Goal: Task Accomplishment & Management: Use online tool/utility

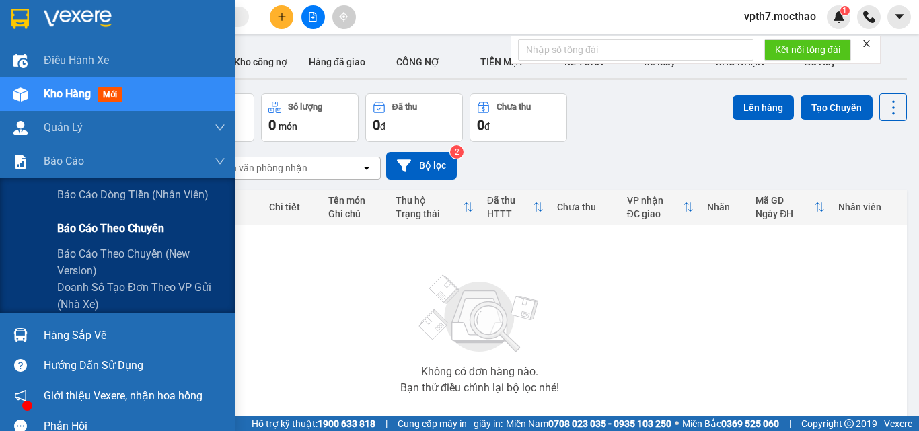
click at [94, 225] on span "Báo cáo theo chuyến" at bounding box center [110, 228] width 107 height 17
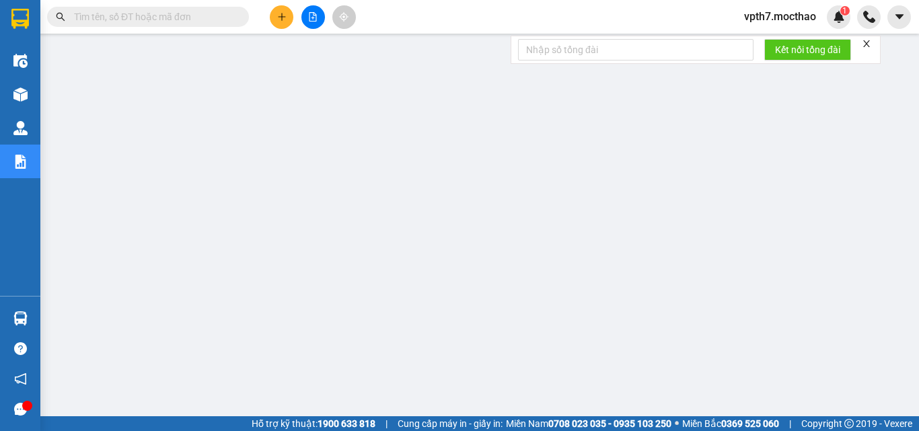
click at [306, 28] on div at bounding box center [312, 17] width 101 height 24
click at [311, 23] on button at bounding box center [313, 17] width 24 height 24
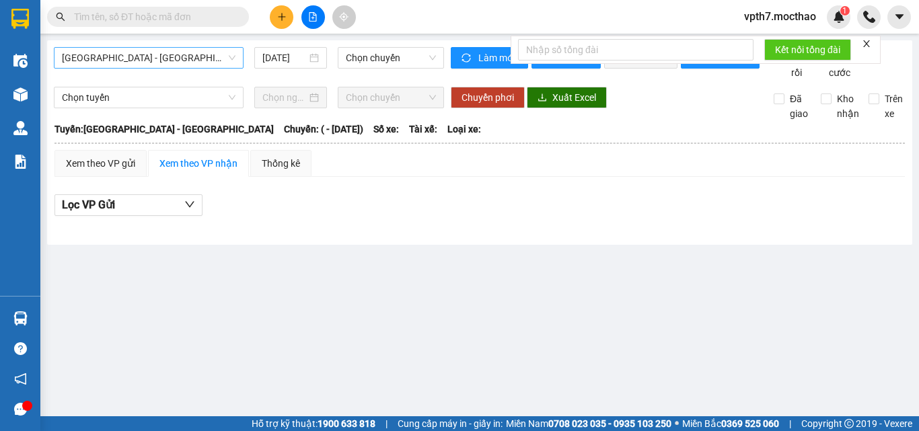
click at [177, 57] on span "[GEOGRAPHIC_DATA] - [GEOGRAPHIC_DATA]" at bounding box center [148, 58] width 173 height 20
click at [182, 41] on div "[GEOGRAPHIC_DATA] - [GEOGRAPHIC_DATA] [GEOGRAPHIC_DATA] - [GEOGRAPHIC_DATA] [DA…" at bounding box center [479, 142] width 865 height 204
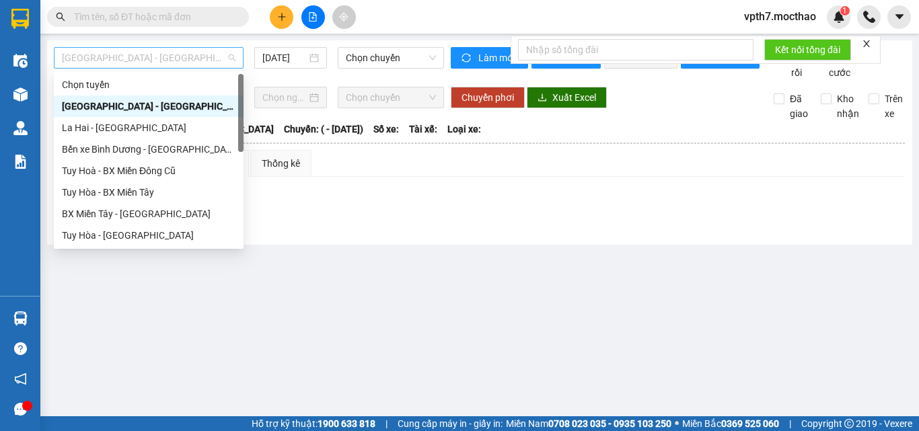
click at [172, 55] on span "[GEOGRAPHIC_DATA] - [GEOGRAPHIC_DATA]" at bounding box center [148, 58] width 173 height 20
click at [118, 237] on div "Tuy Hòa - [GEOGRAPHIC_DATA]" at bounding box center [148, 235] width 173 height 15
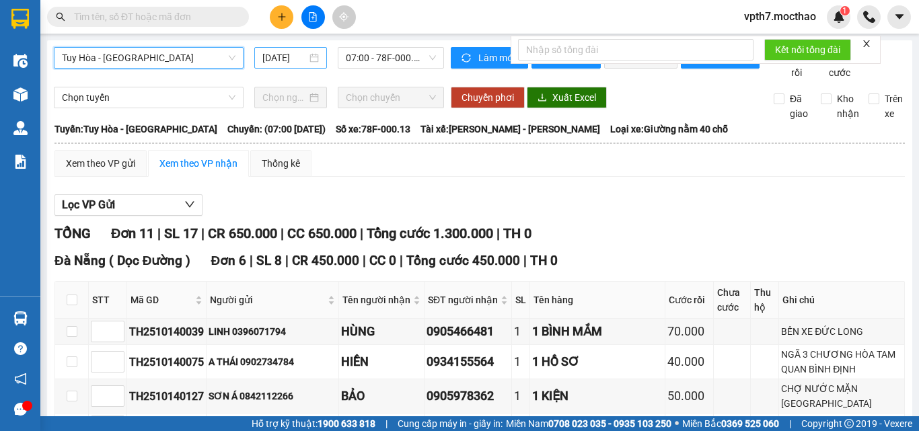
click at [283, 51] on input "[DATE]" at bounding box center [284, 57] width 44 height 15
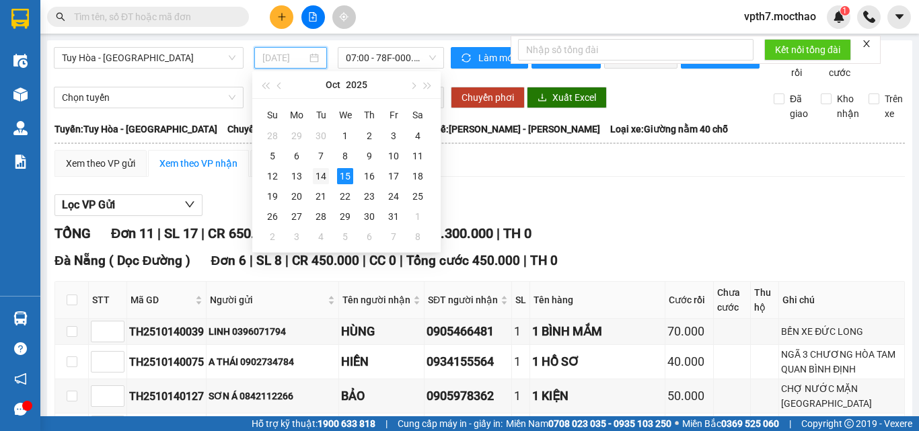
click at [316, 182] on div "14" at bounding box center [321, 176] width 16 height 16
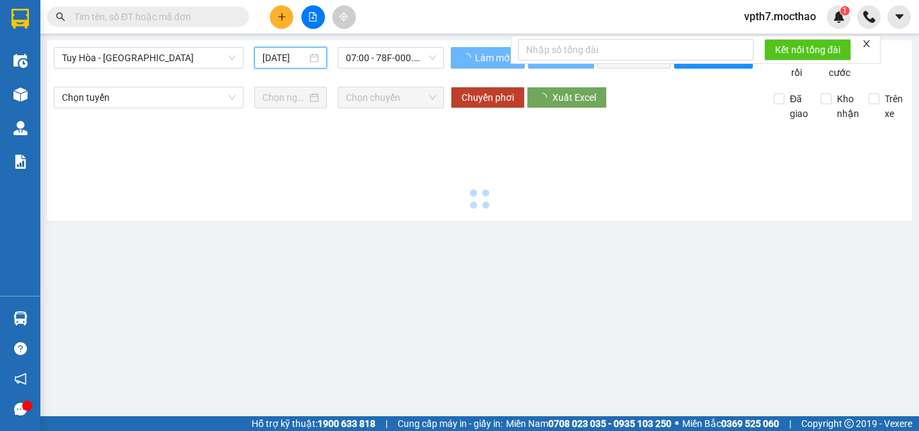
type input "[DATE]"
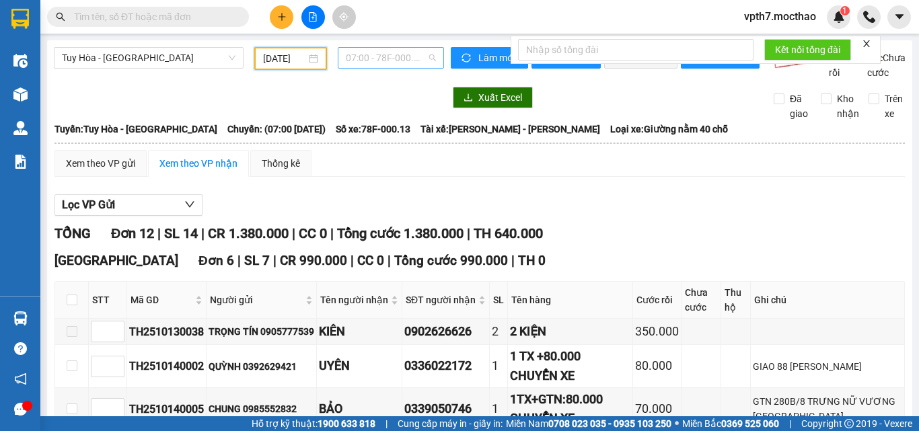
click at [372, 58] on span "07:00 - 78F-000.13" at bounding box center [391, 58] width 90 height 20
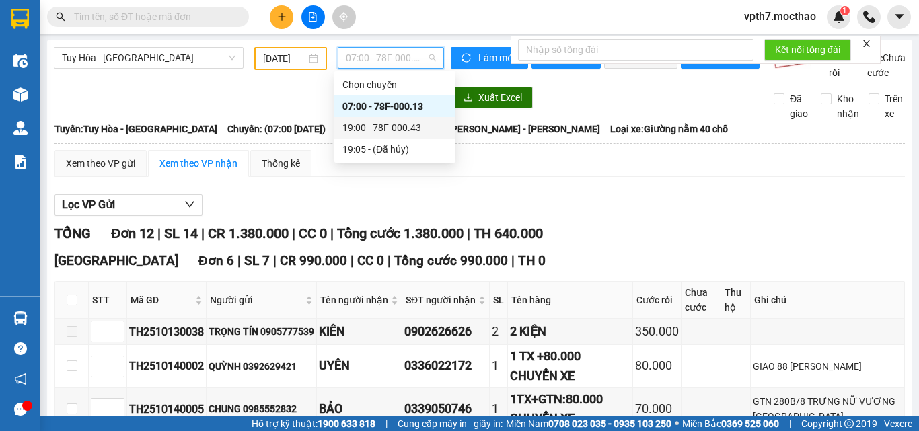
click at [389, 125] on div "19:00 - 78F-000.43" at bounding box center [394, 127] width 105 height 15
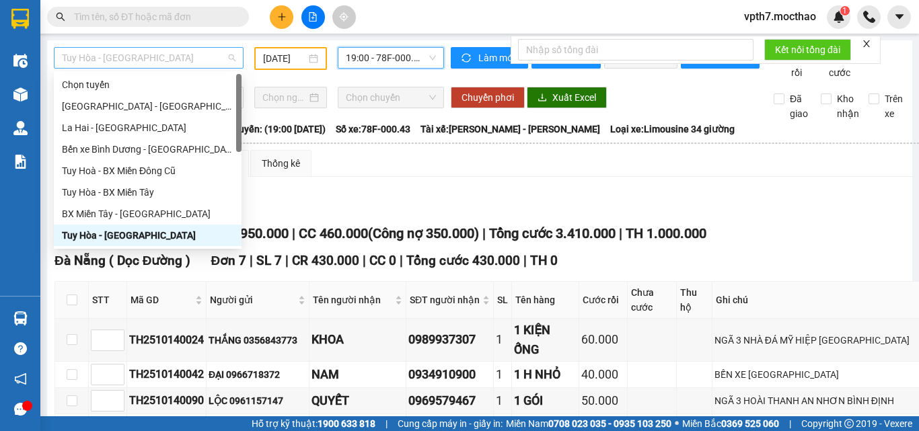
click at [119, 62] on span "Tuy Hòa - [GEOGRAPHIC_DATA]" at bounding box center [148, 58] width 173 height 20
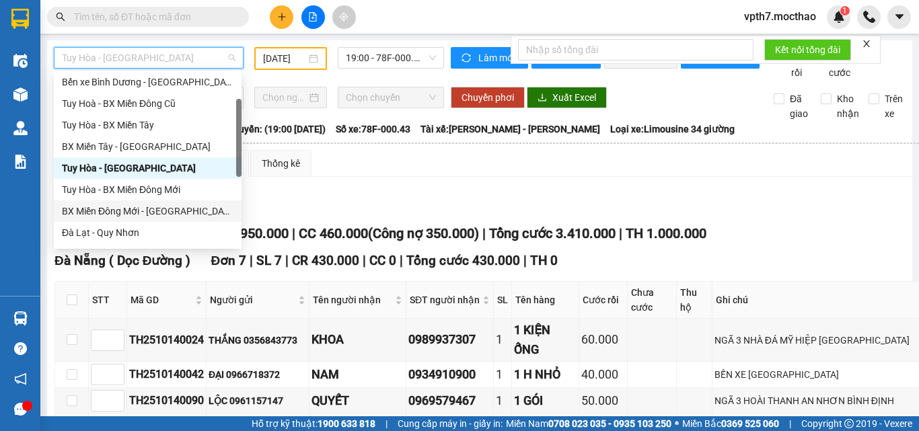
scroll to position [202, 0]
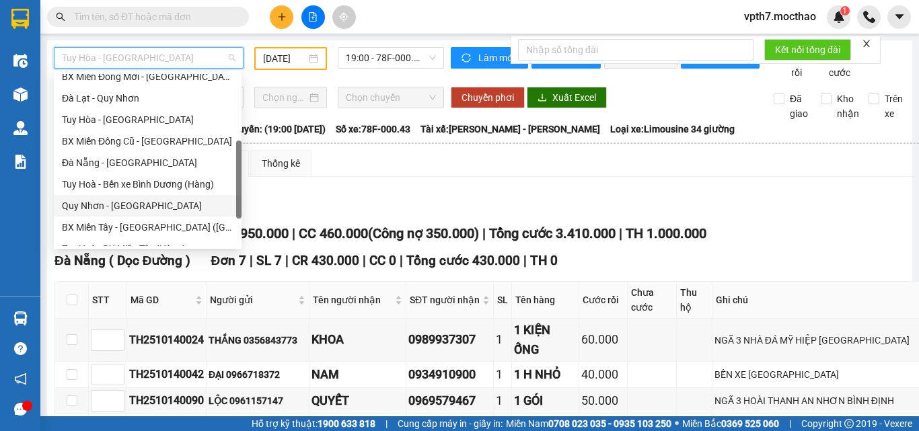
click at [98, 201] on div "Quy Nhơn - [GEOGRAPHIC_DATA]" at bounding box center [147, 205] width 171 height 15
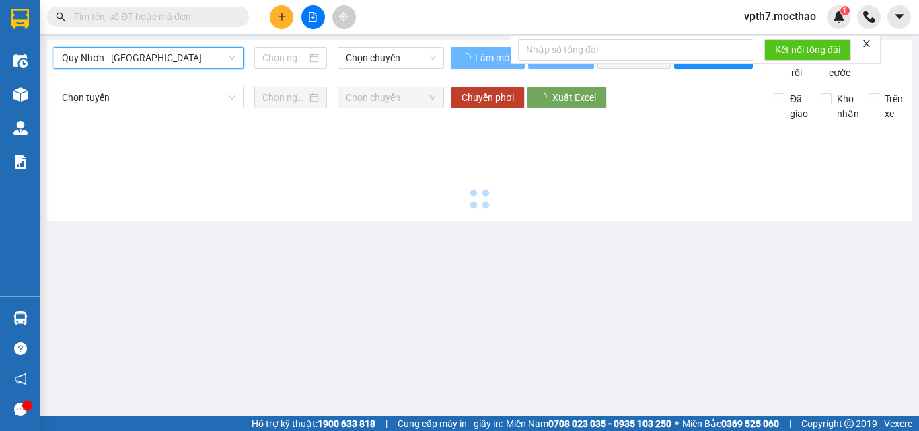
type input "[DATE]"
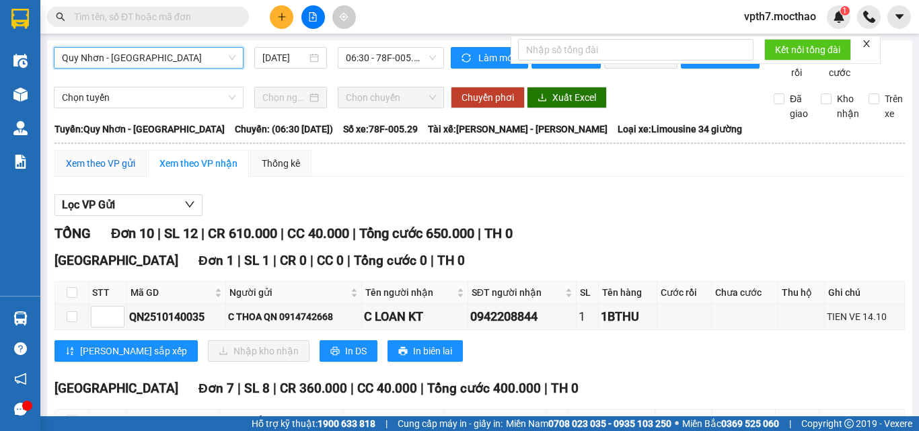
click at [108, 171] on div "Xem theo VP gửi" at bounding box center [100, 163] width 69 height 15
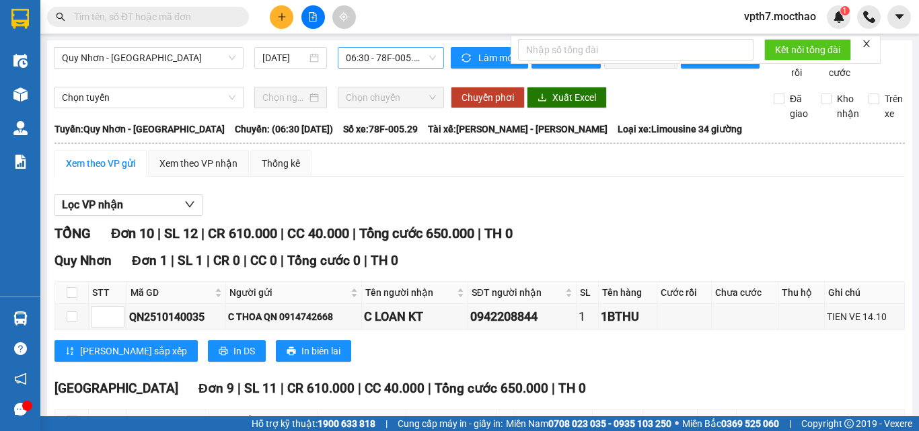
click at [384, 57] on span "06:30 - 78F-005.29" at bounding box center [391, 58] width 90 height 20
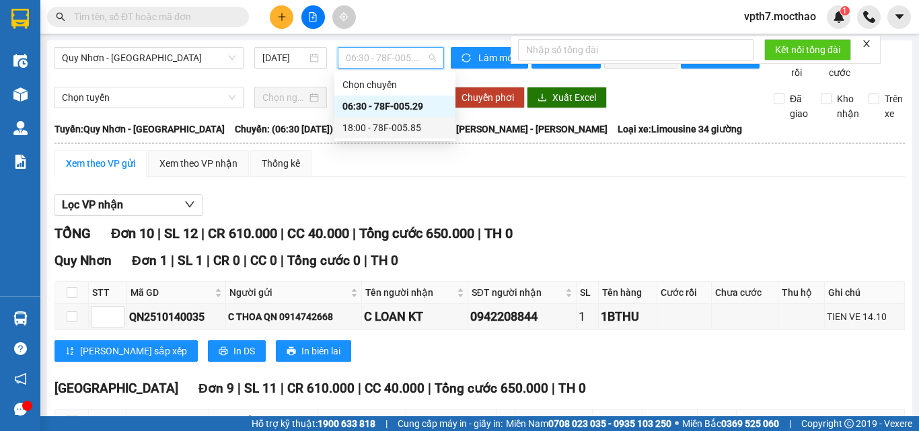
click at [386, 130] on div "18:00 - 78F-005.85" at bounding box center [394, 127] width 105 height 15
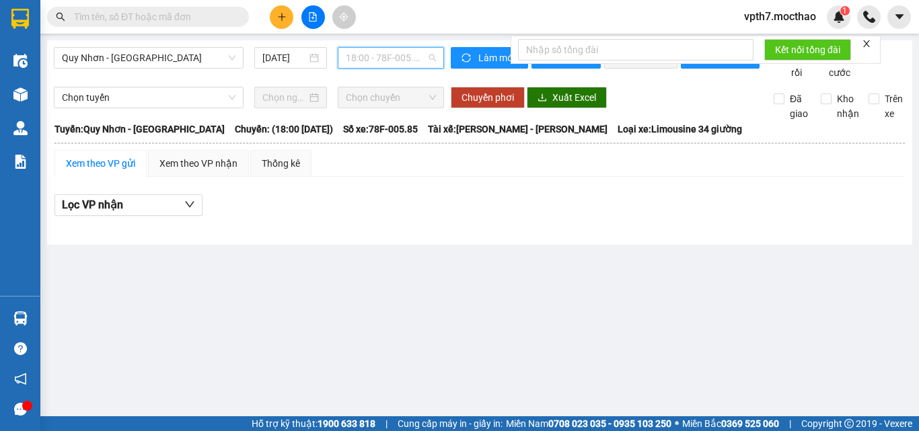
click at [357, 55] on span "18:00 - 78F-005.85" at bounding box center [391, 58] width 90 height 20
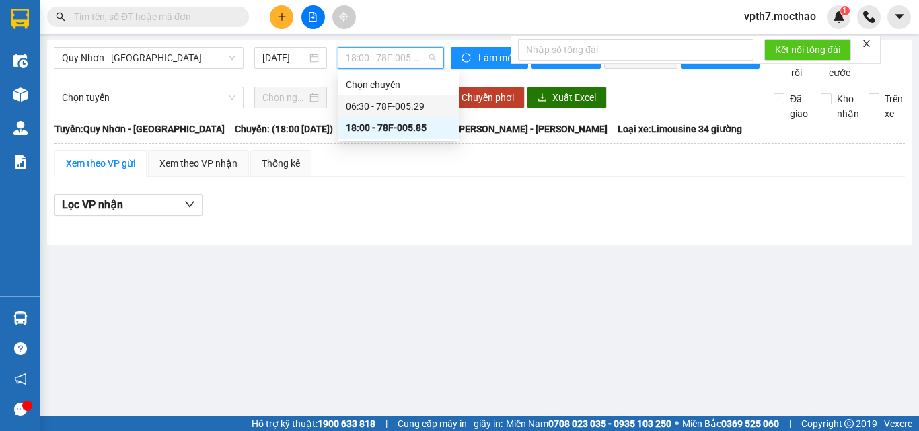
click at [389, 112] on div "06:30 - 78F-005.29" at bounding box center [398, 106] width 105 height 15
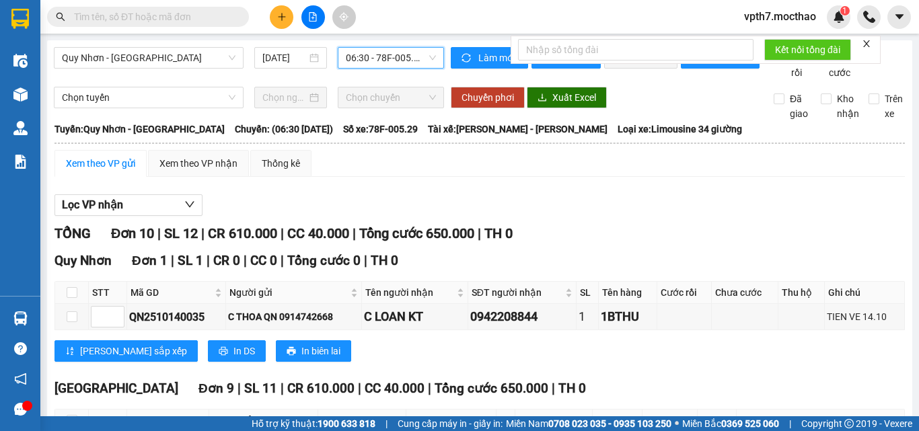
scroll to position [134, 0]
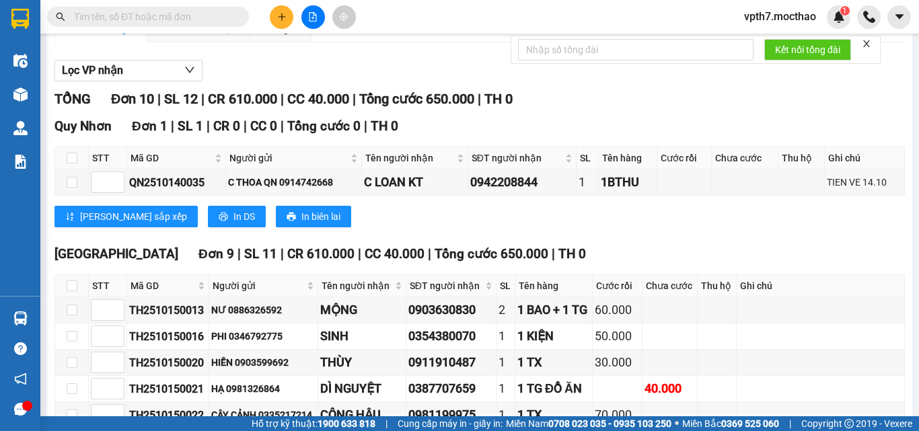
click at [225, 36] on div "Xem theo VP nhận" at bounding box center [198, 29] width 78 height 15
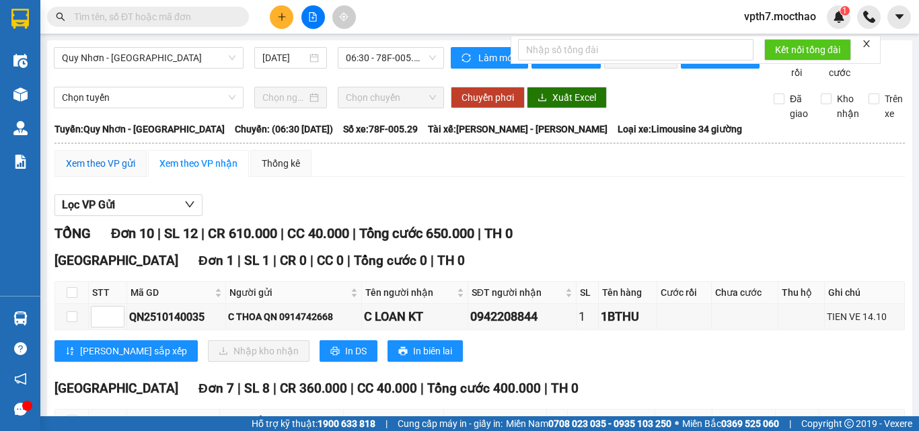
click at [106, 171] on div "Xem theo VP gửi" at bounding box center [100, 163] width 69 height 15
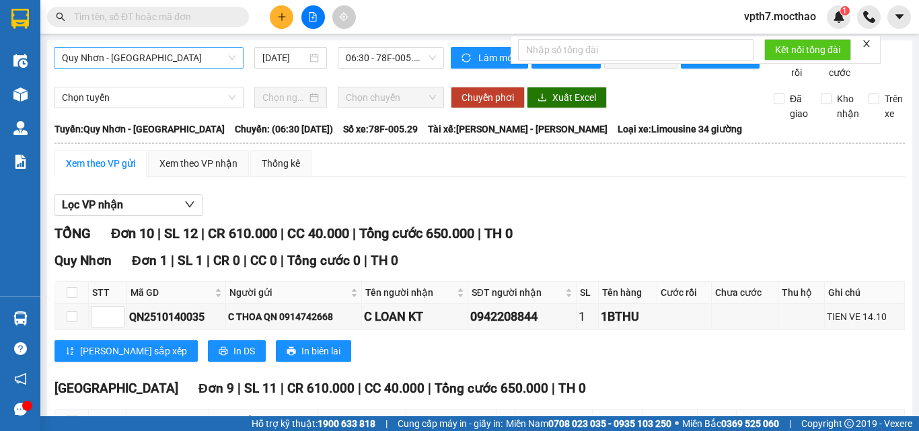
click at [180, 67] on span "Quy Nhơn - [GEOGRAPHIC_DATA]" at bounding box center [148, 58] width 173 height 20
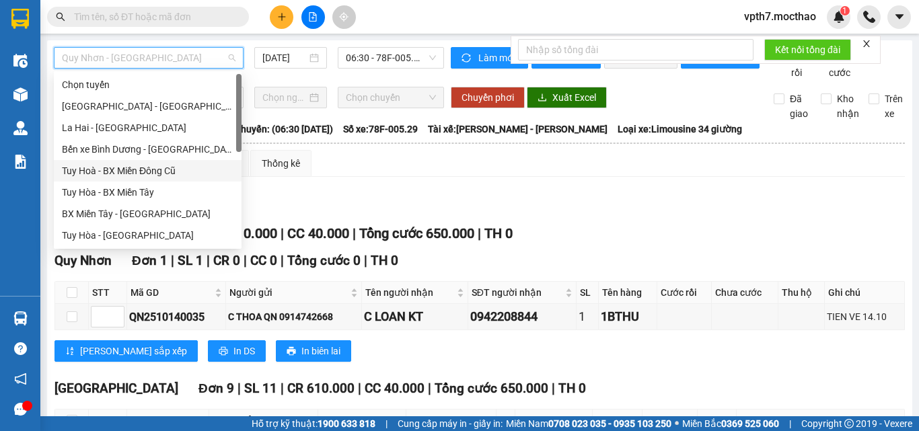
click at [128, 177] on div "Tuy Hoà - BX Miền Đông Cũ" at bounding box center [147, 170] width 171 height 15
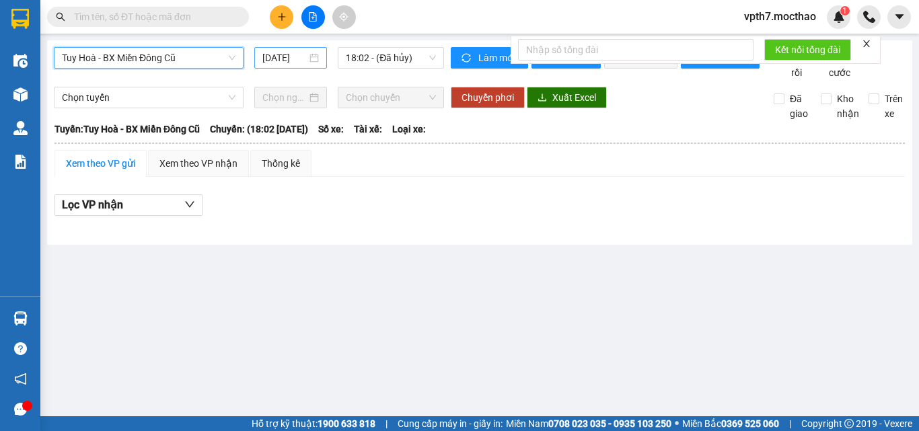
click at [295, 63] on input "[DATE]" at bounding box center [284, 57] width 44 height 15
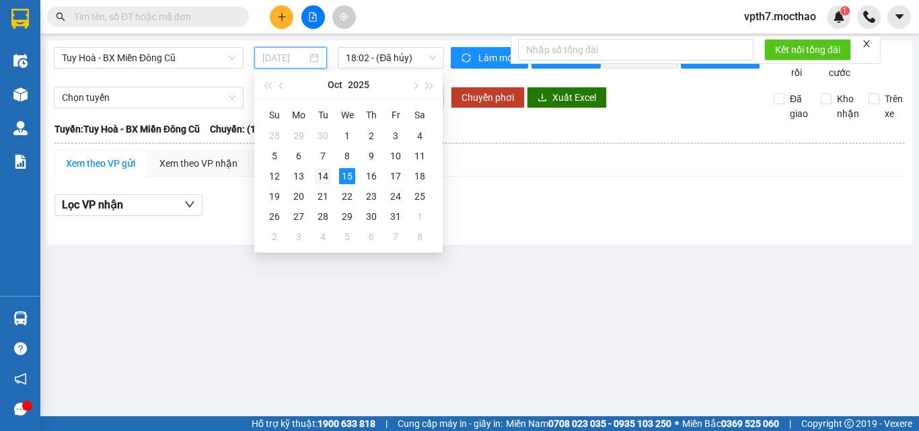
click at [325, 177] on div "14" at bounding box center [323, 176] width 16 height 16
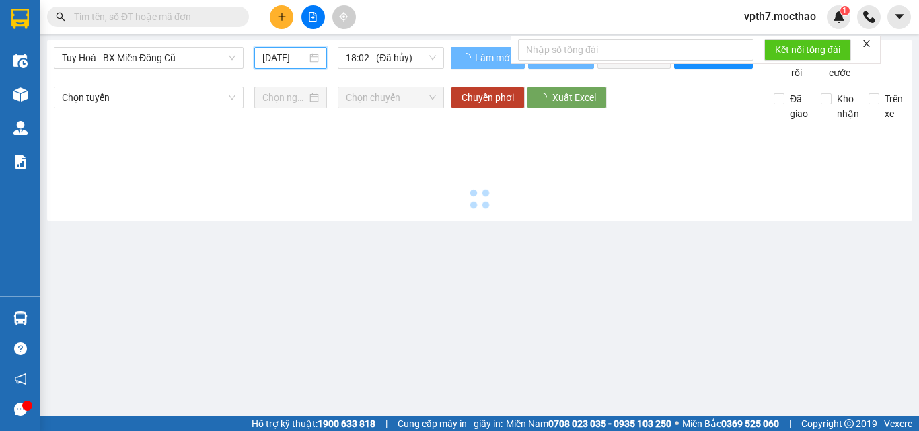
type input "[DATE]"
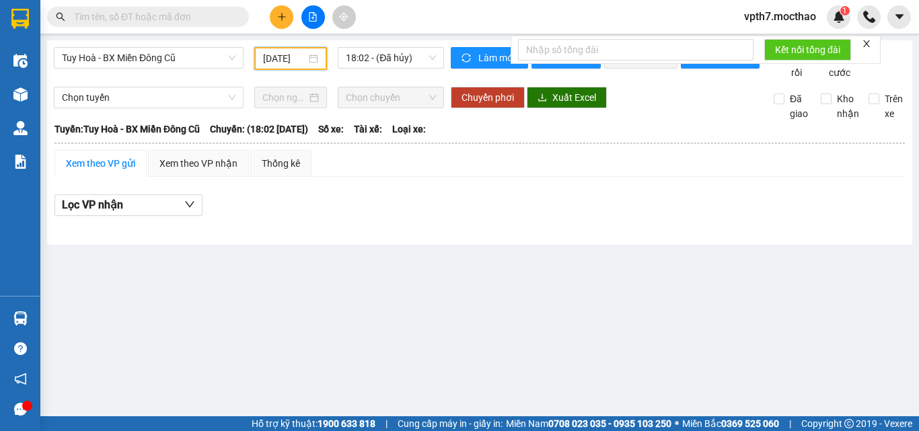
click at [164, 80] on div "Tuy Hoà - BX Miền Đông Cũ [DATE] 18:02 - (Đã hủy)" at bounding box center [249, 63] width 390 height 33
click at [386, 61] on span "18:02 - (Đã hủy)" at bounding box center [391, 58] width 90 height 20
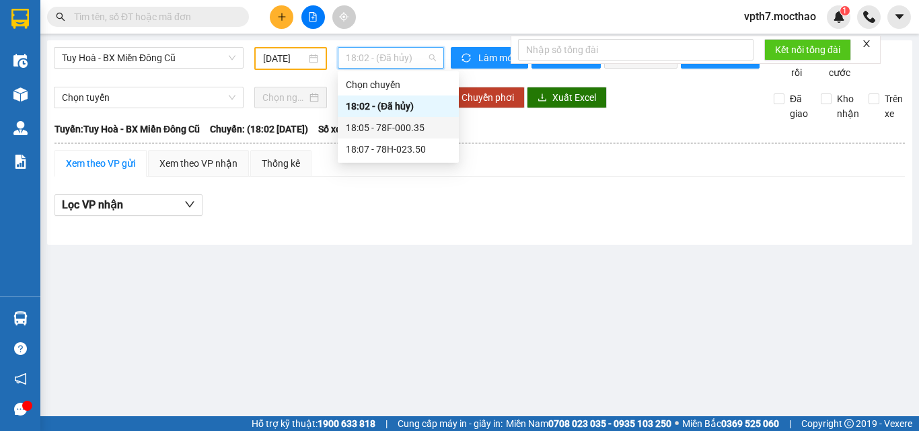
click at [398, 130] on div "18:05 - 78F-000.35" at bounding box center [398, 127] width 105 height 15
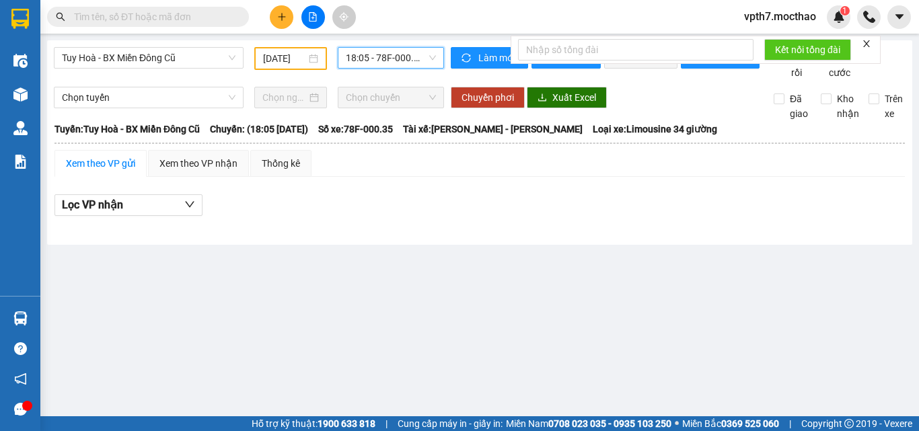
click at [408, 67] on span "18:05 - 78F-000.35" at bounding box center [391, 58] width 90 height 20
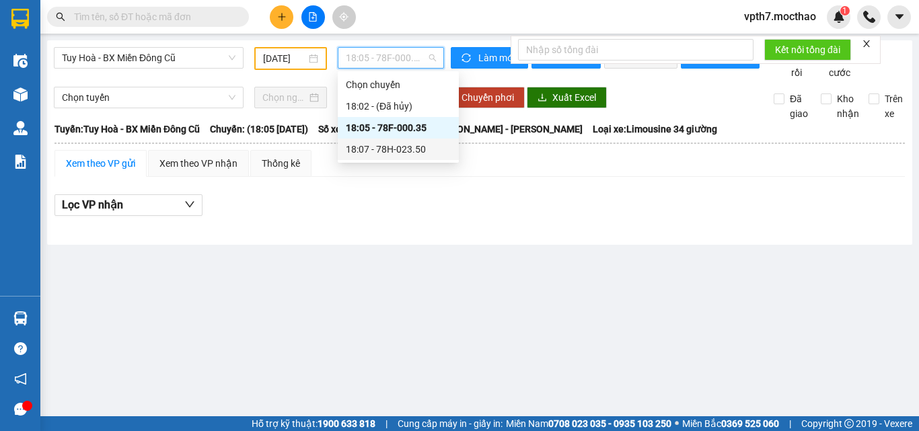
click at [401, 151] on div "18:07 - 78H-023.50" at bounding box center [398, 149] width 105 height 15
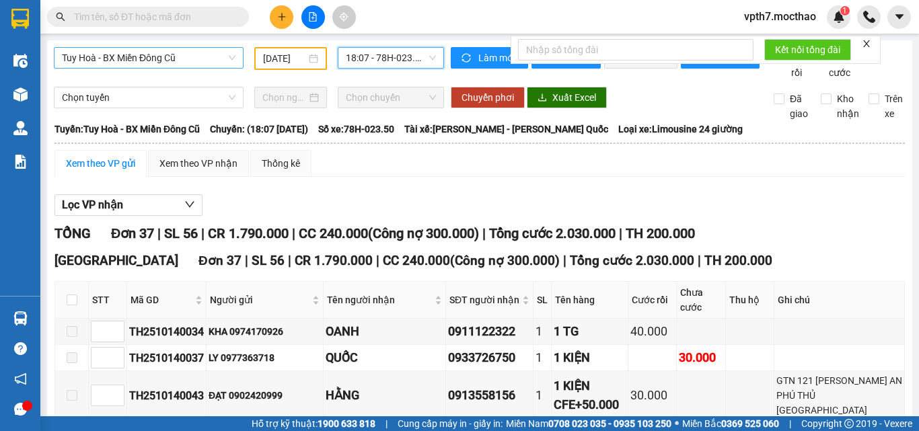
click at [102, 61] on span "Tuy Hoà - BX Miền Đông Cũ" at bounding box center [148, 58] width 173 height 20
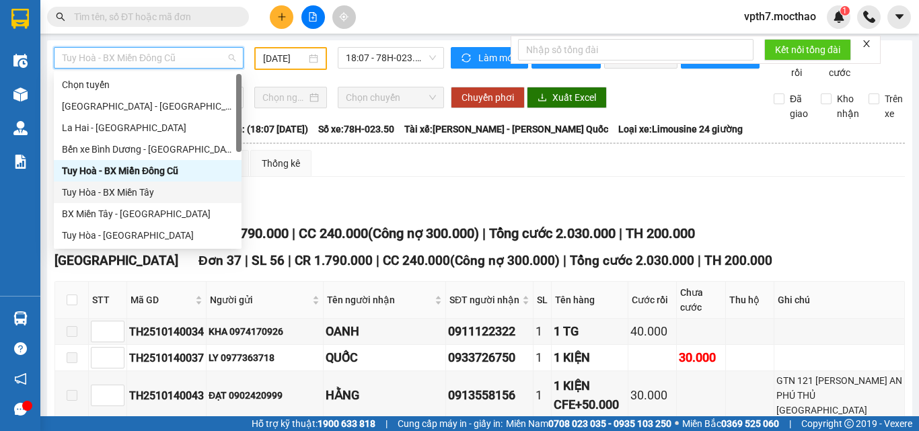
click at [141, 192] on div "Tuy Hòa - BX Miền Tây" at bounding box center [147, 192] width 171 height 15
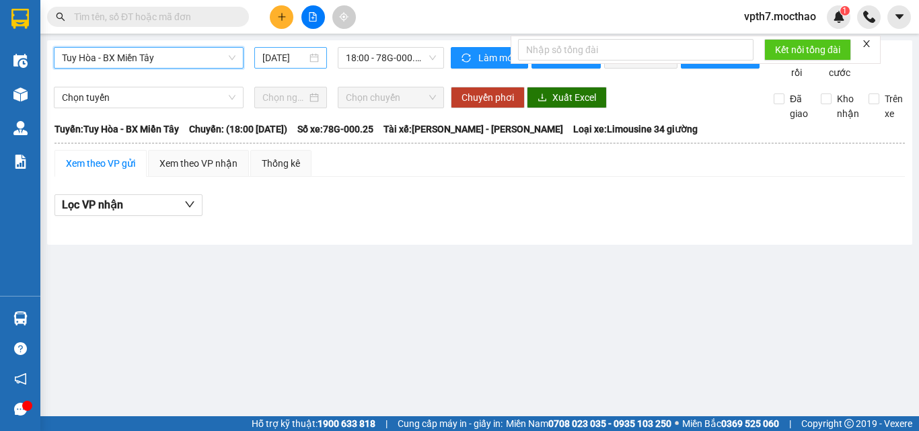
click at [282, 58] on input "[DATE]" at bounding box center [284, 57] width 44 height 15
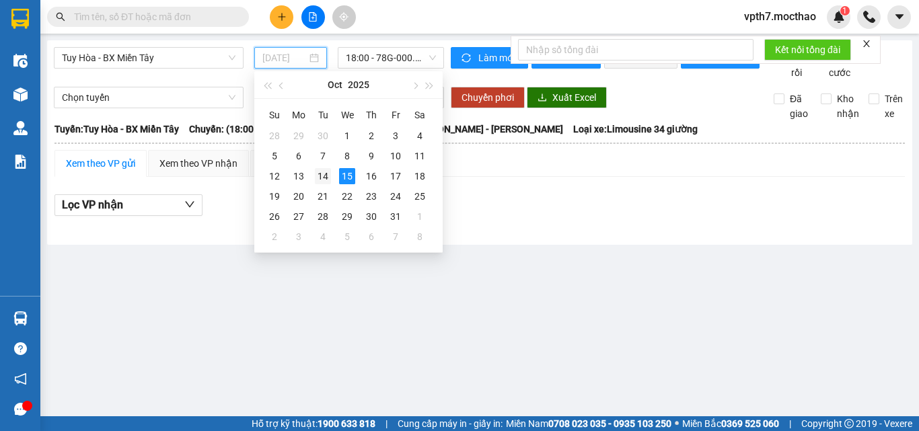
click at [325, 175] on div "14" at bounding box center [323, 176] width 16 height 16
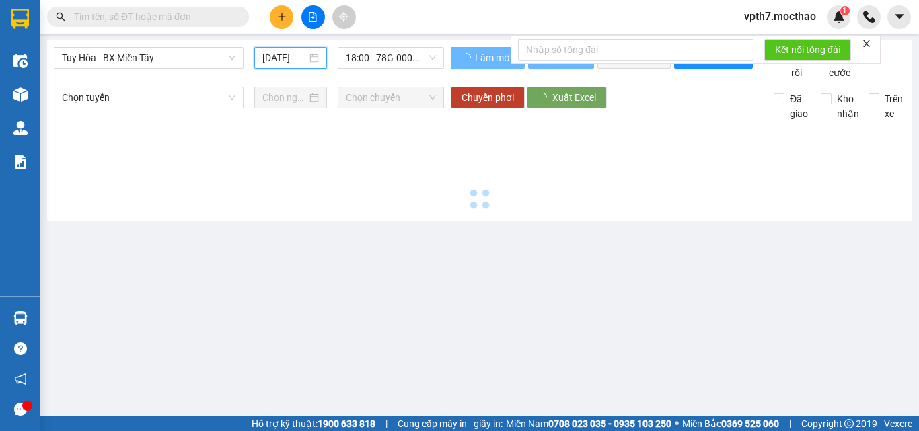
type input "[DATE]"
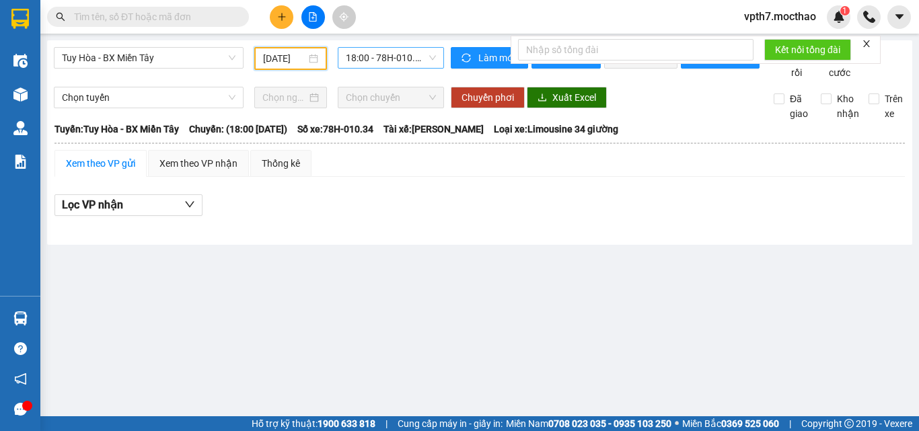
click at [410, 61] on span "18:00 - 78H-010.34" at bounding box center [391, 58] width 90 height 20
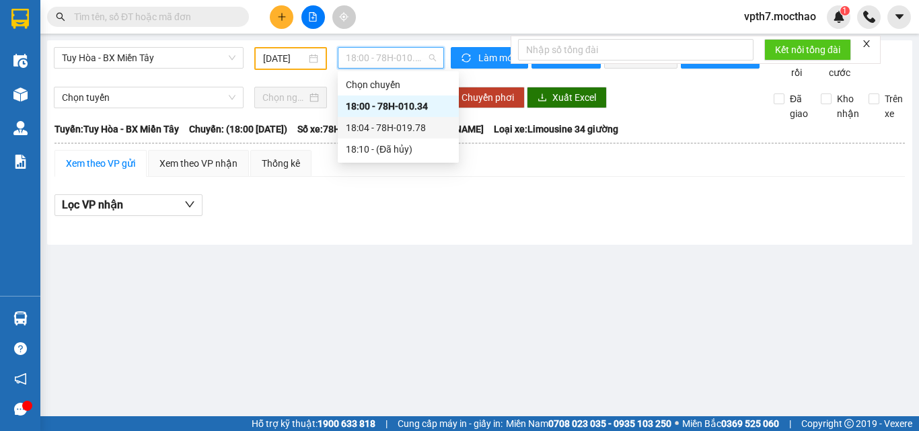
click at [425, 120] on div "18:04 - 78H-019.78" at bounding box center [398, 127] width 105 height 15
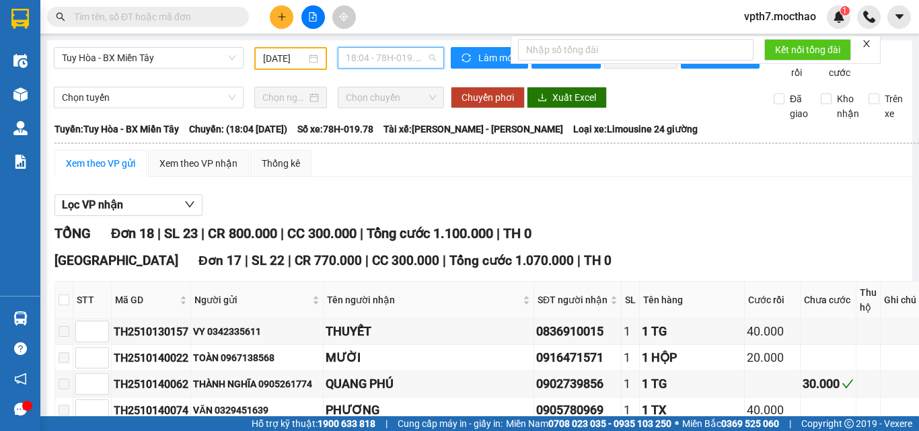
click at [378, 60] on span "18:04 - 78H-019.78" at bounding box center [391, 58] width 90 height 20
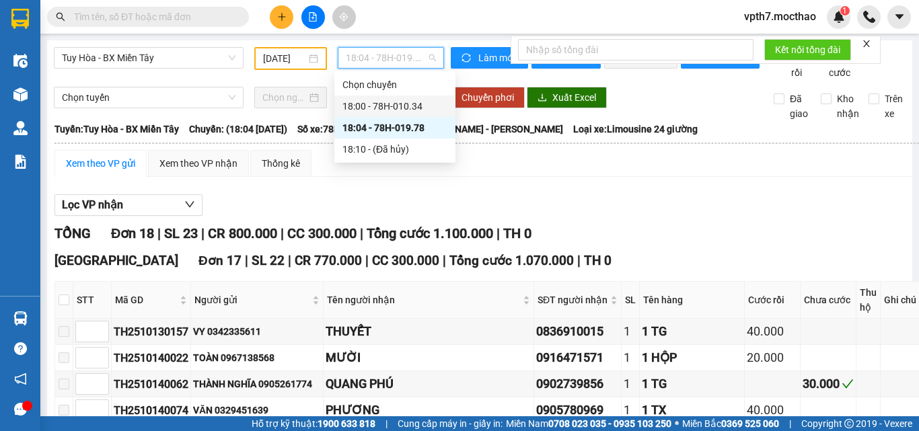
click at [380, 114] on div "18:00 - 78H-010.34" at bounding box center [394, 106] width 121 height 22
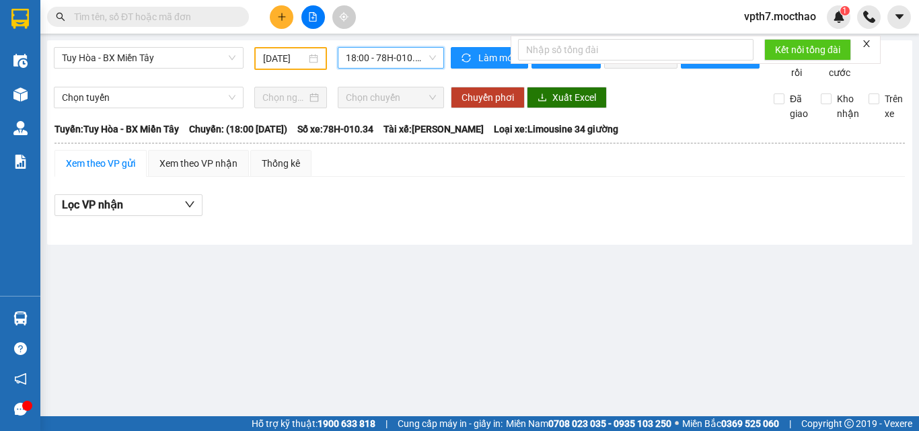
click at [420, 61] on span "18:00 - 78H-010.34" at bounding box center [391, 58] width 90 height 20
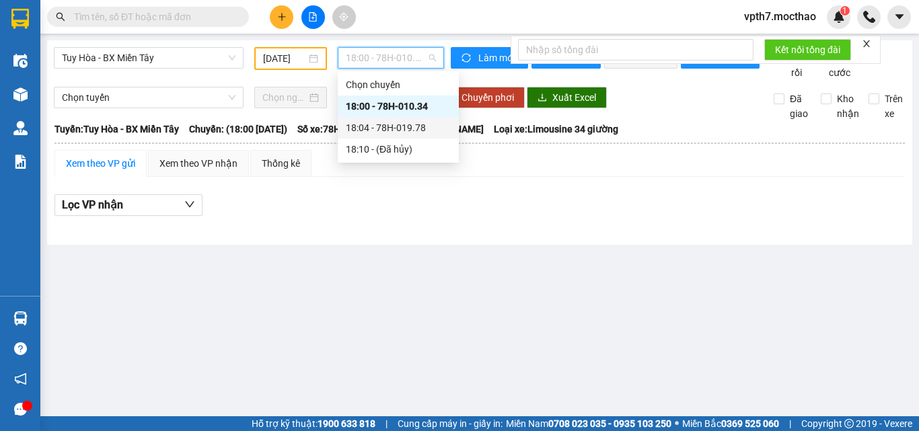
click at [387, 131] on div "18:04 - 78H-019.78" at bounding box center [398, 127] width 105 height 15
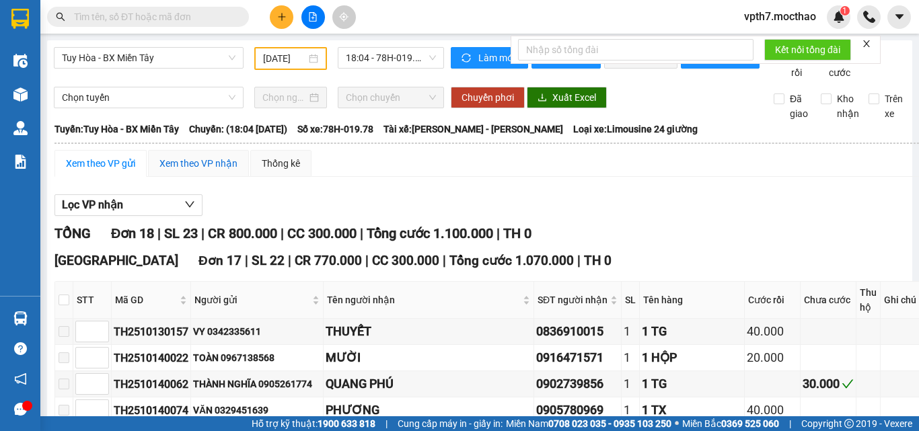
click at [194, 171] on div "Xem theo VP nhận" at bounding box center [198, 163] width 78 height 15
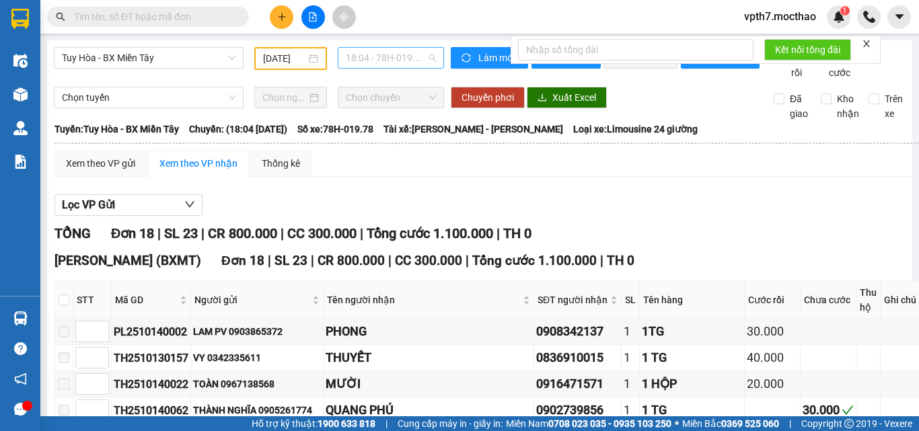
click at [391, 52] on span "18:04 - 78H-019.78" at bounding box center [391, 58] width 90 height 20
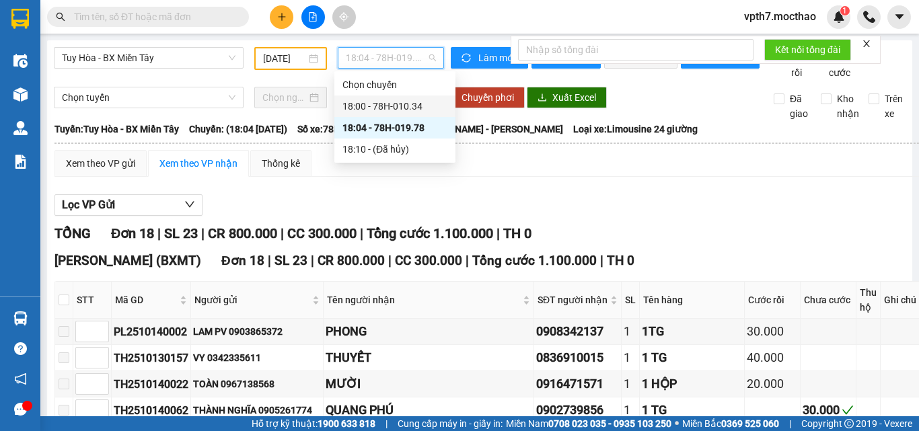
click at [430, 109] on div "18:00 - 78H-010.34" at bounding box center [394, 106] width 105 height 15
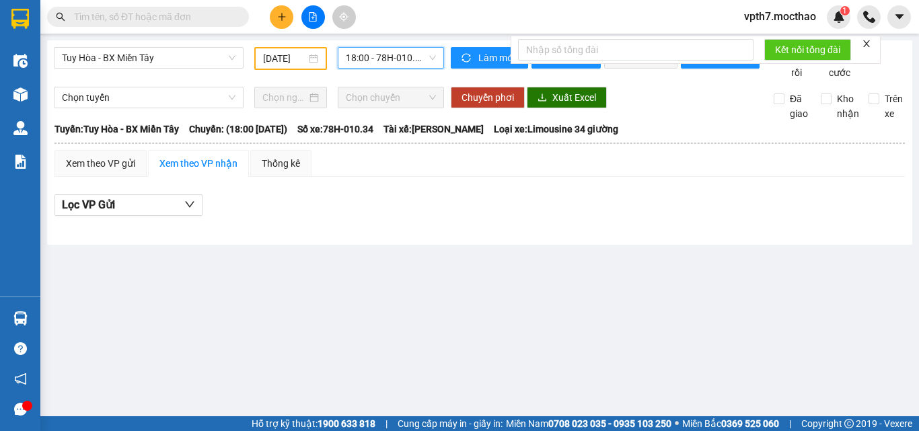
click at [375, 58] on span "18:00 - 78H-010.34" at bounding box center [391, 58] width 90 height 20
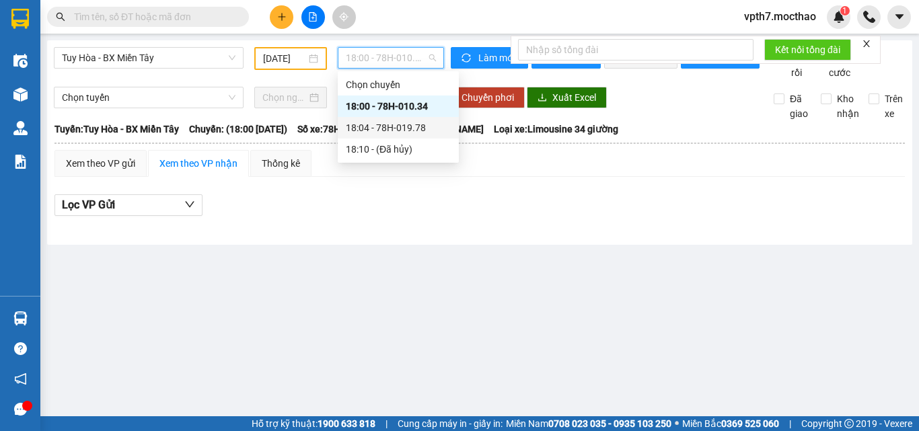
click at [422, 133] on div "18:04 - 78H-019.78" at bounding box center [398, 127] width 105 height 15
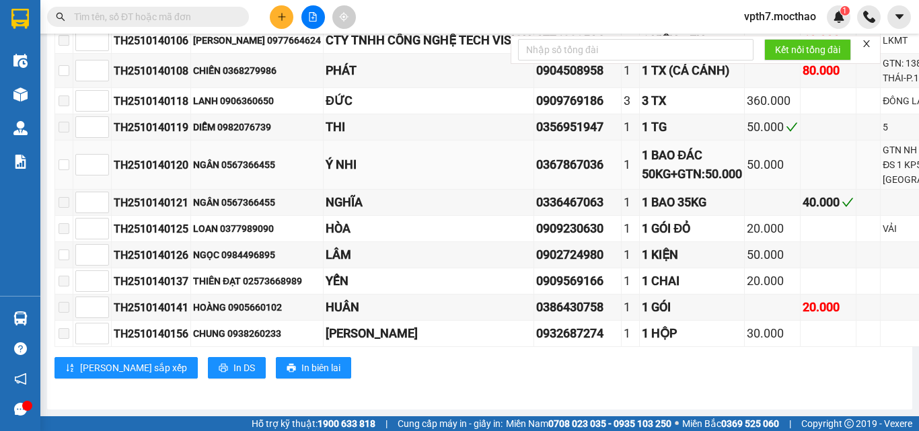
scroll to position [679, 0]
drag, startPoint x: 865, startPoint y: 405, endPoint x: 902, endPoint y: 408, distance: 36.4
click at [902, 408] on main "Tuy Hòa - BX Miền Tây [DATE] 18:04 - 78H-019.78 Làm mới In phơi In đơn chọn Thố…" at bounding box center [459, 208] width 919 height 416
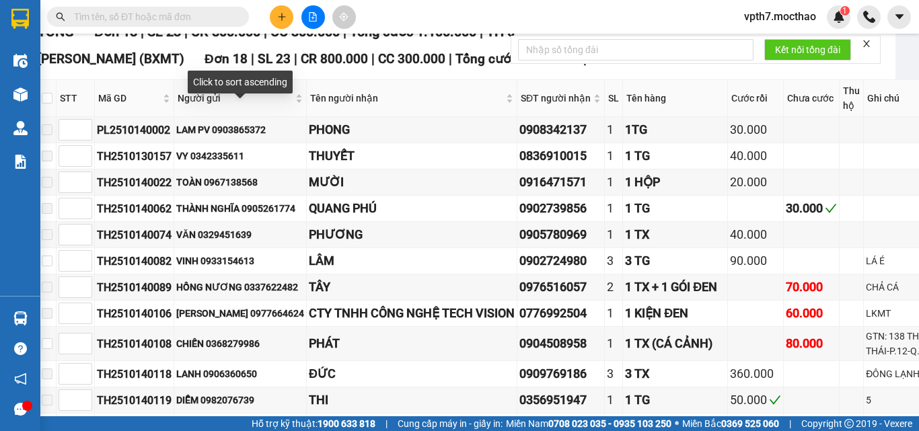
scroll to position [0, 17]
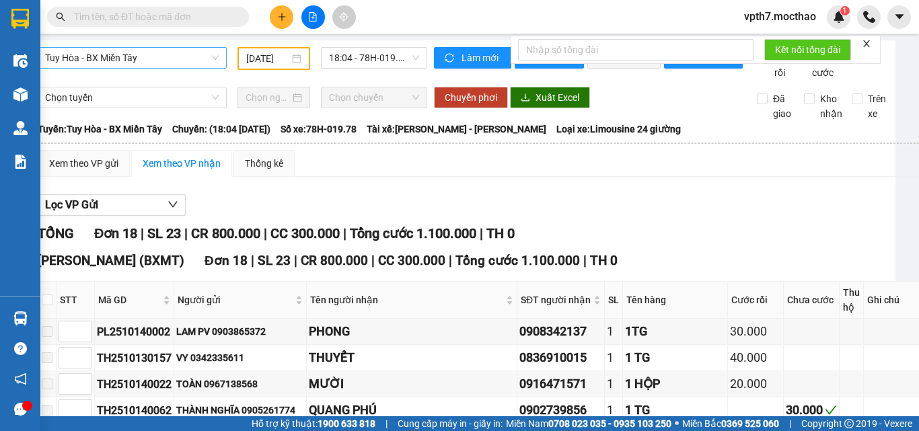
click at [152, 67] on span "Tuy Hòa - BX Miền Tây" at bounding box center [131, 58] width 173 height 20
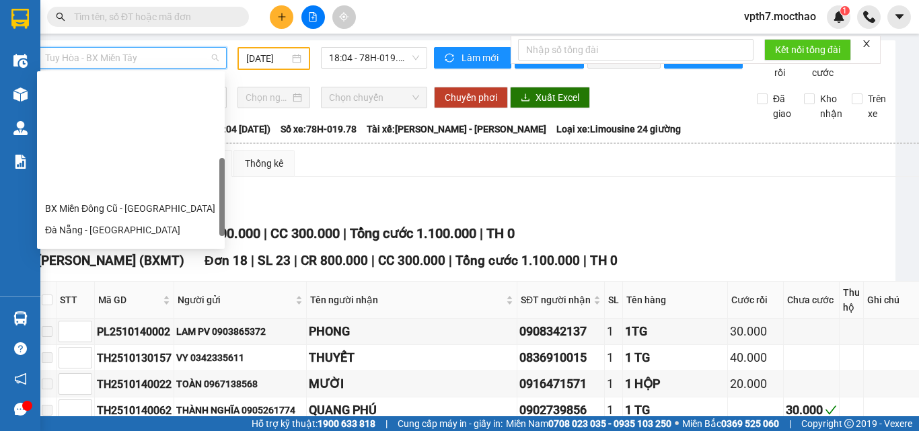
scroll to position [269, 0]
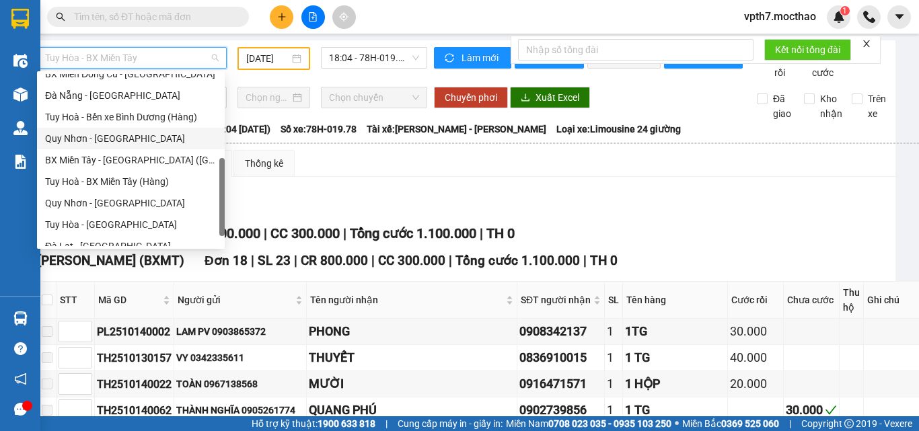
click at [110, 143] on div "Quy Nhơn - [GEOGRAPHIC_DATA]" at bounding box center [130, 138] width 171 height 15
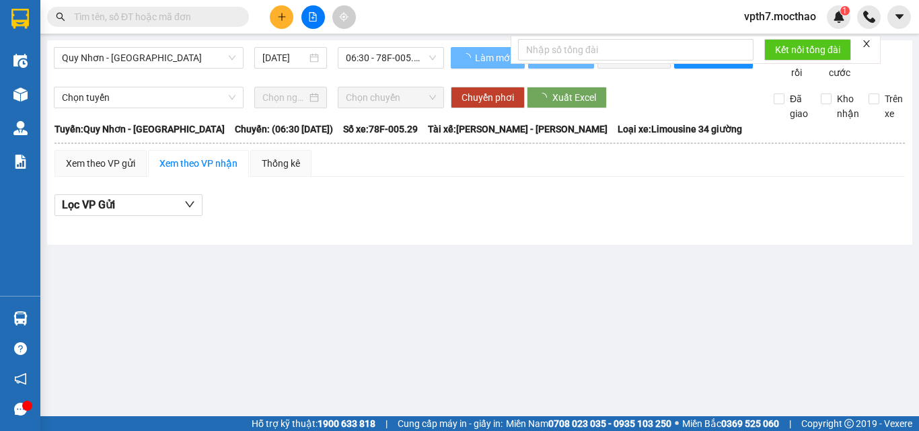
click at [249, 54] on div "[DATE]" at bounding box center [290, 58] width 83 height 22
click at [278, 56] on input "[DATE]" at bounding box center [284, 57] width 44 height 15
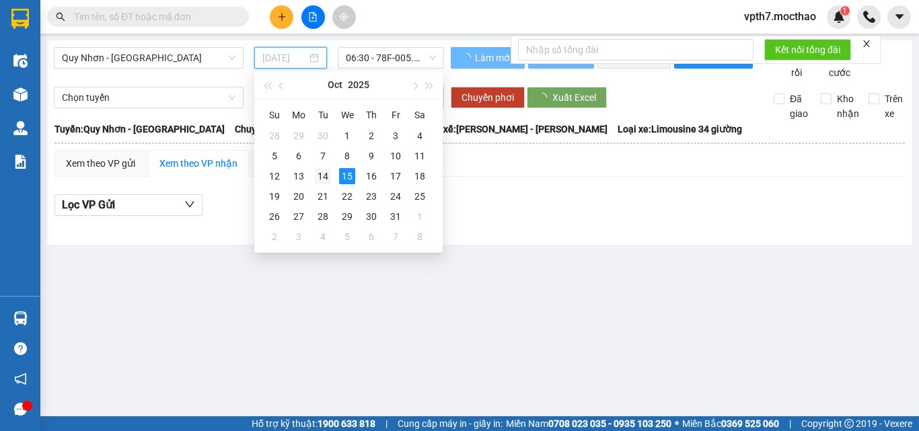
click at [327, 178] on div "14" at bounding box center [323, 176] width 16 height 16
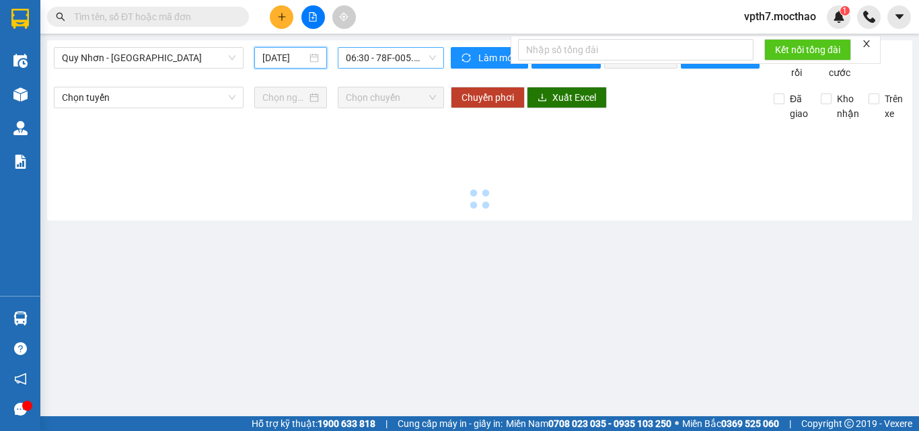
type input "[DATE]"
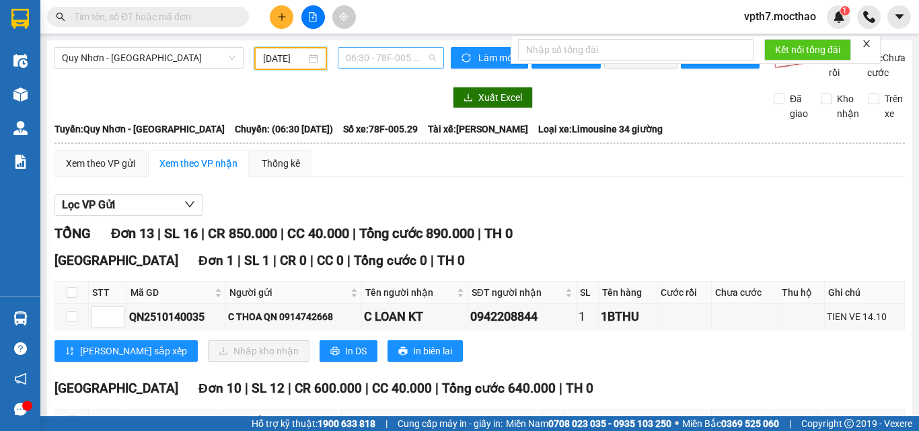
click at [372, 56] on span "06:30 - 78F-005.29" at bounding box center [391, 58] width 90 height 20
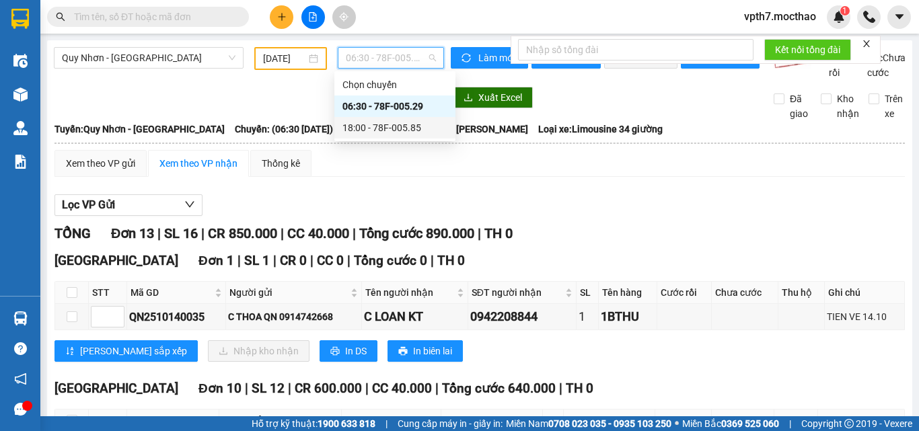
click at [377, 135] on div "18:00 - 78F-005.85" at bounding box center [394, 128] width 121 height 22
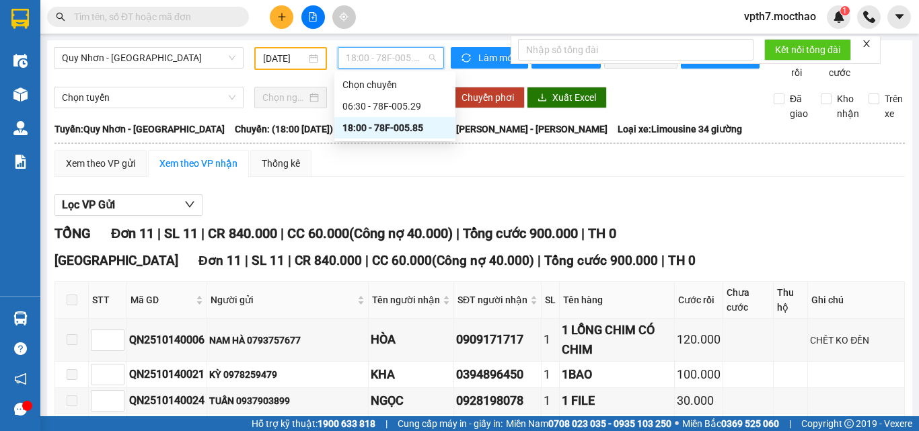
click at [399, 52] on span "18:00 - 78F-005.85" at bounding box center [391, 58] width 90 height 20
click at [395, 104] on div "06:30 - 78F-005.29" at bounding box center [394, 106] width 105 height 15
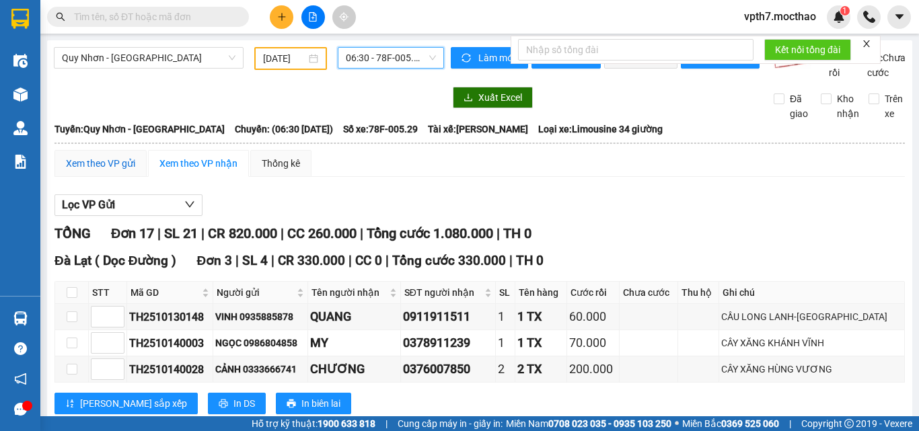
click at [90, 171] on div "Xem theo VP gửi" at bounding box center [100, 163] width 69 height 15
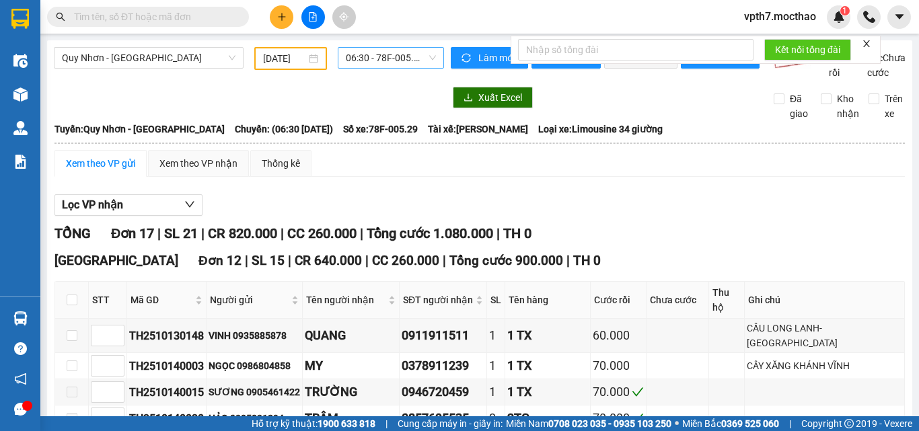
click at [374, 62] on span "06:30 - 78F-005.29" at bounding box center [391, 58] width 90 height 20
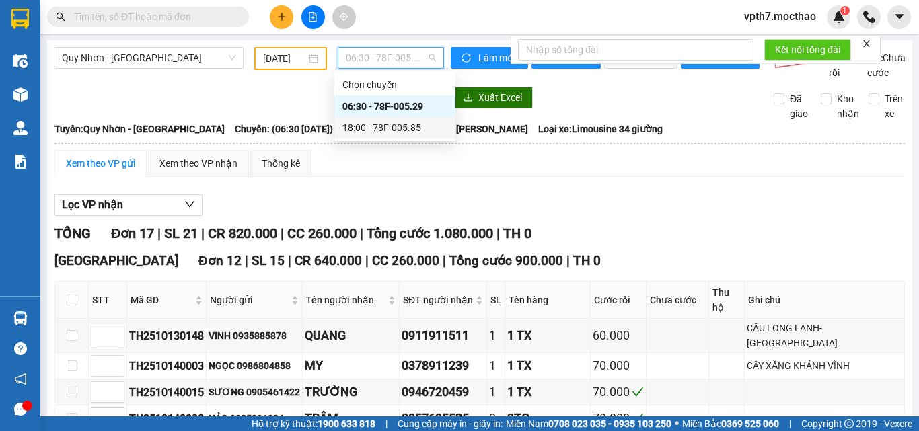
click at [404, 121] on div "18:00 - 78F-005.85" at bounding box center [394, 127] width 105 height 15
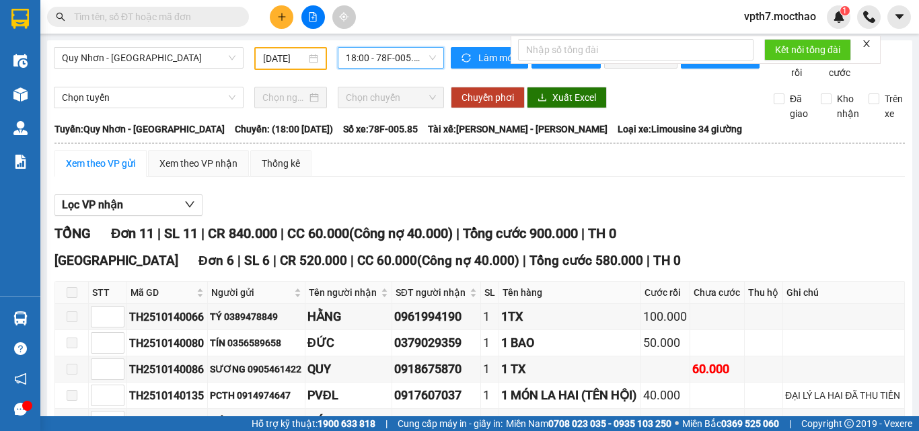
click at [412, 65] on span "18:00 - 78F-005.85" at bounding box center [391, 58] width 90 height 20
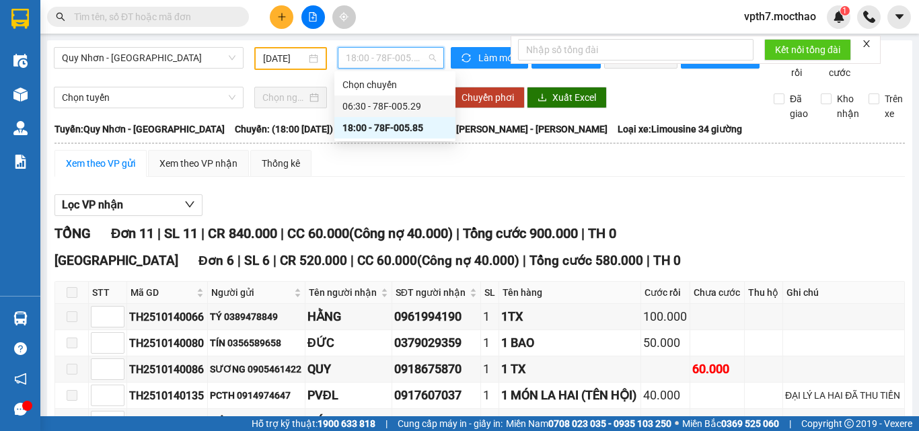
click at [414, 108] on div "06:30 - 78F-005.29" at bounding box center [394, 106] width 105 height 15
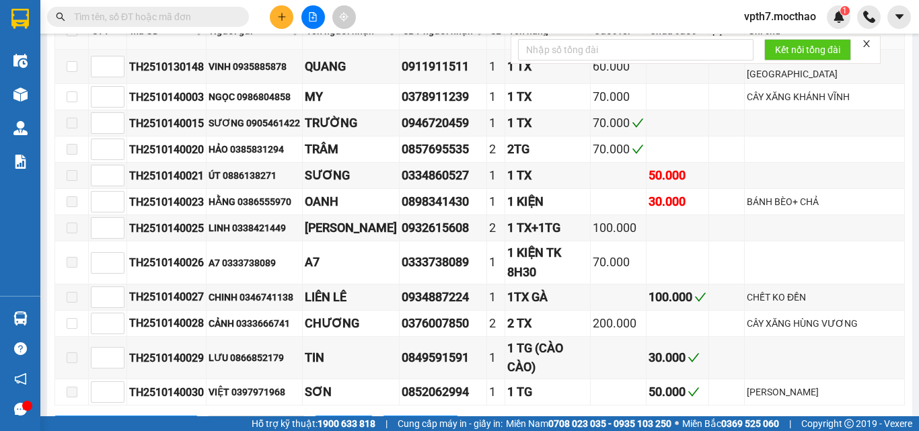
scroll to position [403, 0]
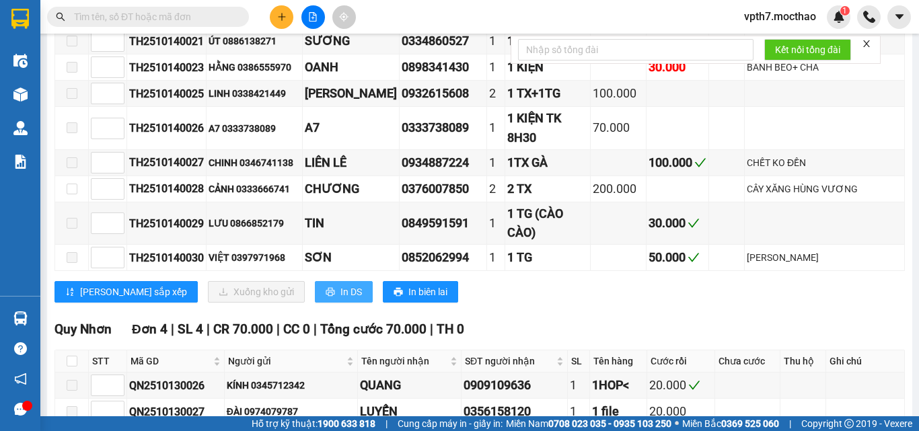
click at [340, 284] on span "In DS" at bounding box center [351, 291] width 22 height 15
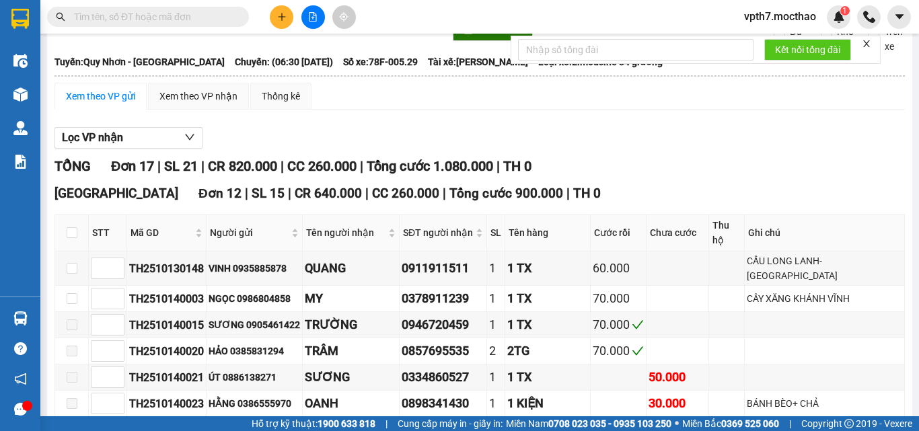
scroll to position [0, 0]
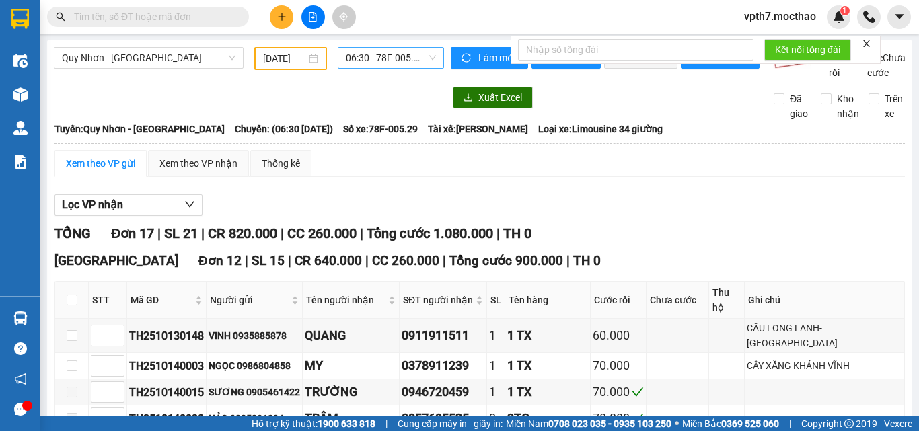
click at [382, 61] on span "06:30 - 78F-005.29" at bounding box center [391, 58] width 90 height 20
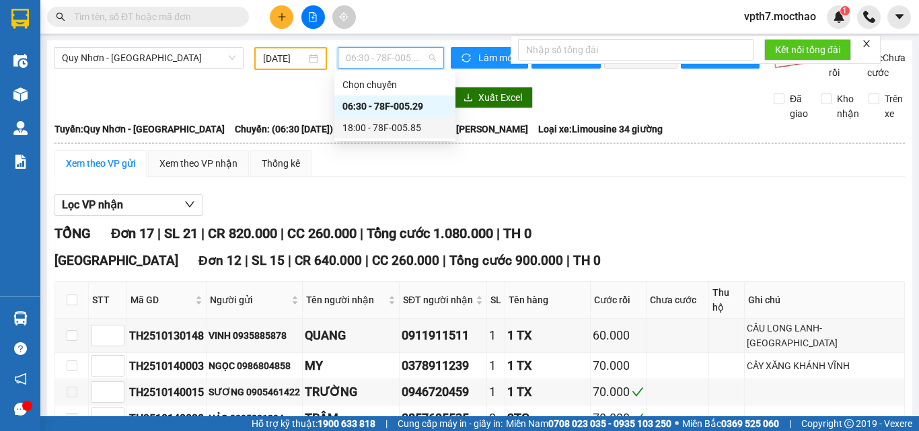
click at [379, 132] on div "18:00 - 78F-005.85" at bounding box center [394, 127] width 105 height 15
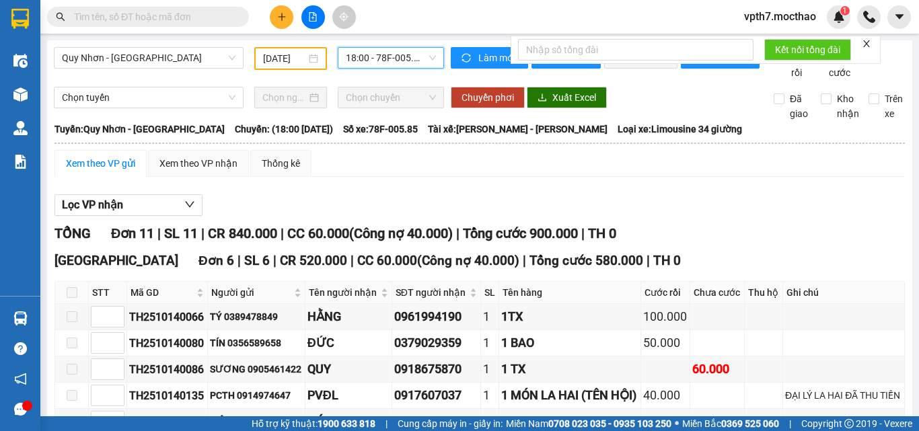
scroll to position [269, 0]
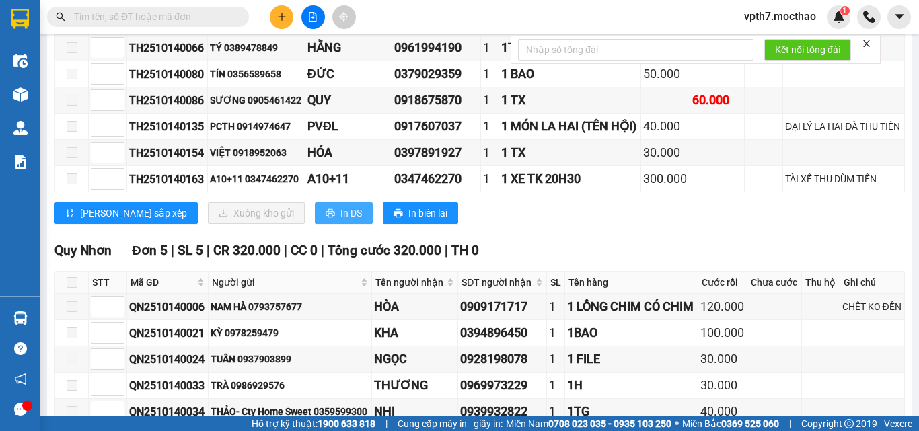
click at [340, 221] on span "In DS" at bounding box center [351, 213] width 22 height 15
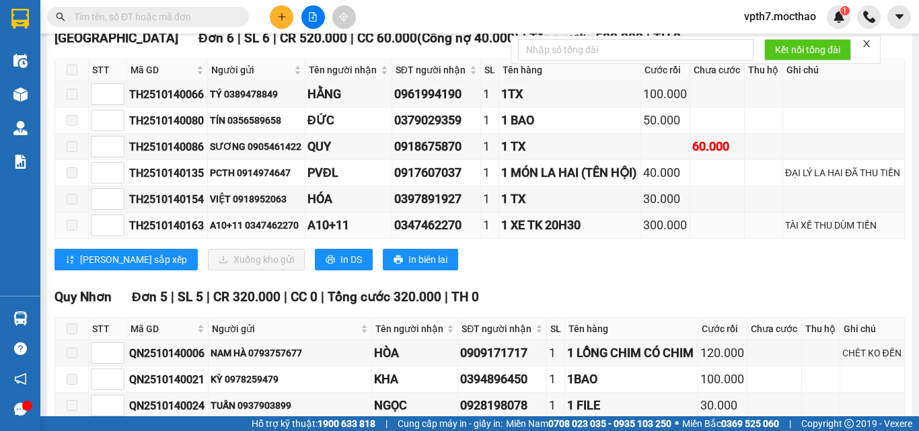
scroll to position [0, 0]
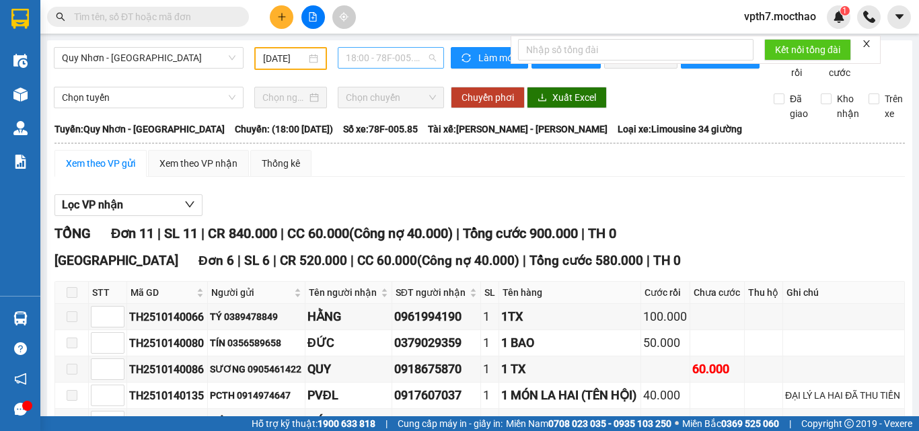
click at [388, 61] on span "18:00 - 78F-005.85" at bounding box center [391, 58] width 90 height 20
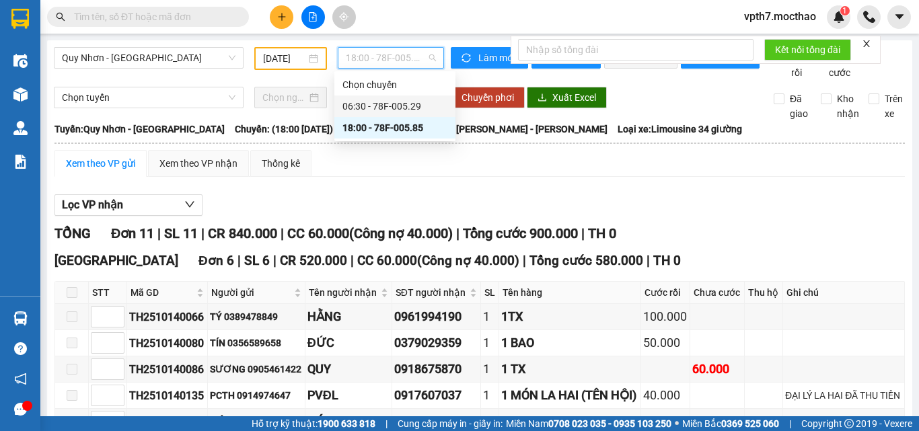
click at [414, 105] on div "06:30 - 78F-005.29" at bounding box center [394, 106] width 105 height 15
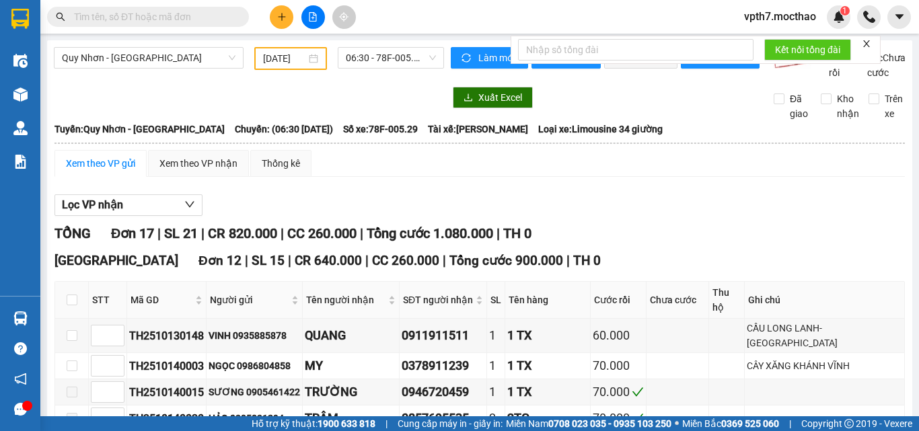
click at [865, 45] on icon "close" at bounding box center [865, 43] width 9 height 9
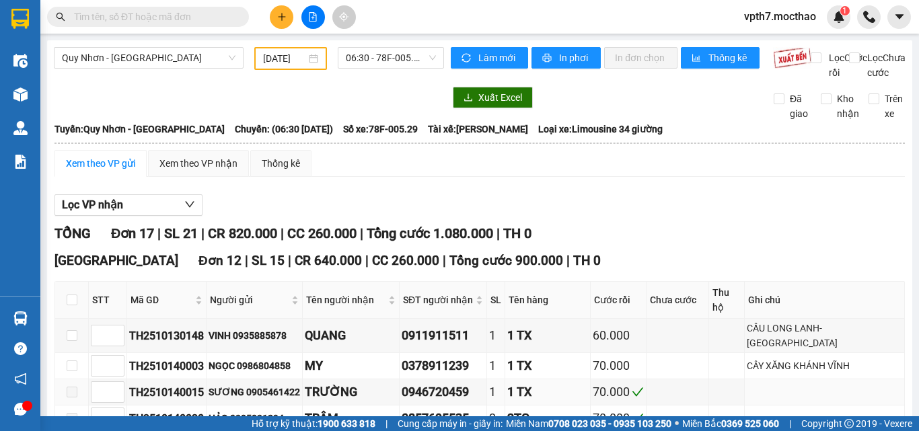
scroll to position [269, 0]
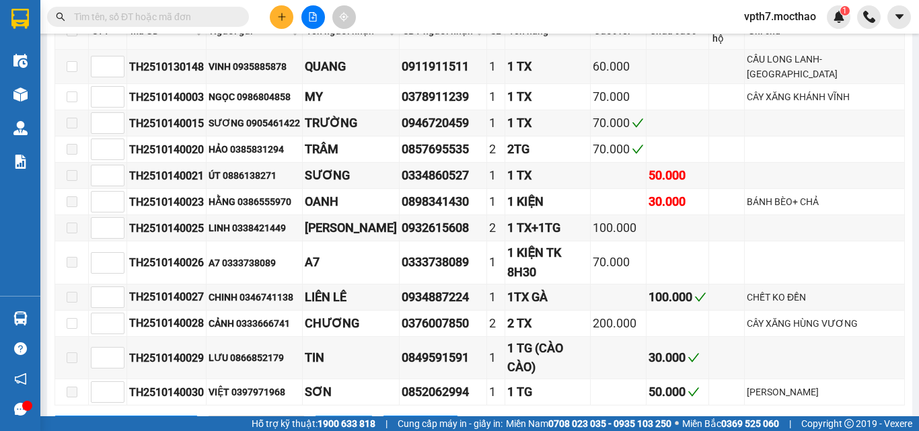
click at [315, 416] on button "In DS" at bounding box center [344, 427] width 58 height 22
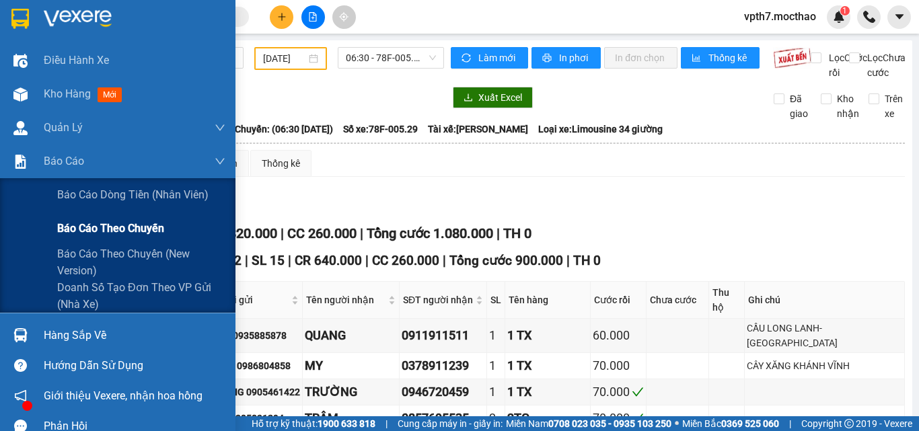
click at [112, 229] on span "Báo cáo theo chuyến" at bounding box center [110, 228] width 107 height 17
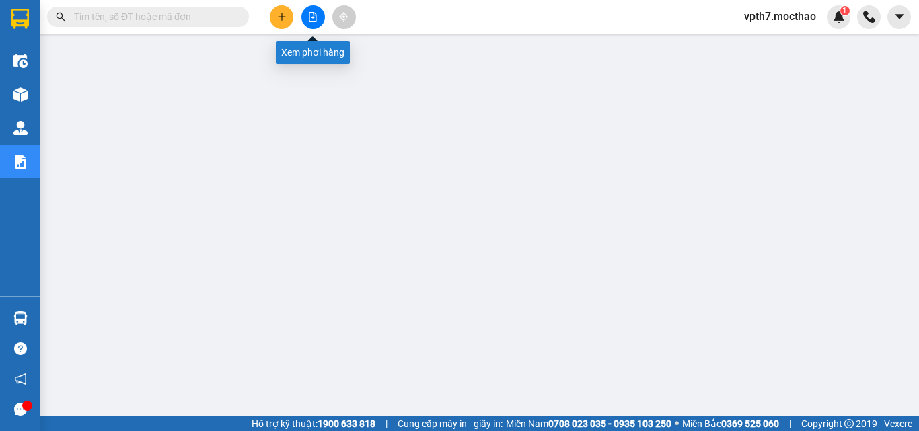
click at [316, 17] on icon "file-add" at bounding box center [312, 16] width 7 height 9
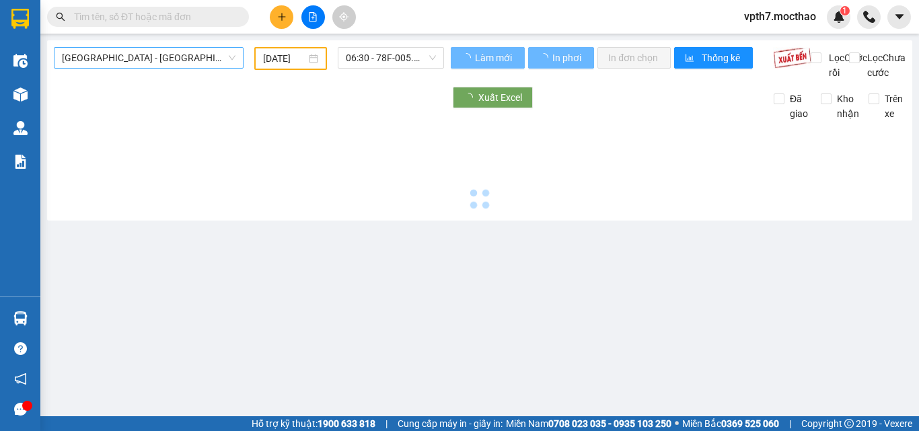
type input "[DATE]"
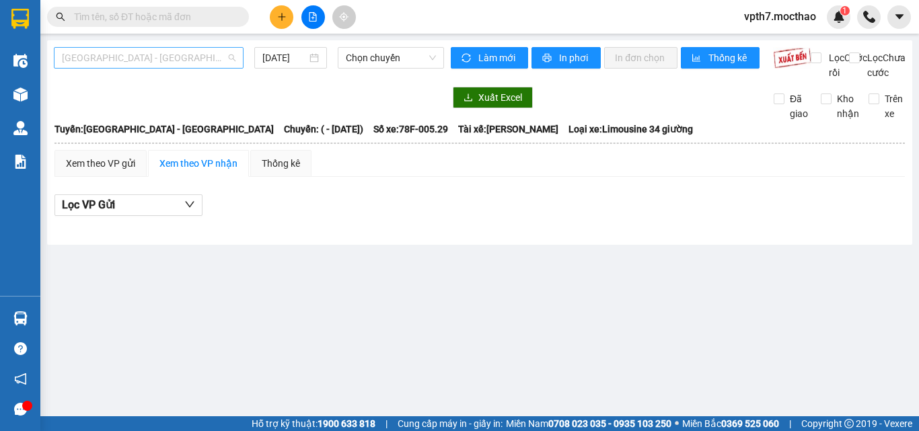
click at [167, 53] on span "[GEOGRAPHIC_DATA] - [GEOGRAPHIC_DATA]" at bounding box center [148, 58] width 173 height 20
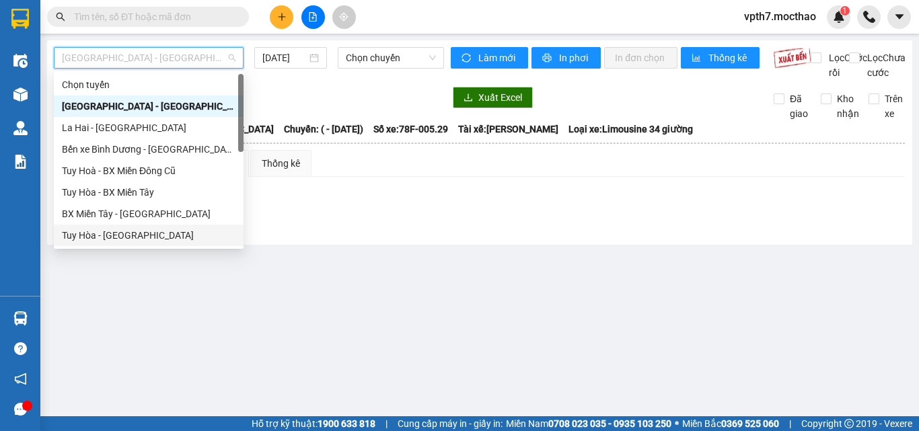
click at [102, 236] on div "Tuy Hòa - [GEOGRAPHIC_DATA]" at bounding box center [148, 235] width 173 height 15
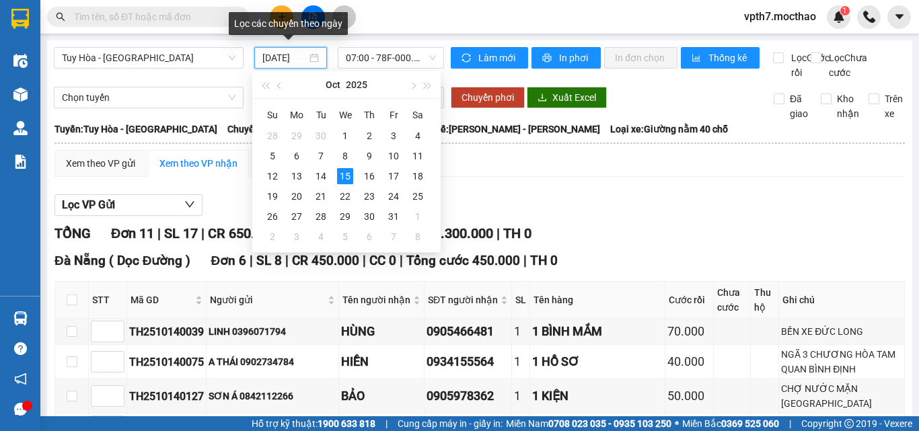
click at [278, 57] on input "[DATE]" at bounding box center [284, 57] width 44 height 15
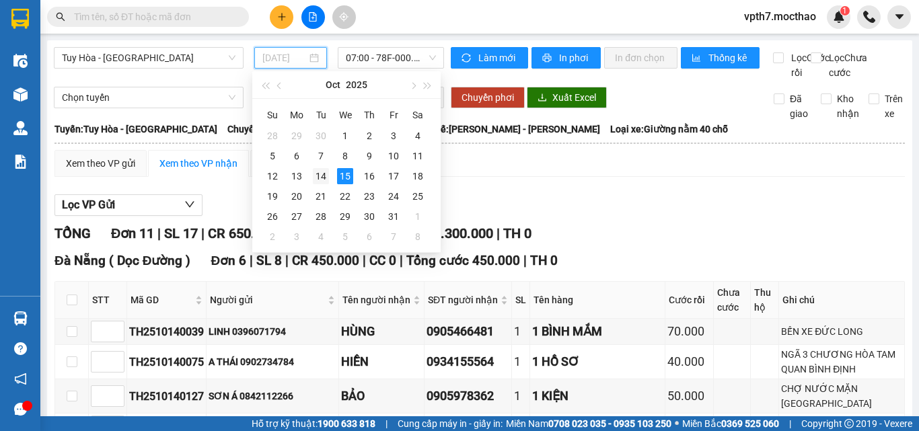
click at [323, 176] on div "14" at bounding box center [321, 176] width 16 height 16
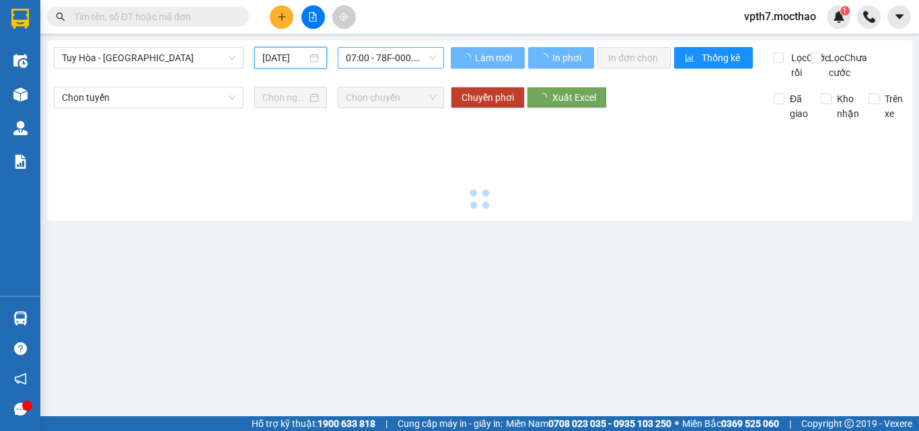
type input "[DATE]"
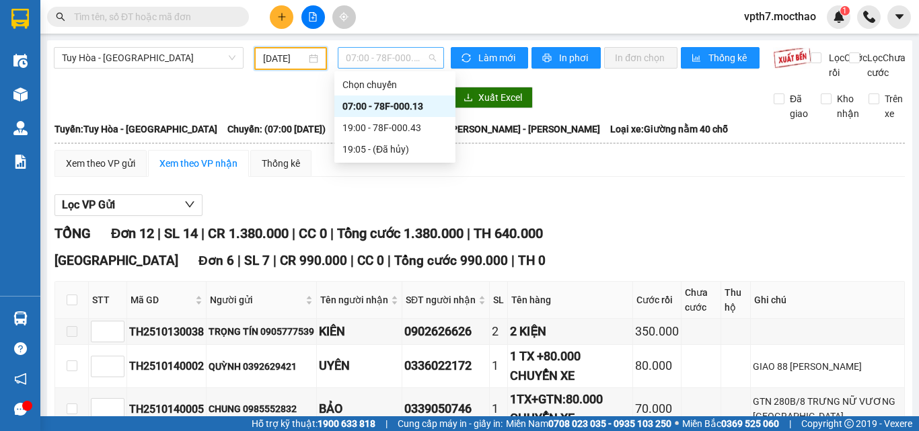
click at [391, 59] on span "07:00 - 78F-000.13" at bounding box center [391, 58] width 90 height 20
click at [419, 126] on div "19:00 - 78F-000.43" at bounding box center [394, 127] width 105 height 15
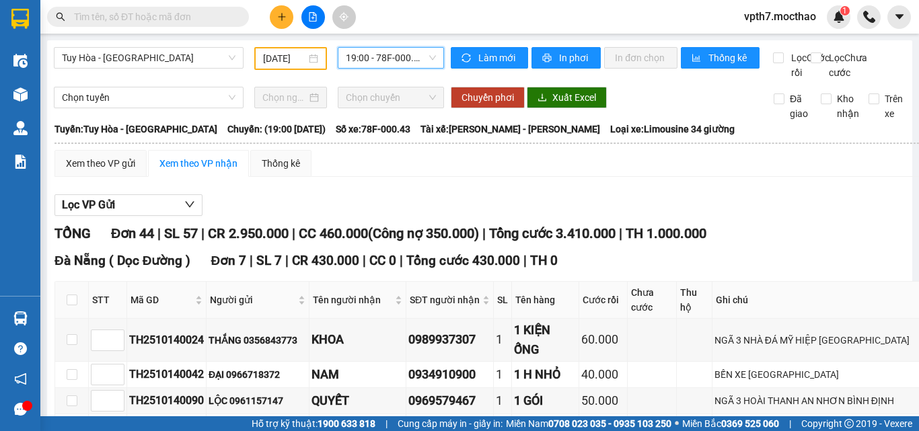
click at [381, 59] on span "19:00 - 78F-000.43" at bounding box center [391, 58] width 90 height 20
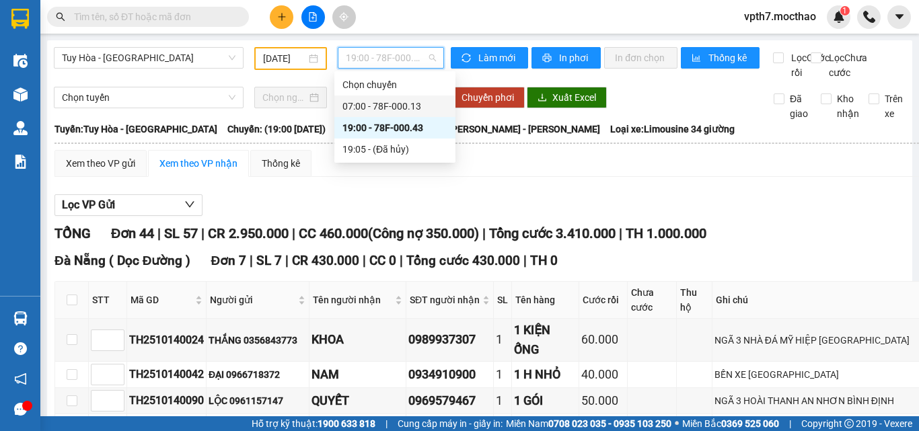
click at [408, 109] on div "07:00 - 78F-000.13" at bounding box center [394, 106] width 105 height 15
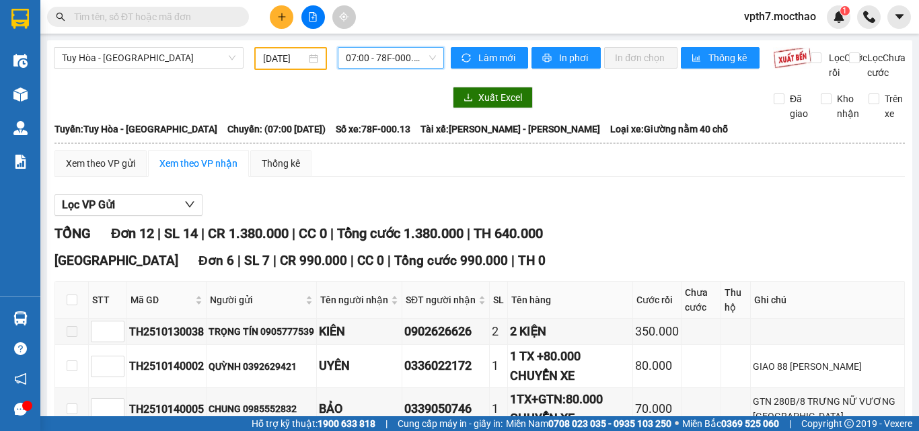
click at [377, 61] on span "07:00 - 78F-000.13" at bounding box center [391, 58] width 90 height 20
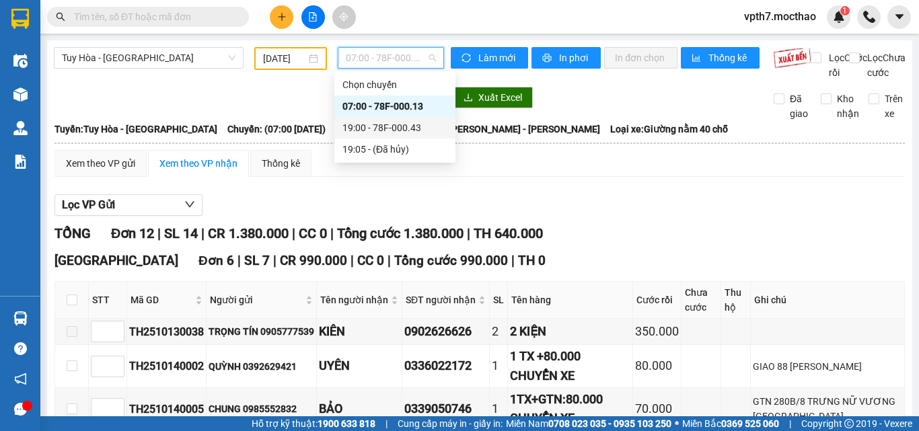
click at [381, 127] on div "19:00 - 78F-000.43" at bounding box center [394, 127] width 105 height 15
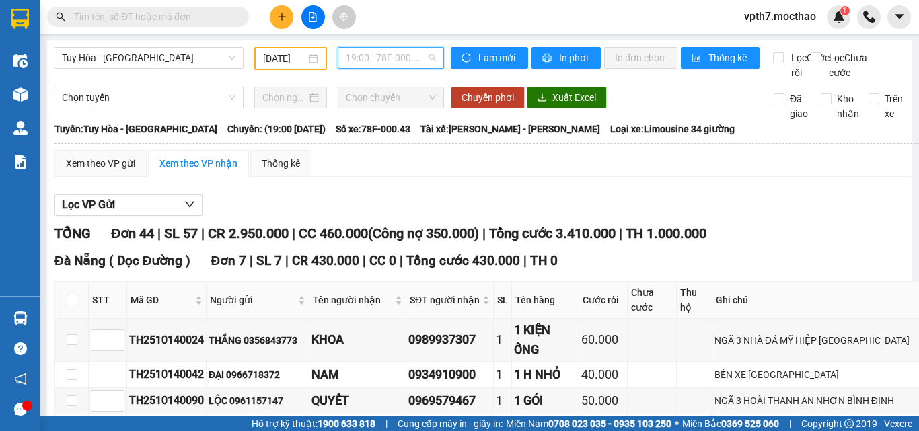
click at [362, 60] on span "19:00 - 78F-000.43" at bounding box center [391, 58] width 90 height 20
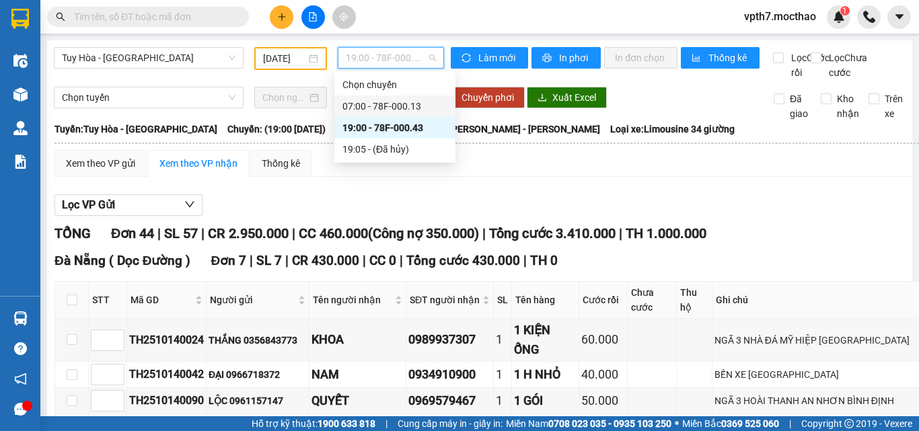
click at [410, 104] on div "07:00 - 78F-000.13" at bounding box center [394, 106] width 105 height 15
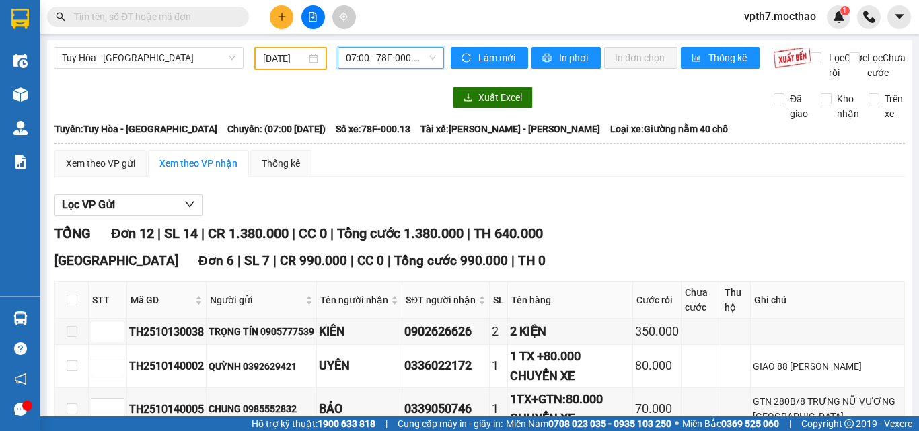
click at [385, 62] on span "07:00 - 78F-000.13" at bounding box center [391, 58] width 90 height 20
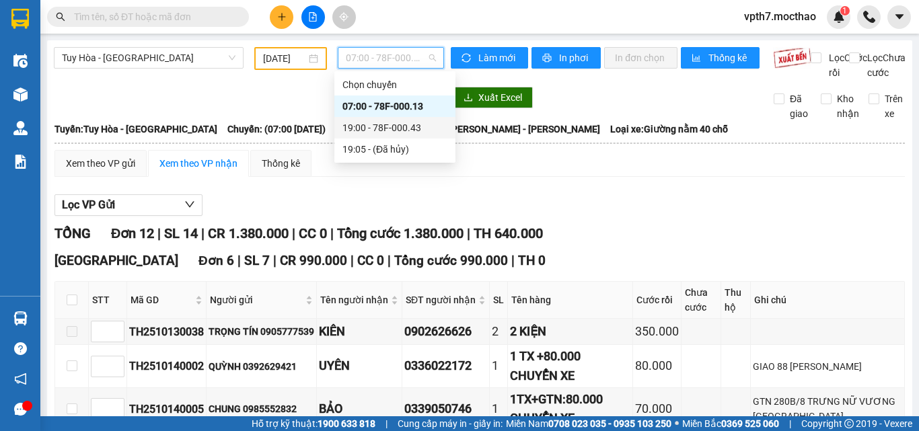
click at [397, 124] on div "19:00 - 78F-000.43" at bounding box center [394, 127] width 105 height 15
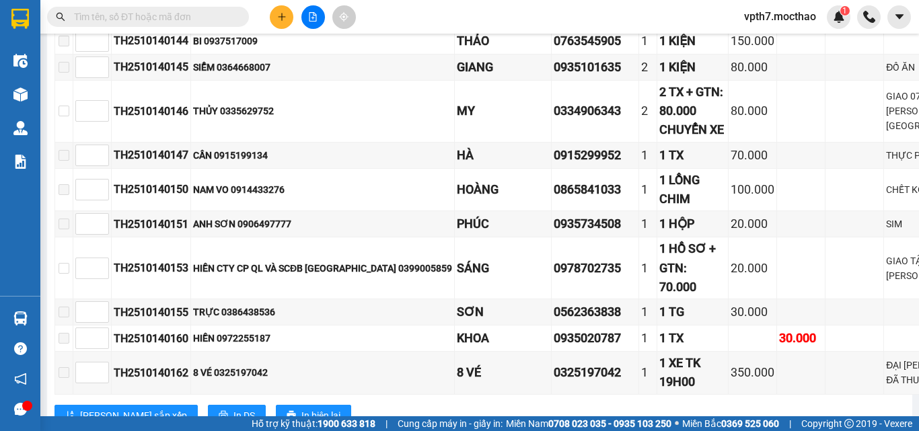
scroll to position [1665, 0]
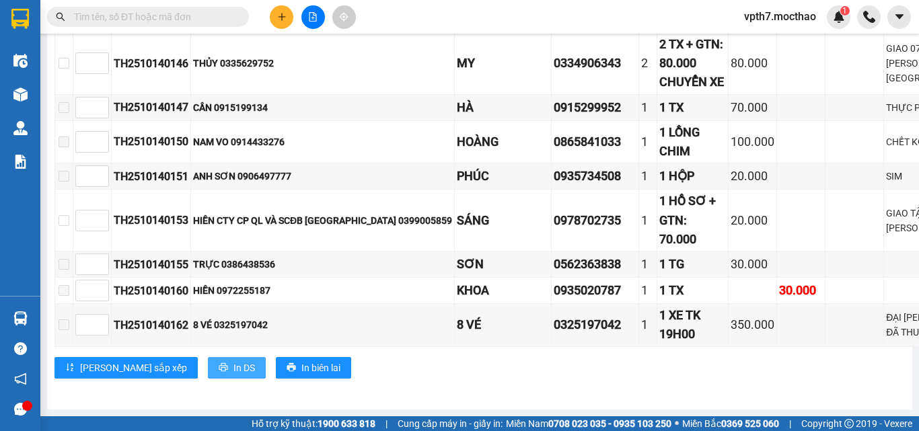
click at [208, 368] on button "In DS" at bounding box center [237, 368] width 58 height 22
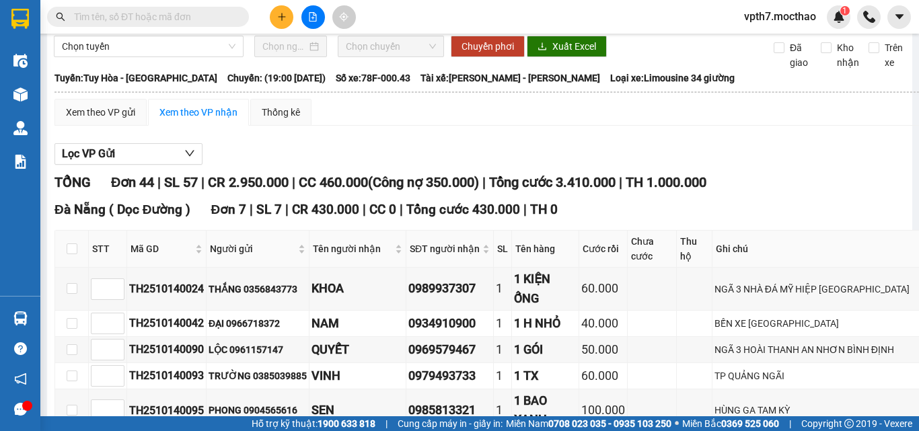
scroll to position [0, 0]
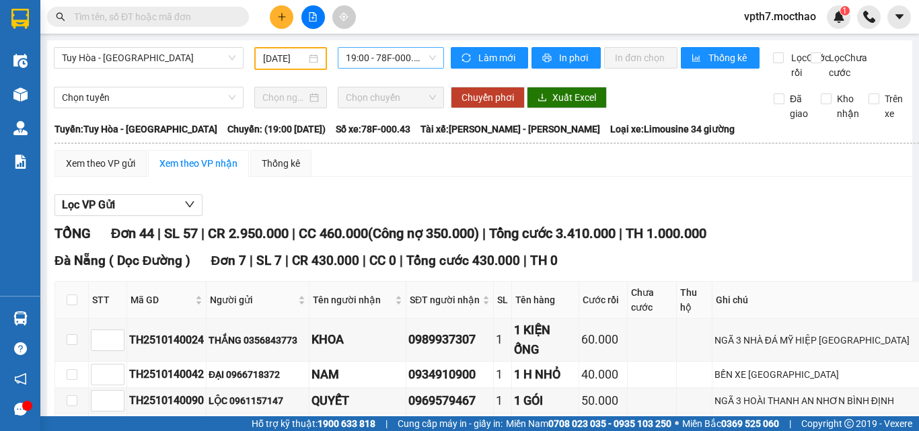
click at [348, 60] on span "19:00 - 78F-000.43" at bounding box center [391, 58] width 90 height 20
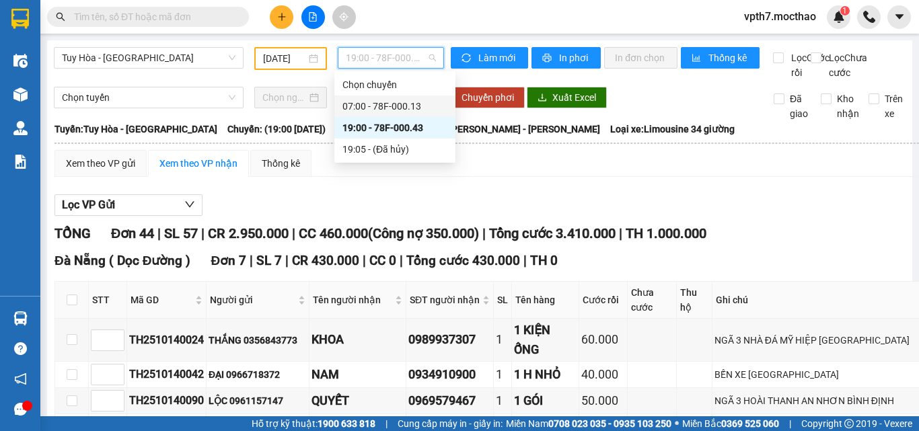
click at [373, 110] on div "07:00 - 78F-000.13" at bounding box center [394, 106] width 105 height 15
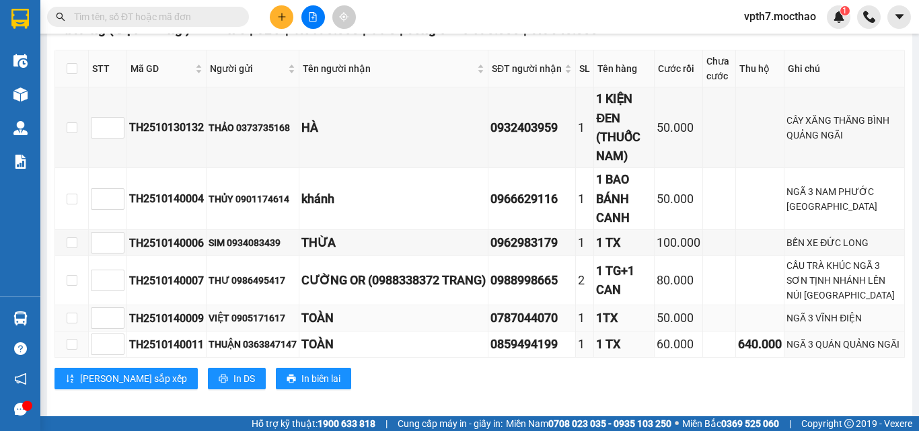
scroll to position [568, 0]
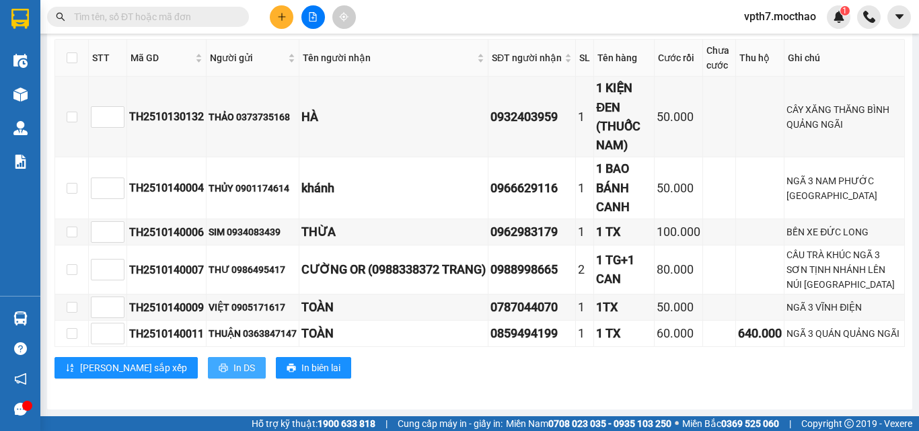
click at [233, 365] on span "In DS" at bounding box center [244, 367] width 22 height 15
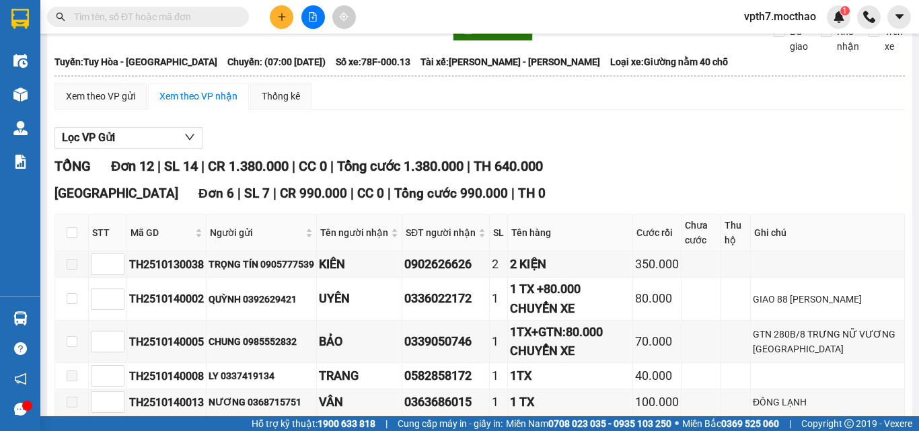
scroll to position [0, 0]
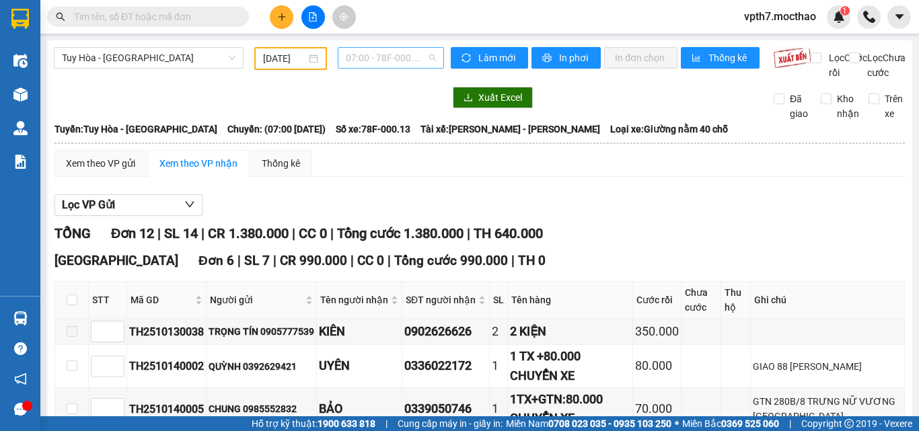
click at [361, 53] on span "07:00 - 78F-000.13" at bounding box center [391, 58] width 90 height 20
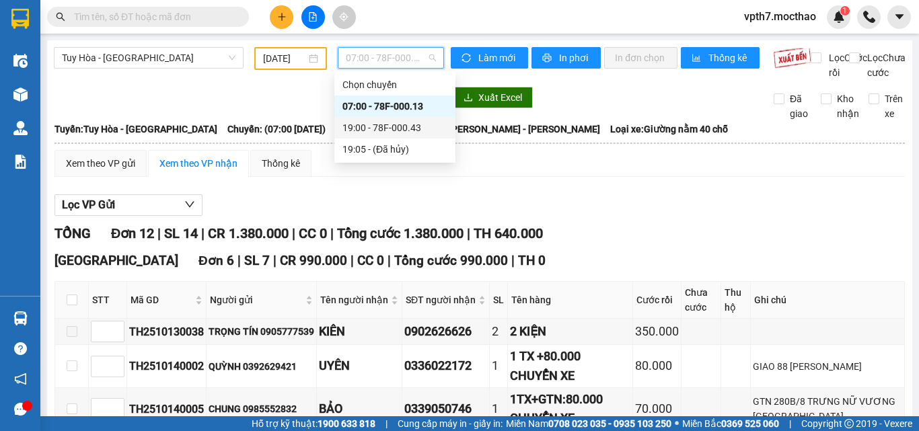
click at [366, 130] on div "19:00 - 78F-000.43" at bounding box center [394, 127] width 105 height 15
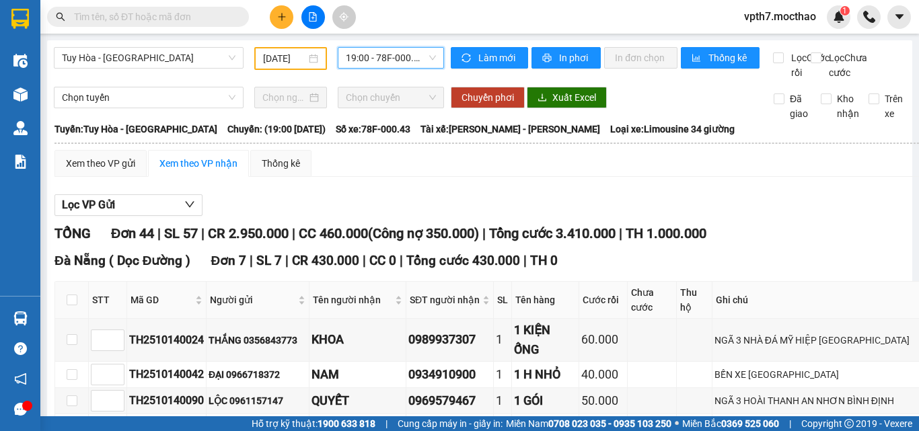
click at [418, 61] on span "19:00 - 78F-000.43" at bounding box center [391, 58] width 90 height 20
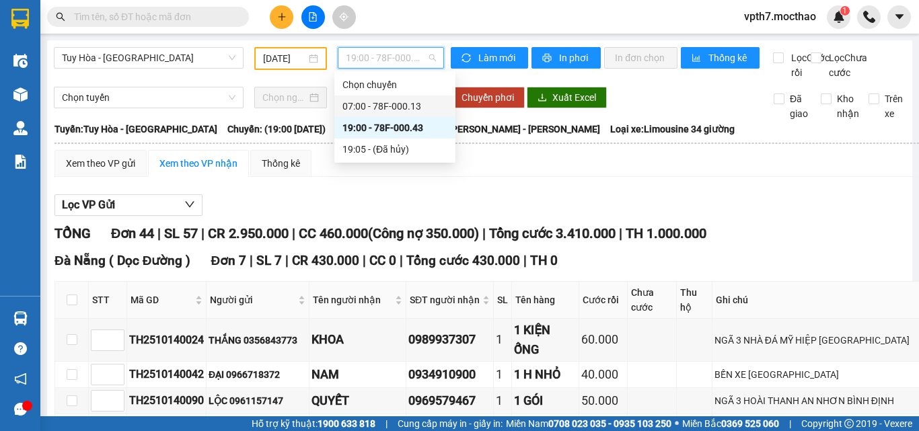
click at [403, 108] on div "07:00 - 78F-000.13" at bounding box center [394, 106] width 105 height 15
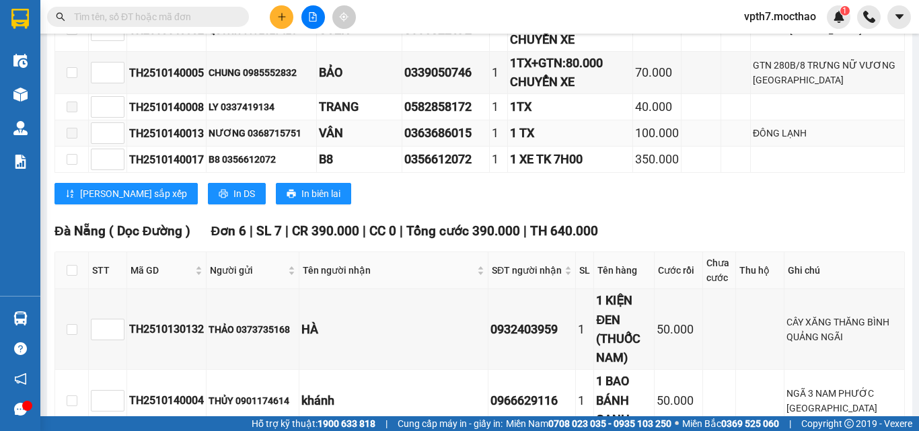
scroll to position [568, 0]
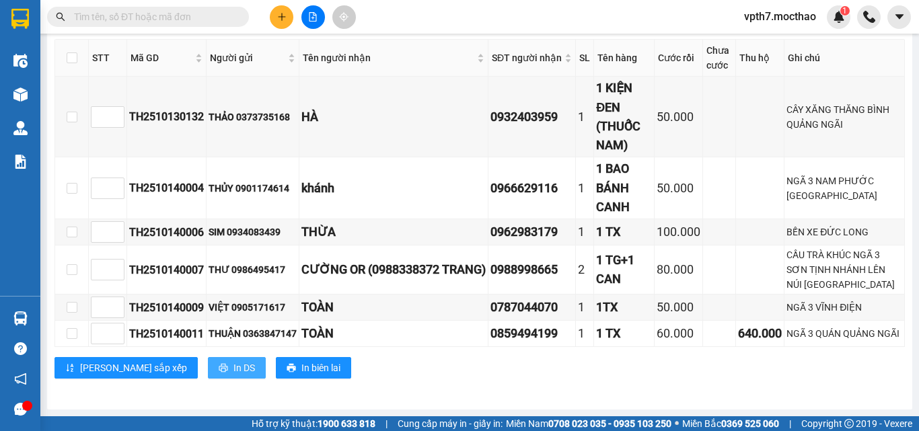
click at [233, 375] on span "In DS" at bounding box center [244, 367] width 22 height 15
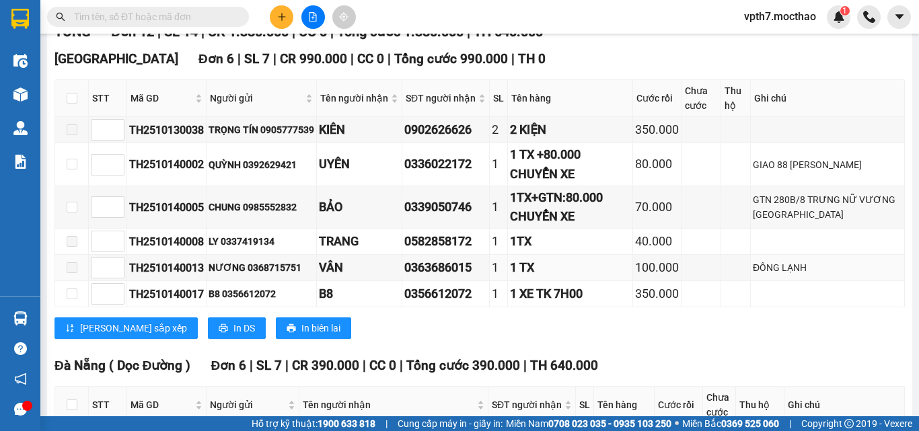
scroll to position [0, 0]
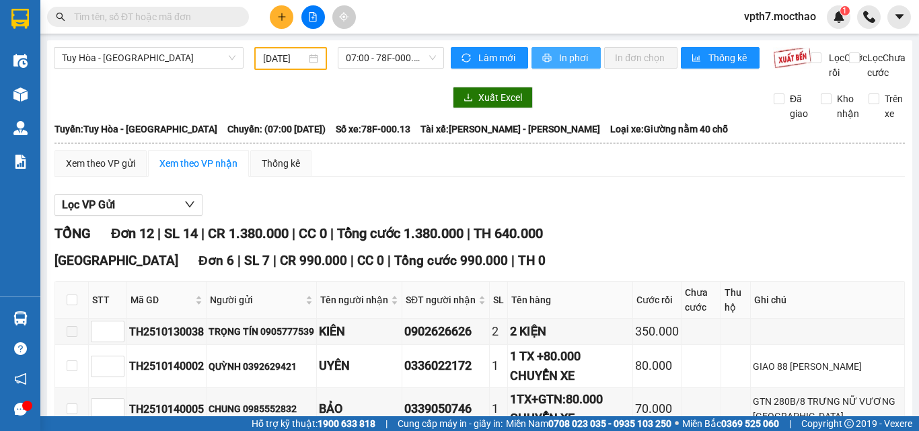
click at [572, 63] on span "In phơi" at bounding box center [574, 57] width 31 height 15
click at [378, 55] on span "07:00 - 78F-000.13" at bounding box center [391, 58] width 90 height 20
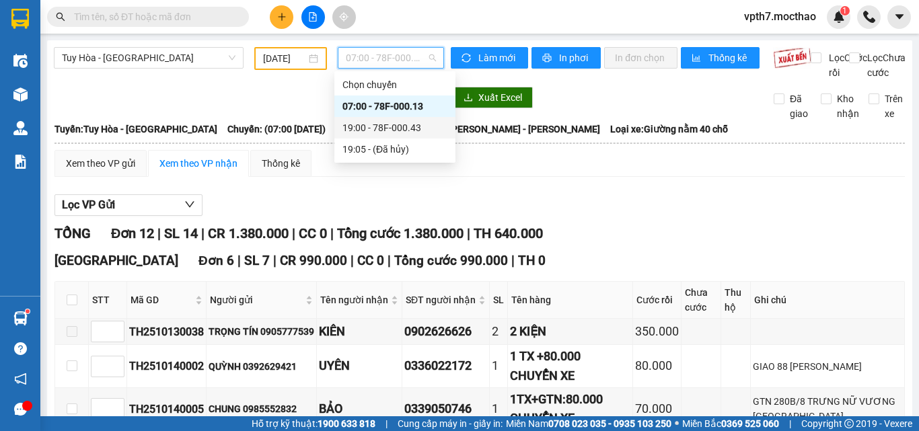
click at [395, 119] on div "19:00 - 78F-000.43" at bounding box center [394, 128] width 121 height 22
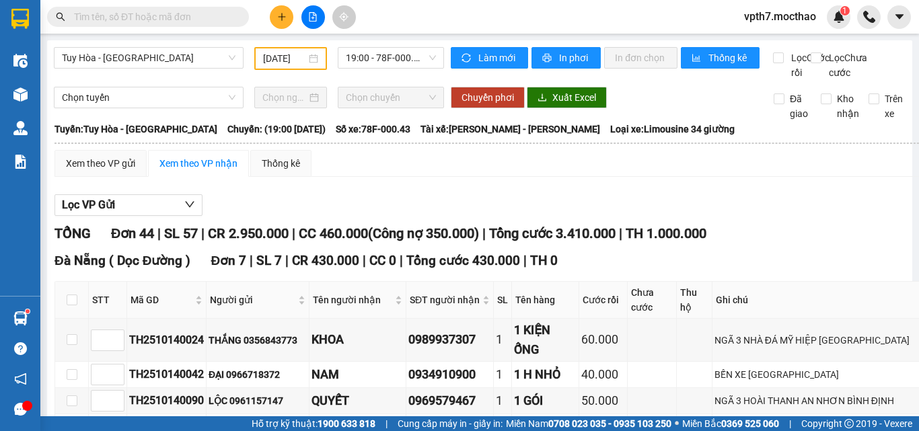
click at [330, 241] on span "CC 460.000" at bounding box center [333, 233] width 69 height 16
drag, startPoint x: 323, startPoint y: 251, endPoint x: 422, endPoint y: 241, distance: 99.4
click at [426, 241] on div "TỔNG Đơn 44 | SL 57 | CR 2.950.000 | CC 460.000 ( Công nợ 350.000 ) | Tổng cước…" at bounding box center [516, 233] width 925 height 21
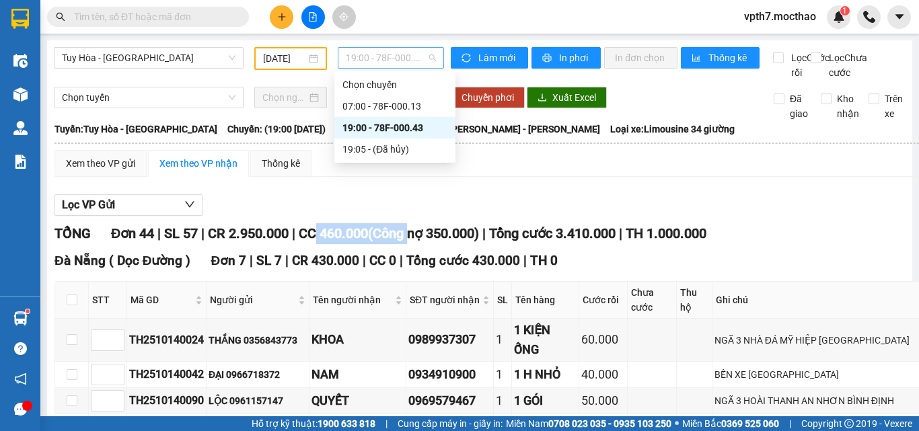
click at [385, 62] on span "19:00 - 78F-000.43" at bounding box center [391, 58] width 90 height 20
click at [385, 107] on div "07:00 - 78F-000.13" at bounding box center [394, 106] width 105 height 15
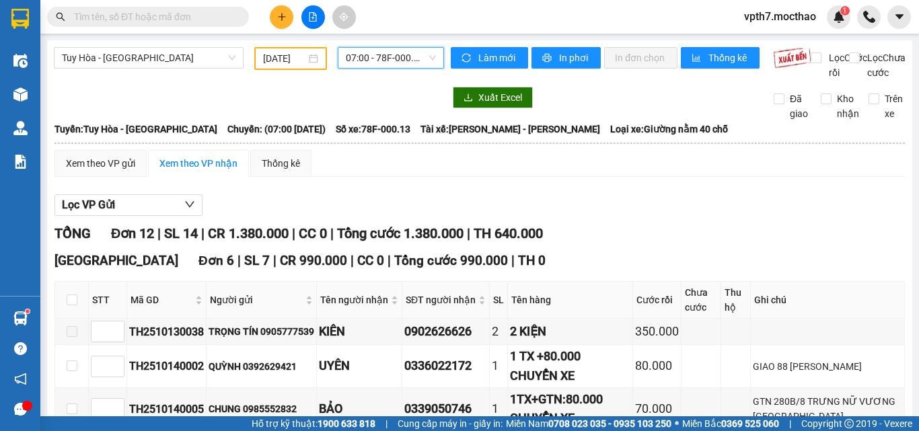
click at [356, 50] on span "07:00 - 78F-000.13" at bounding box center [391, 58] width 90 height 20
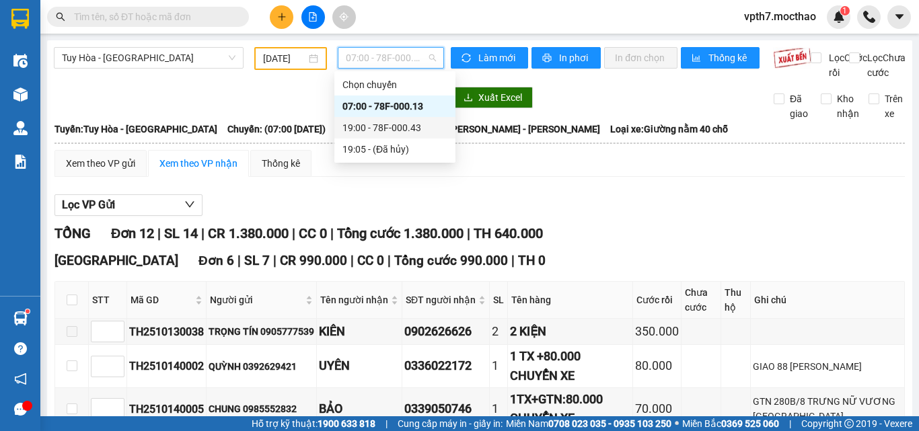
click at [376, 118] on div "19:00 - 78F-000.43" at bounding box center [394, 128] width 121 height 22
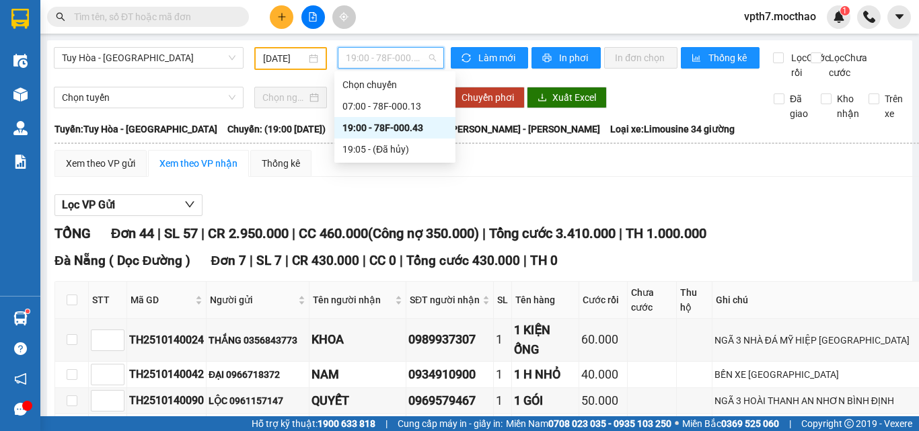
click at [367, 58] on span "19:00 - 78F-000.43" at bounding box center [391, 58] width 90 height 20
click at [383, 100] on div "07:00 - 78F-000.13" at bounding box center [394, 106] width 105 height 15
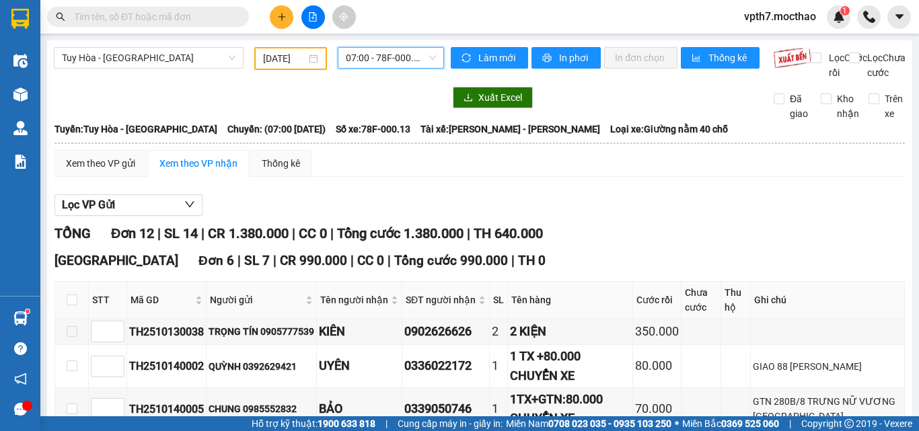
click at [398, 58] on span "07:00 - 78F-000.13" at bounding box center [391, 58] width 90 height 20
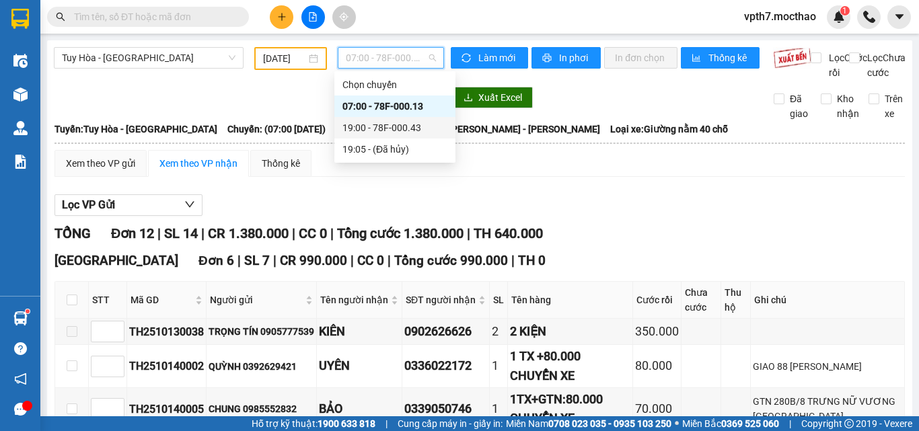
click at [403, 126] on div "19:00 - 78F-000.43" at bounding box center [394, 127] width 105 height 15
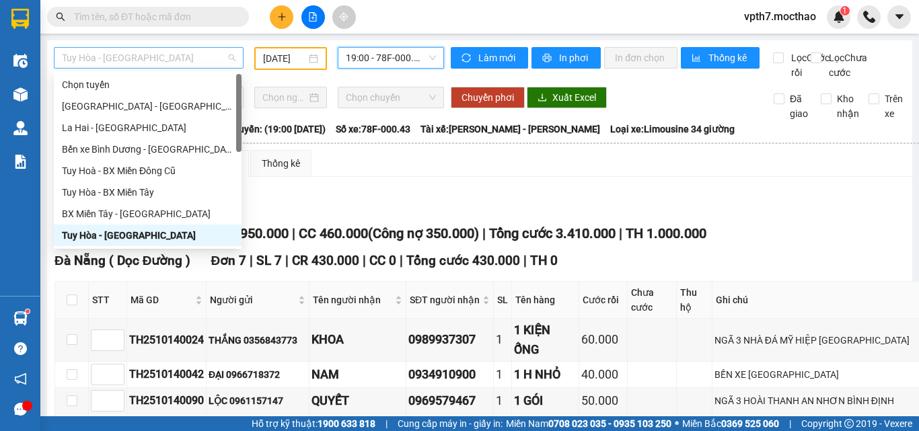
click at [108, 59] on span "Tuy Hòa - [GEOGRAPHIC_DATA]" at bounding box center [148, 58] width 173 height 20
click at [145, 192] on div "Tuy Hòa - BX Miền Tây" at bounding box center [147, 192] width 171 height 15
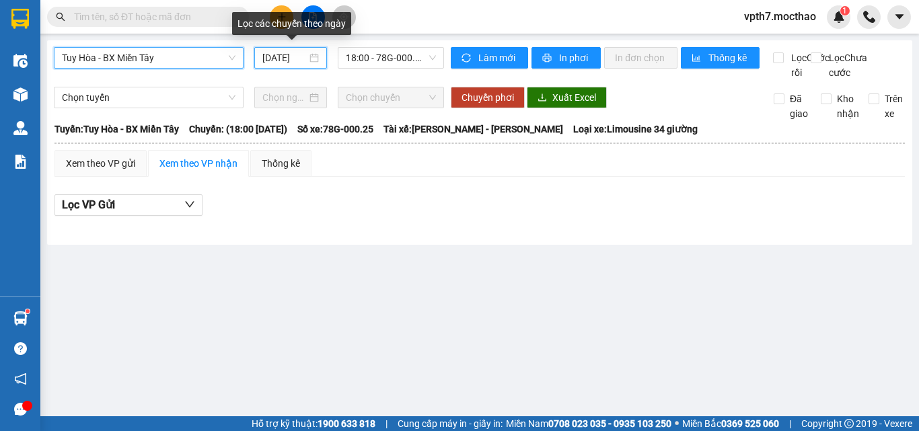
click at [285, 56] on input "[DATE]" at bounding box center [284, 57] width 44 height 15
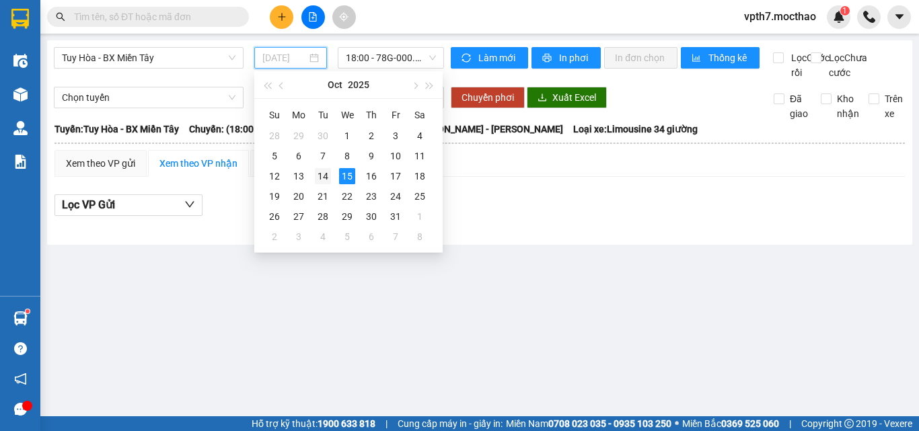
click at [328, 176] on div "14" at bounding box center [323, 176] width 16 height 16
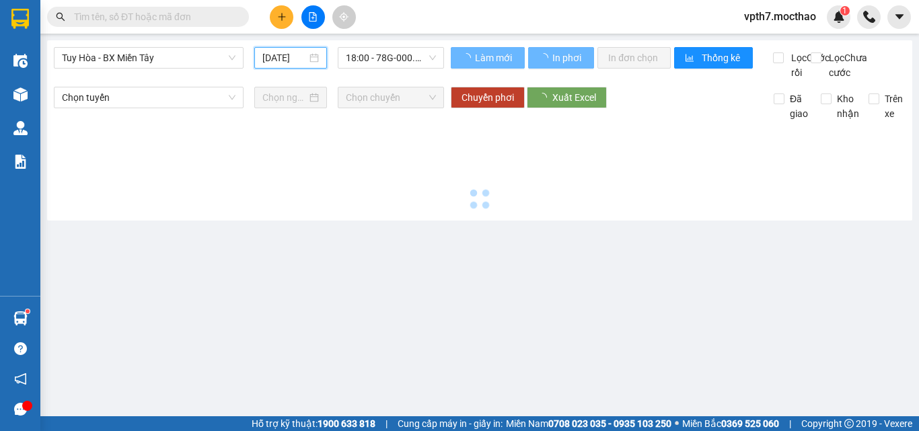
type input "[DATE]"
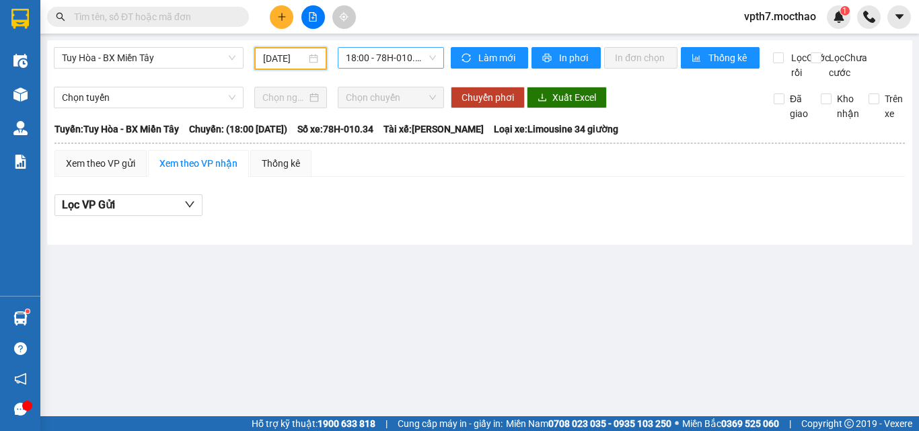
click at [412, 67] on span "18:00 - 78H-010.34" at bounding box center [391, 58] width 90 height 20
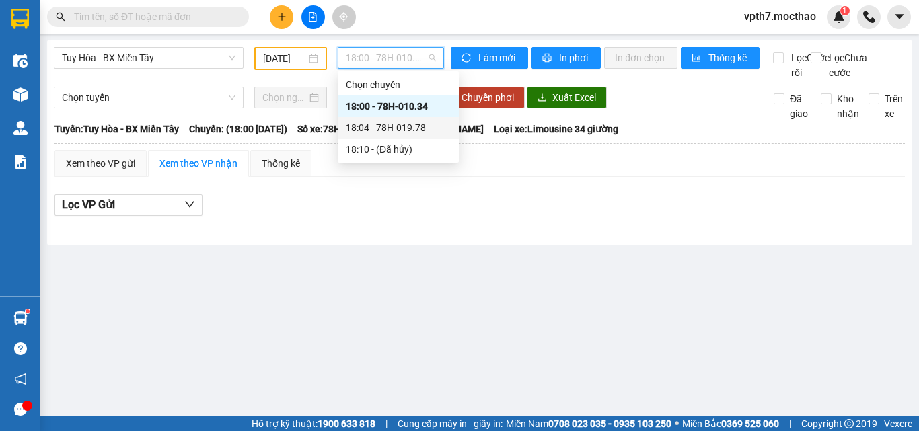
click at [416, 123] on div "18:04 - 78H-019.78" at bounding box center [398, 127] width 105 height 15
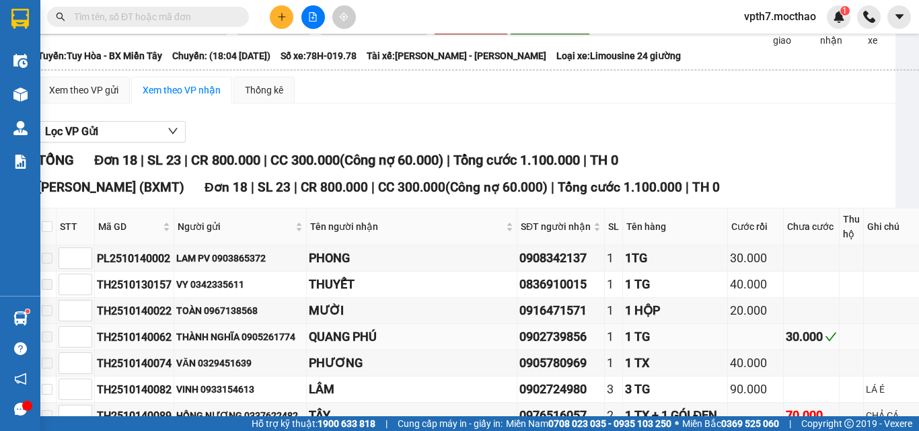
scroll to position [0, 17]
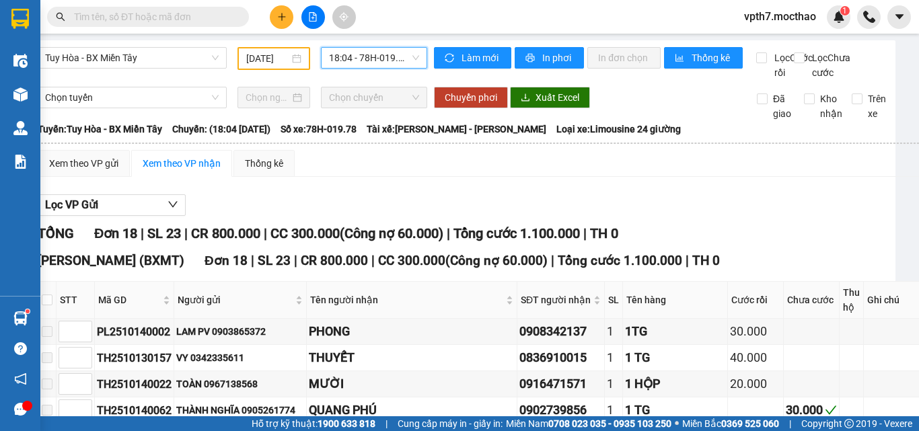
click at [372, 50] on span "18:04 - 78H-019.78" at bounding box center [374, 58] width 90 height 20
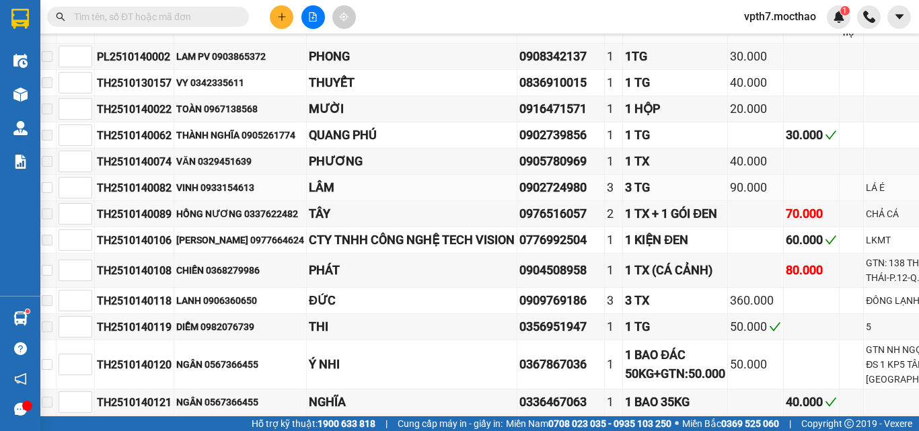
scroll to position [6, 17]
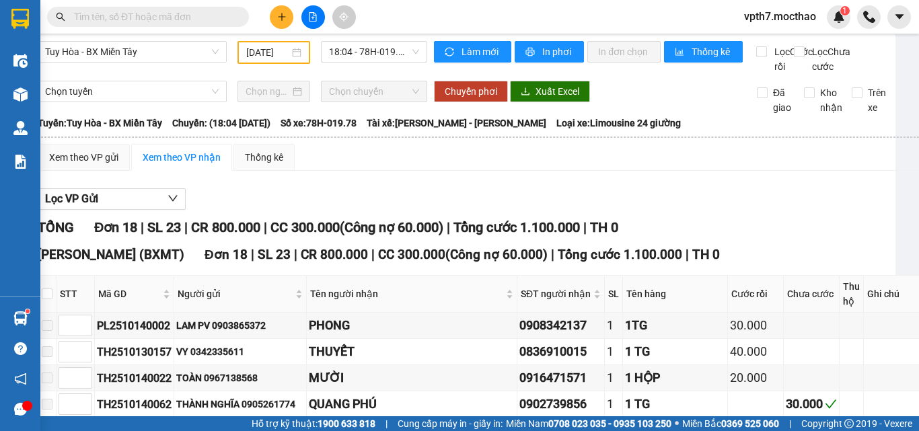
click at [194, 74] on div "Tuy Hòa - BX Miền Tây [DATE] 18:04 - 78H-019.78" at bounding box center [232, 57] width 390 height 33
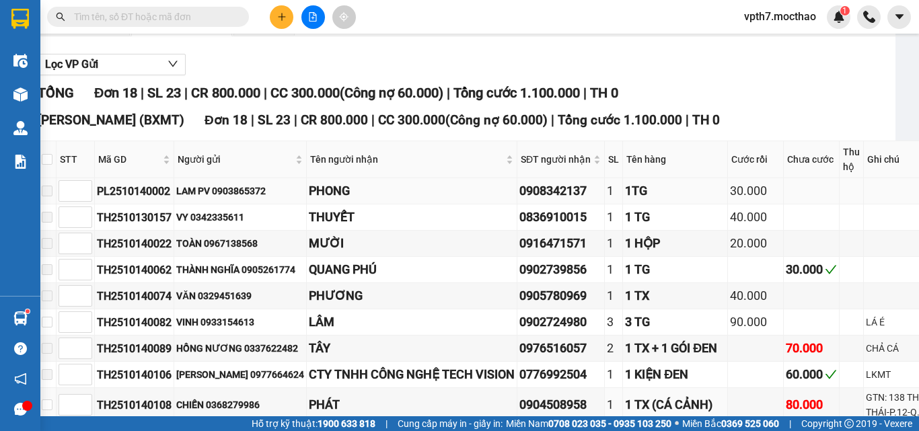
scroll to position [0, 17]
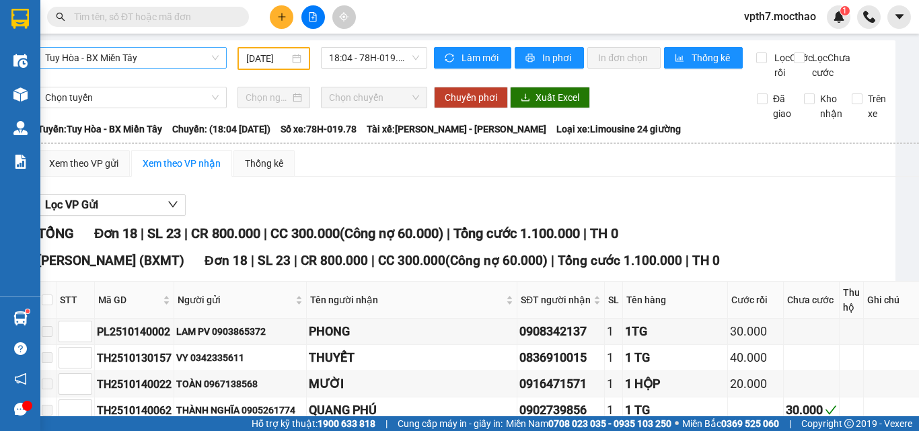
click at [112, 59] on span "Tuy Hòa - BX Miền Tây" at bounding box center [131, 58] width 173 height 20
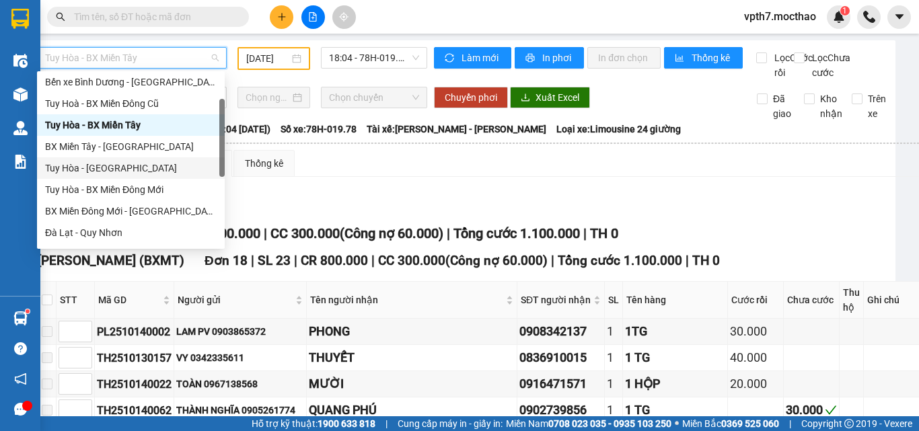
scroll to position [134, 0]
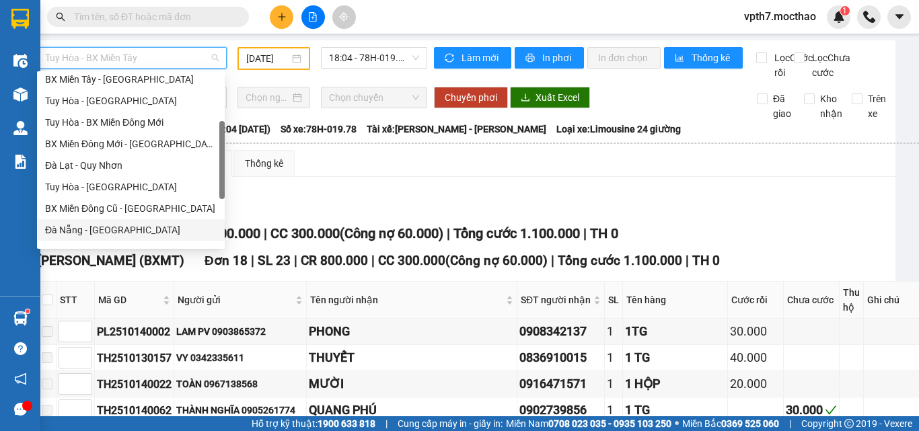
click at [89, 228] on div "Đà Nẵng - [GEOGRAPHIC_DATA]" at bounding box center [130, 230] width 171 height 15
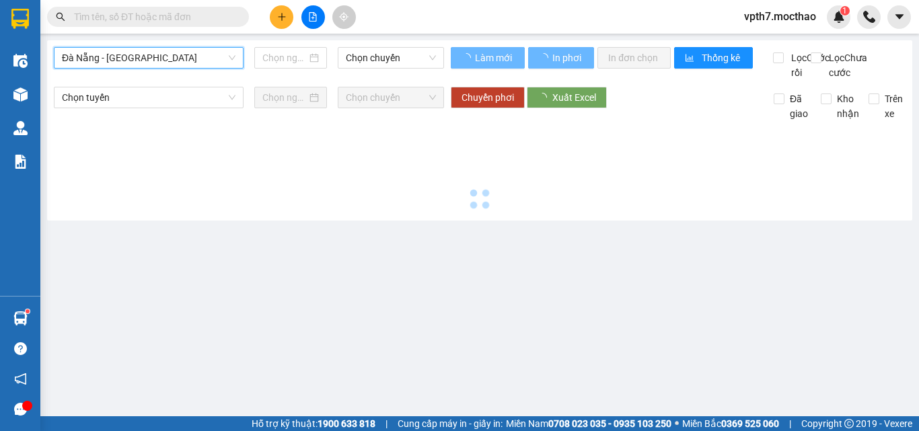
type input "[DATE]"
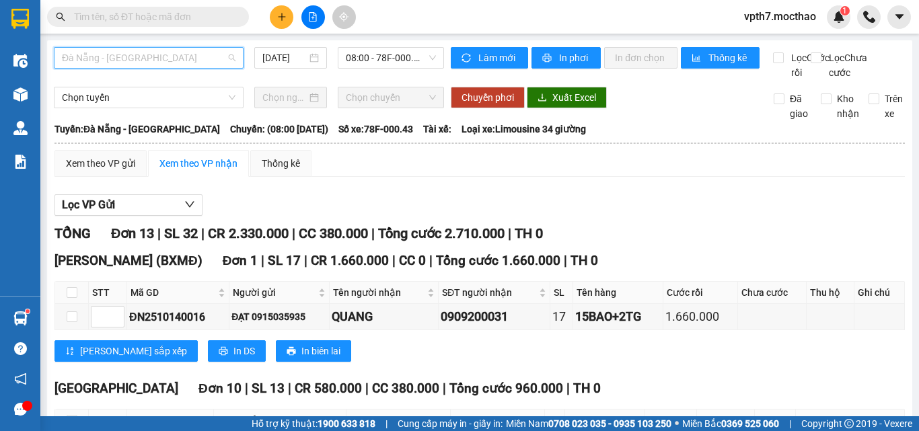
click at [176, 59] on span "Đà Nẵng - [GEOGRAPHIC_DATA]" at bounding box center [148, 58] width 173 height 20
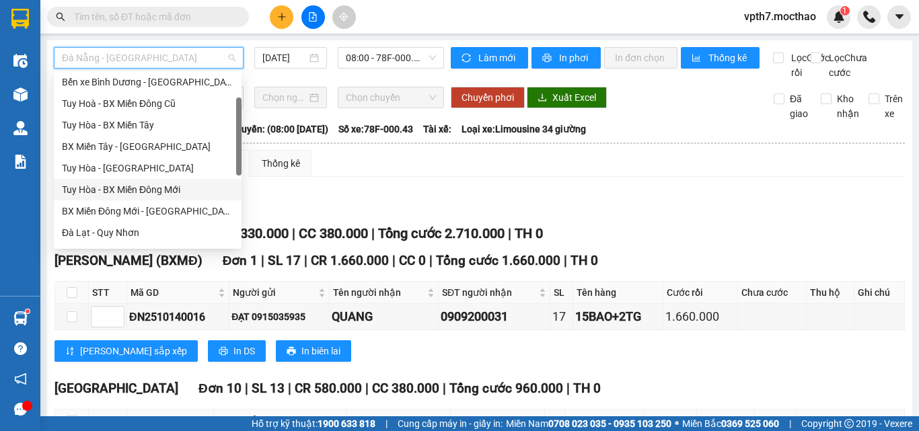
scroll to position [202, 0]
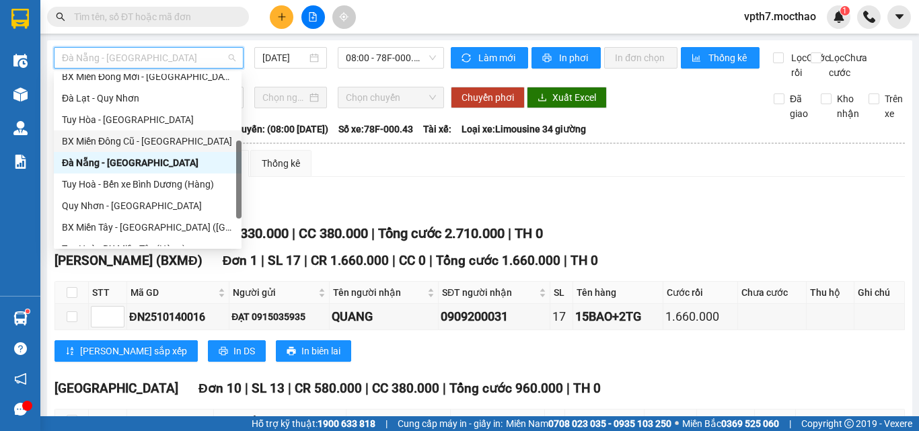
click at [114, 139] on div "BX Miền Đông Cũ - [GEOGRAPHIC_DATA]" at bounding box center [147, 141] width 171 height 15
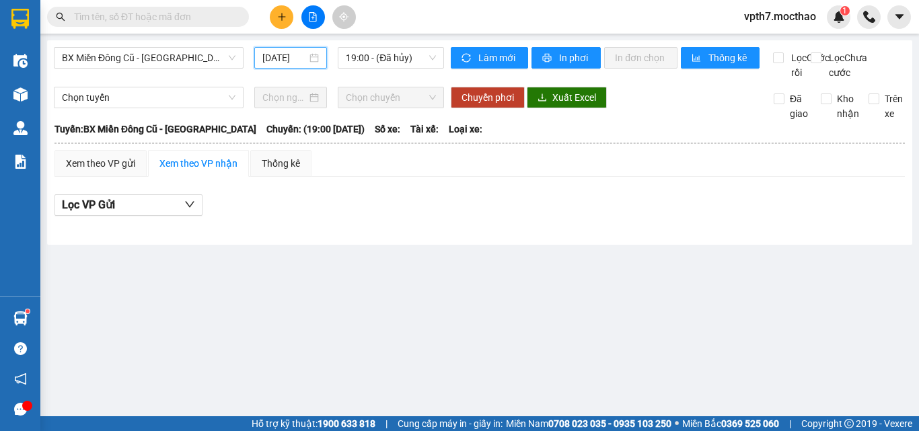
click at [276, 60] on input "[DATE]" at bounding box center [284, 57] width 44 height 15
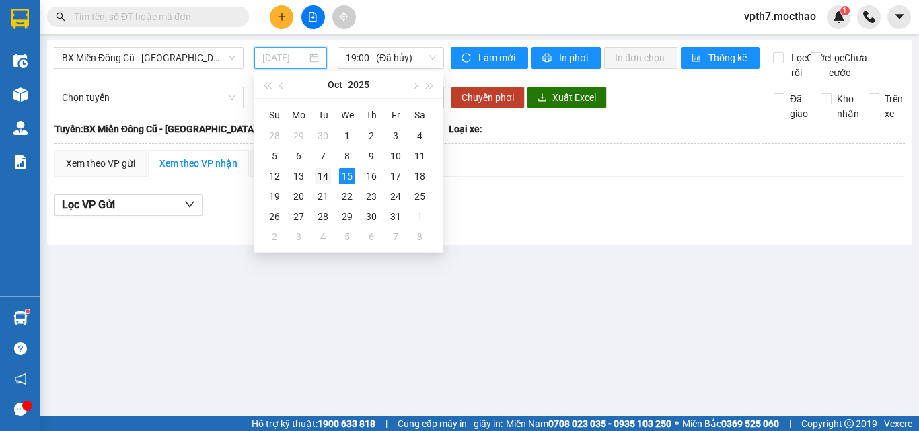
click at [320, 178] on div "14" at bounding box center [323, 176] width 16 height 16
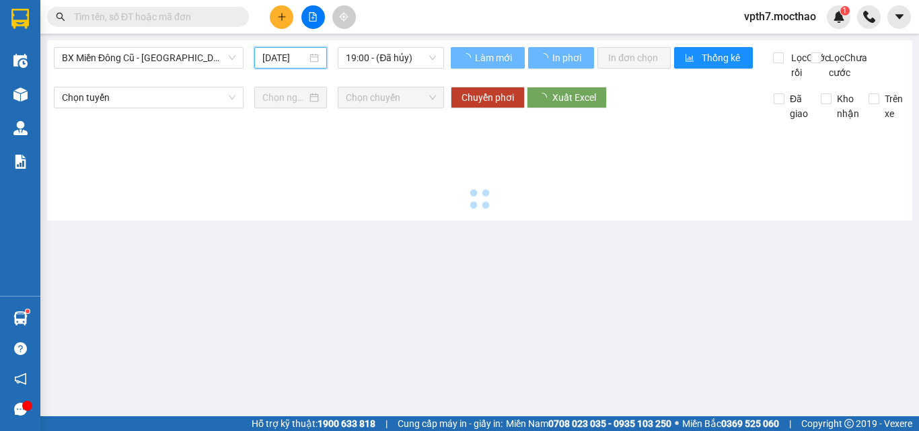
type input "[DATE]"
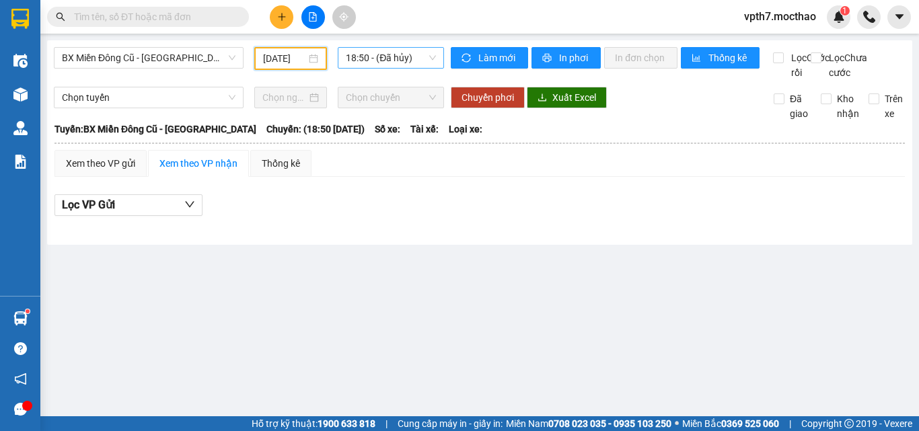
click at [393, 53] on span "18:50 - (Đã hủy)" at bounding box center [391, 58] width 90 height 20
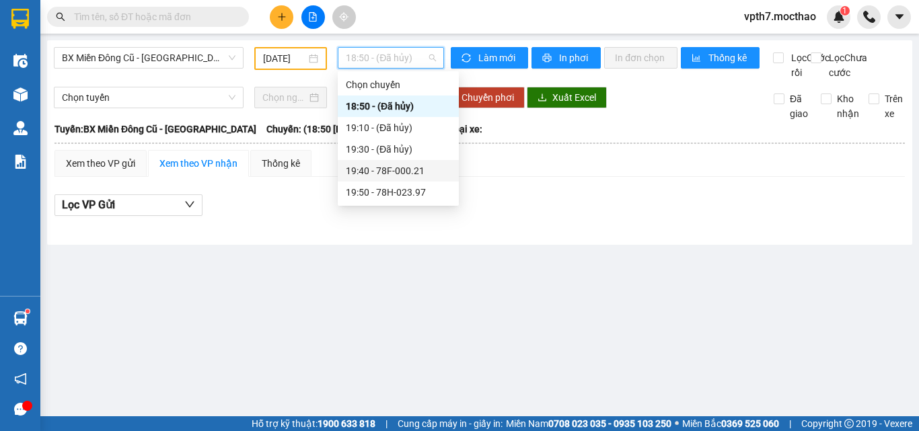
click at [405, 171] on div "19:40 - 78F-000.21" at bounding box center [398, 170] width 105 height 15
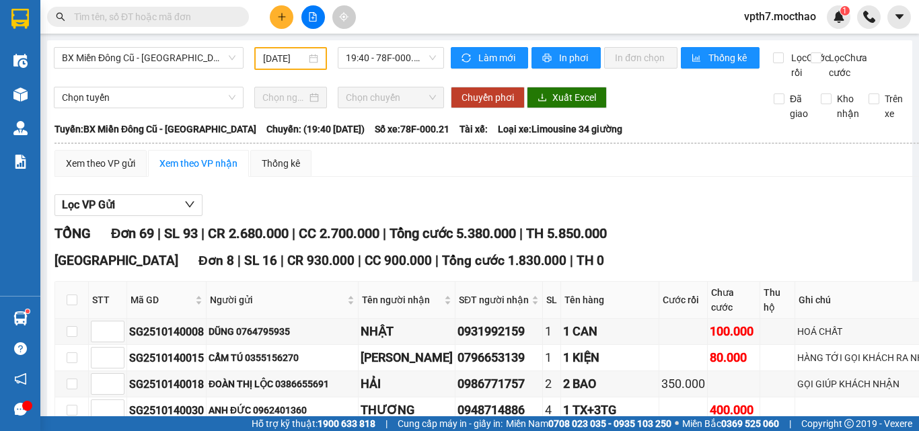
click at [370, 52] on span "19:40 - 78F-000.21" at bounding box center [391, 58] width 90 height 20
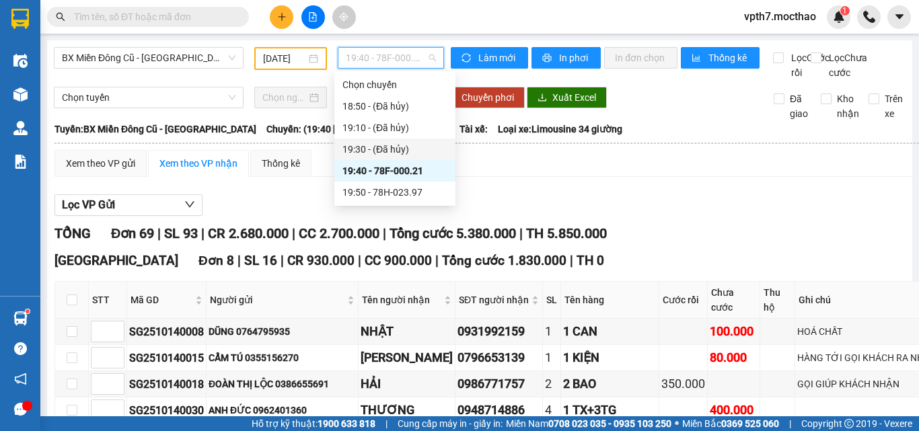
click at [354, 63] on span "19:40 - 78F-000.21" at bounding box center [391, 58] width 90 height 20
click at [411, 195] on div "19:50 - 78H-023.97" at bounding box center [394, 192] width 105 height 15
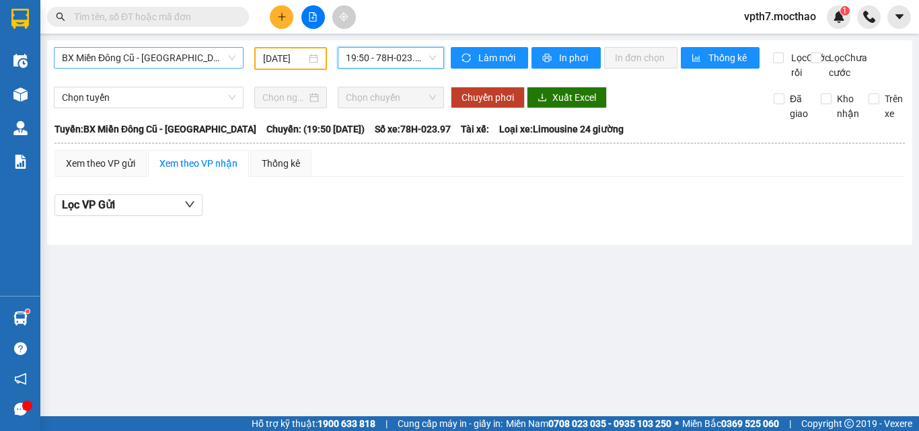
click at [152, 60] on span "BX Miền Đông Cũ - [GEOGRAPHIC_DATA]" at bounding box center [148, 58] width 173 height 20
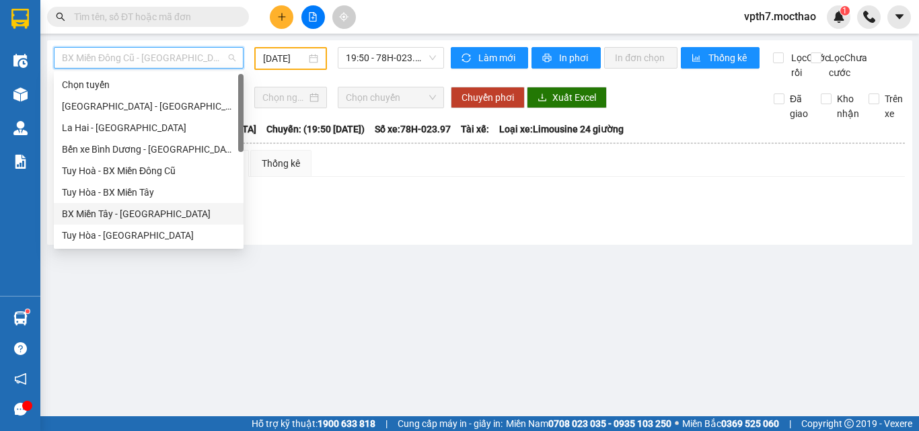
click at [116, 212] on div "BX Miền Tây - [GEOGRAPHIC_DATA]" at bounding box center [148, 213] width 173 height 15
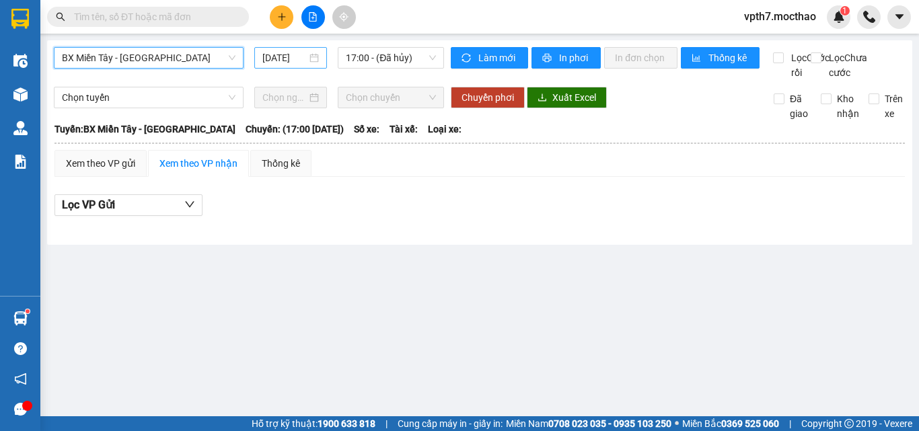
click at [275, 47] on div "[DATE]" at bounding box center [290, 58] width 73 height 22
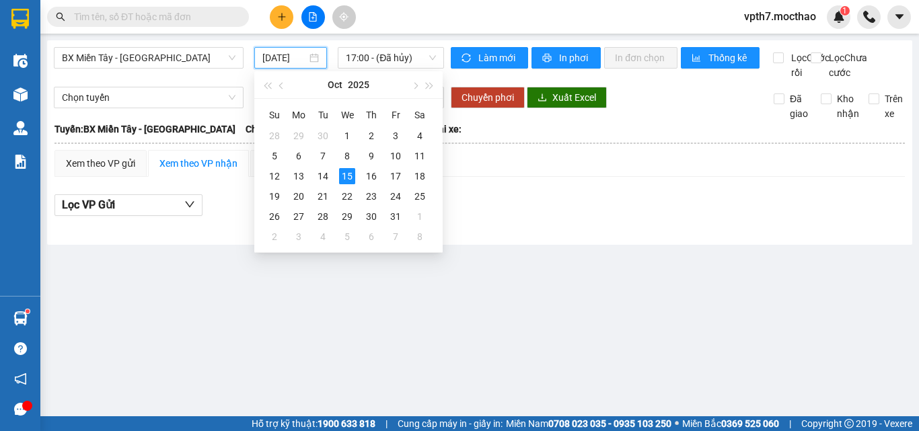
scroll to position [0, 3]
click at [327, 175] on div "14" at bounding box center [323, 176] width 16 height 16
type input "[DATE]"
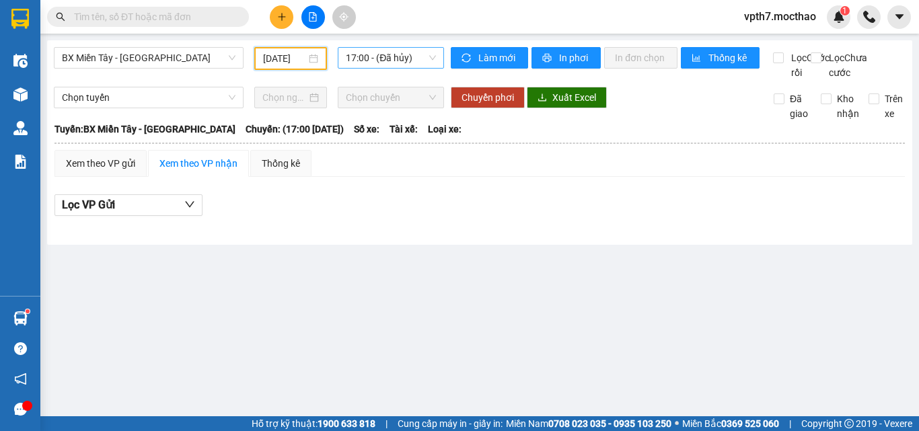
click at [399, 59] on span "17:00 - (Đã hủy)" at bounding box center [391, 58] width 90 height 20
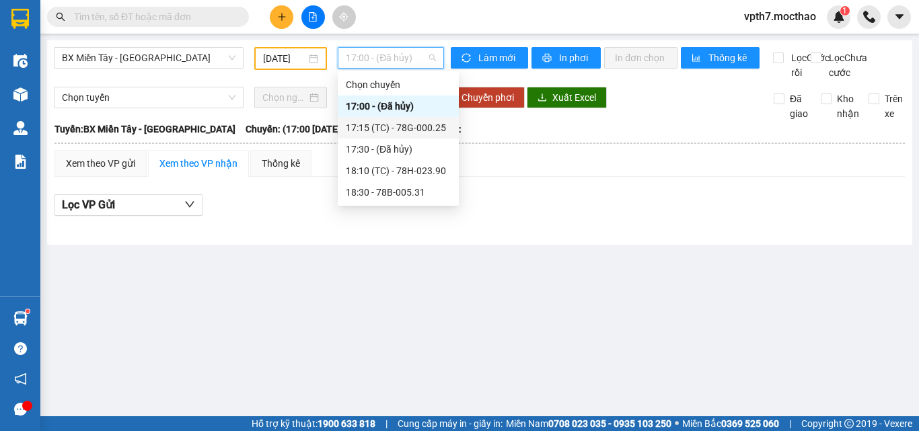
click at [420, 120] on div "17:15 (TC) - 78G-000.25" at bounding box center [398, 128] width 121 height 22
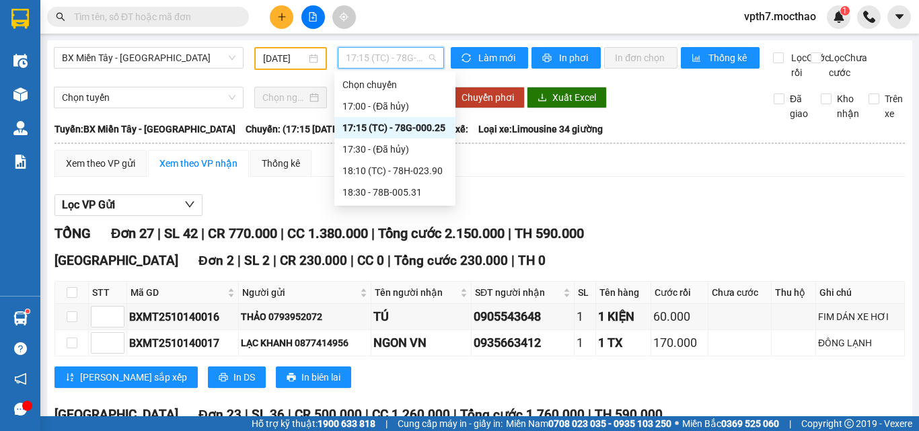
click at [379, 54] on span "17:15 (TC) - 78G-000.25" at bounding box center [391, 58] width 90 height 20
click at [406, 166] on div "18:10 (TC) - 78H-023.90" at bounding box center [394, 170] width 105 height 15
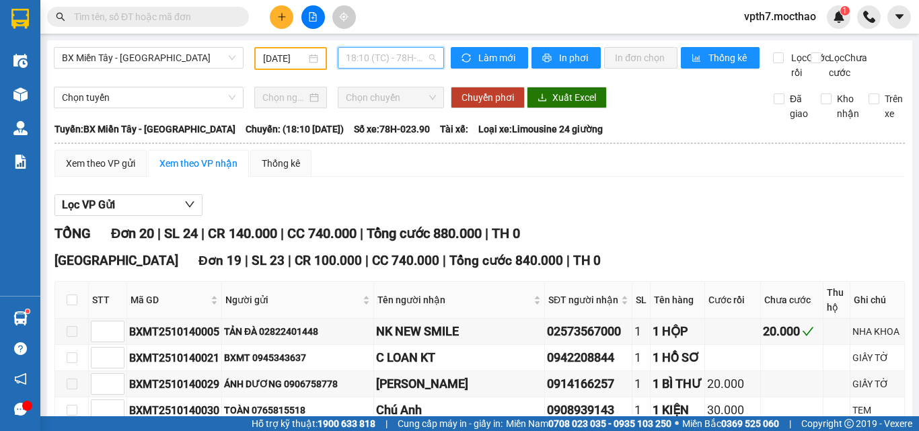
click at [397, 50] on span "18:10 (TC) - 78H-023.90" at bounding box center [391, 58] width 90 height 20
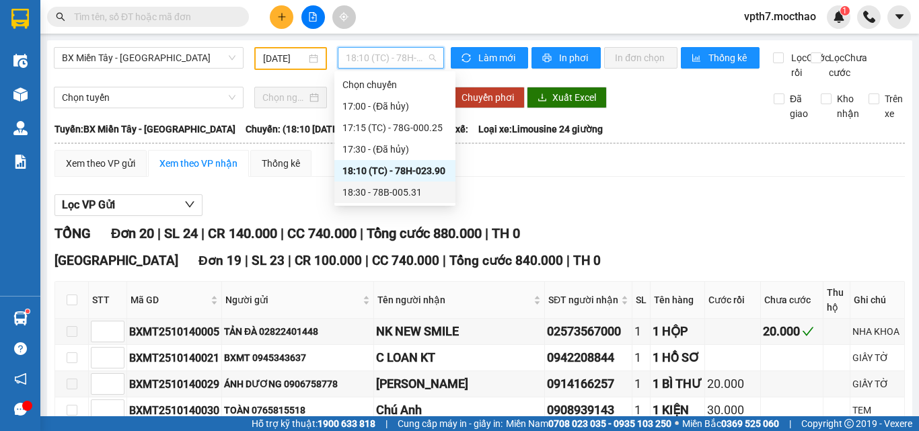
click at [394, 195] on div "18:30 - 78B-005.31" at bounding box center [394, 192] width 105 height 15
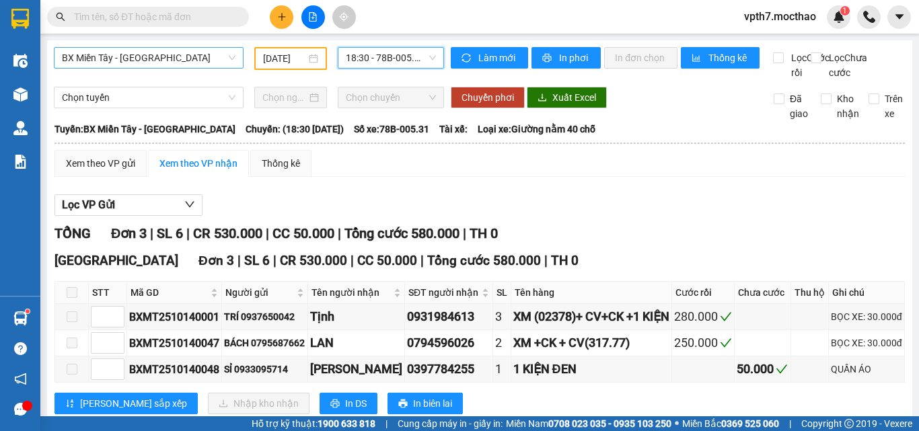
click at [91, 48] on span "BX Miền Tây - [GEOGRAPHIC_DATA]" at bounding box center [148, 58] width 173 height 20
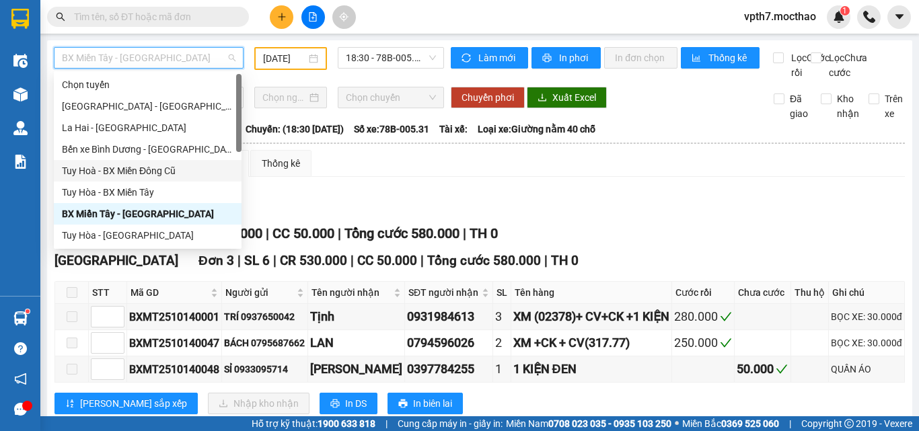
click at [168, 175] on div "Tuy Hoà - BX Miền Đông Cũ" at bounding box center [147, 170] width 171 height 15
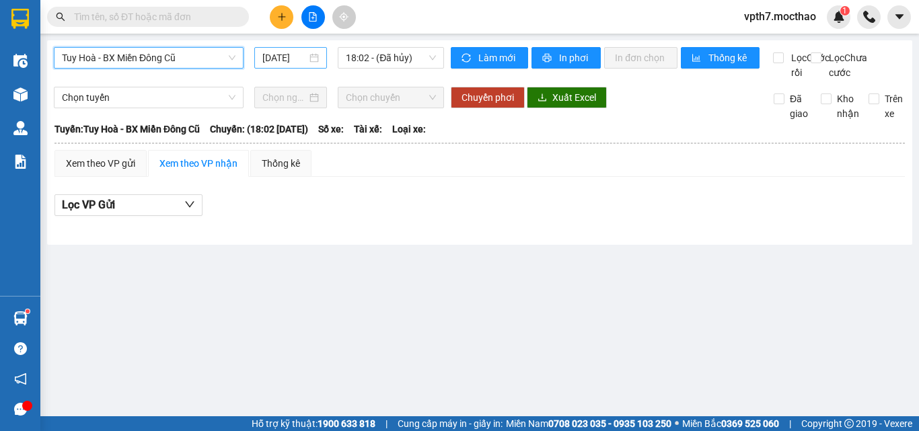
click at [293, 63] on input "[DATE]" at bounding box center [284, 57] width 44 height 15
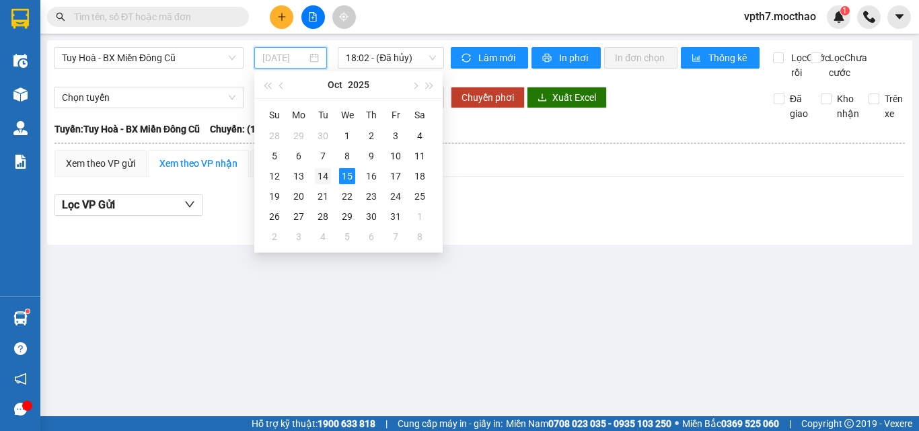
click at [323, 175] on div "14" at bounding box center [323, 176] width 16 height 16
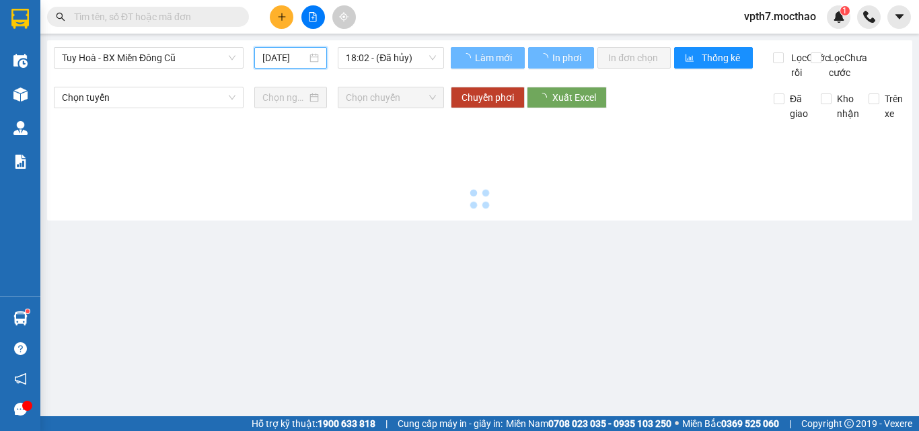
type input "[DATE]"
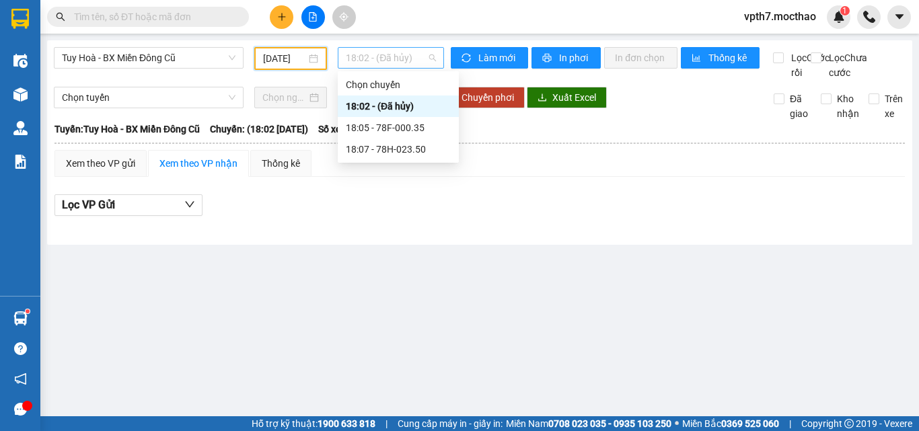
click at [383, 57] on span "18:02 - (Đã hủy)" at bounding box center [391, 58] width 90 height 20
click at [421, 130] on div "18:05 - 78F-000.35" at bounding box center [398, 127] width 105 height 15
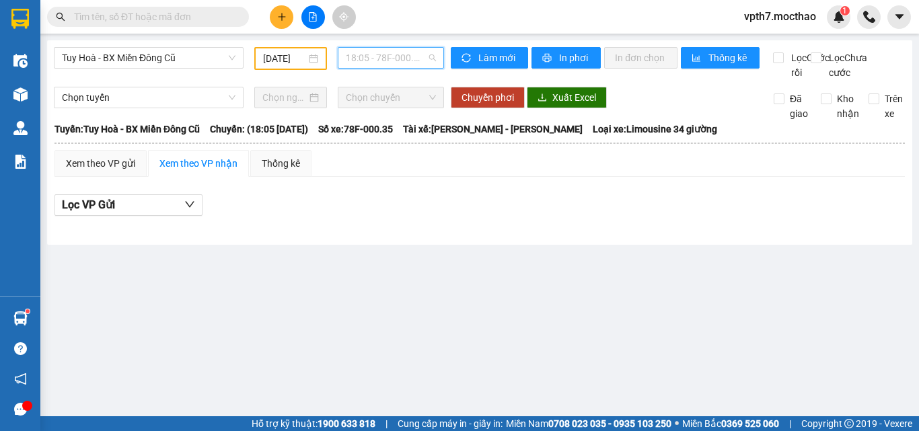
click at [374, 47] on div "18:05 - 78F-000.35" at bounding box center [391, 58] width 106 height 22
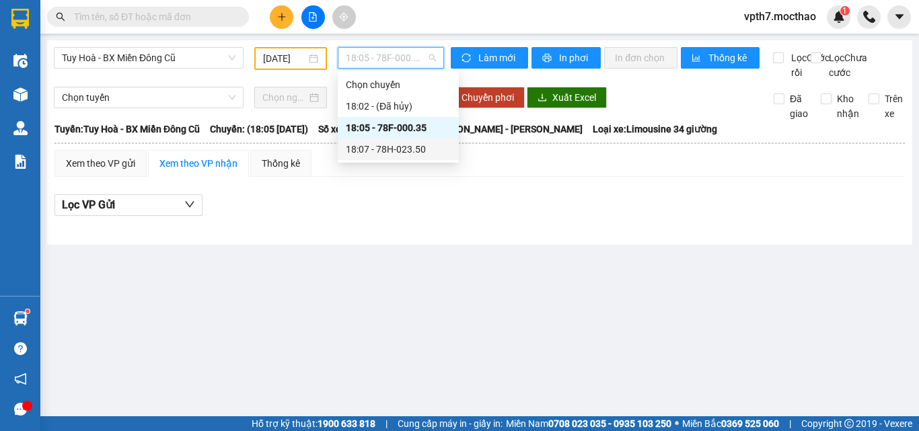
click at [405, 153] on div "18:07 - 78H-023.50" at bounding box center [398, 149] width 105 height 15
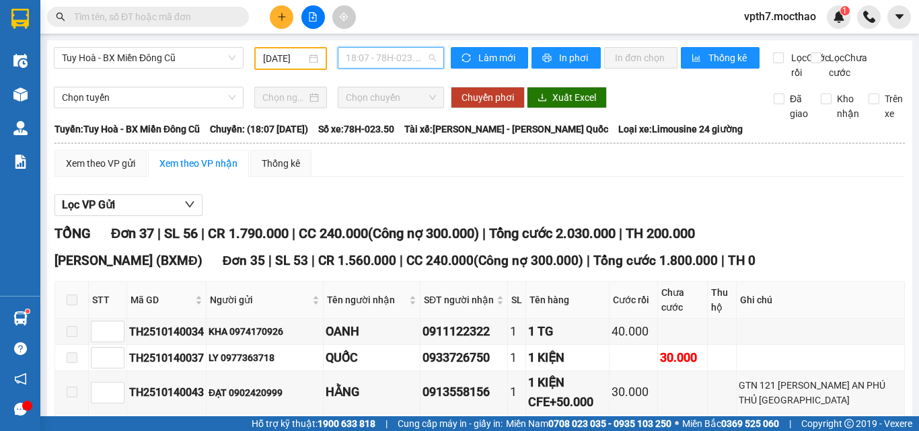
click at [362, 59] on span "18:07 - 78H-023.50" at bounding box center [391, 58] width 90 height 20
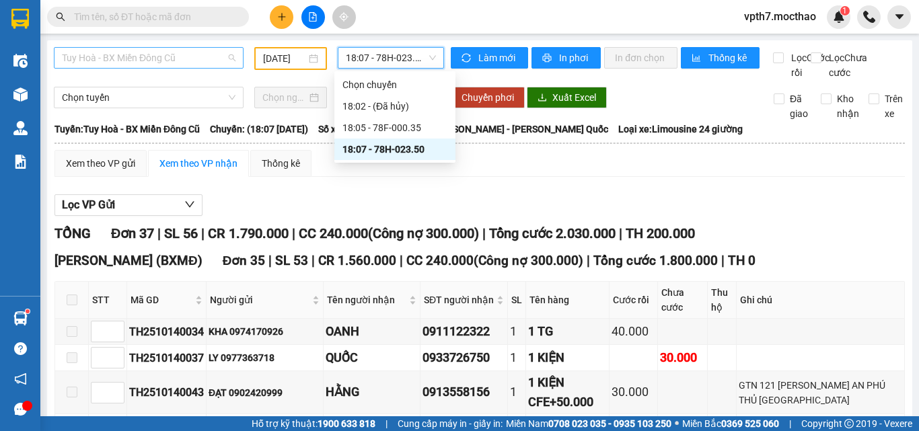
click at [181, 65] on span "Tuy Hoà - BX Miền Đông Cũ" at bounding box center [148, 58] width 173 height 20
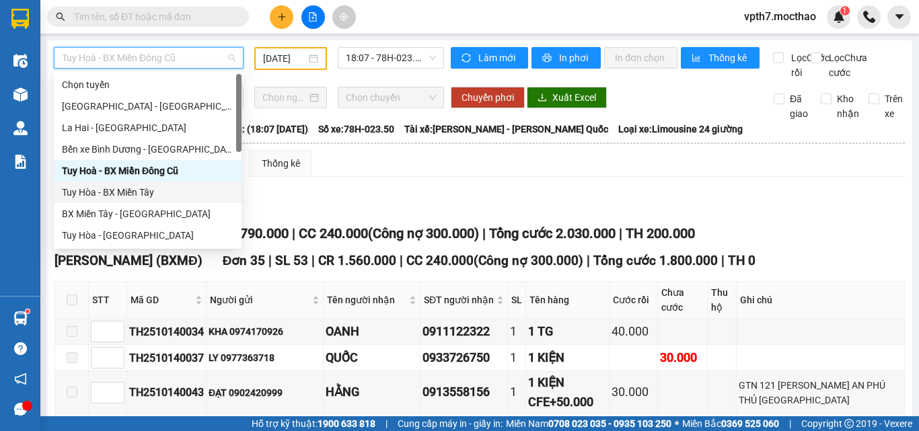
click at [137, 192] on div "Tuy Hòa - BX Miền Tây" at bounding box center [147, 192] width 171 height 15
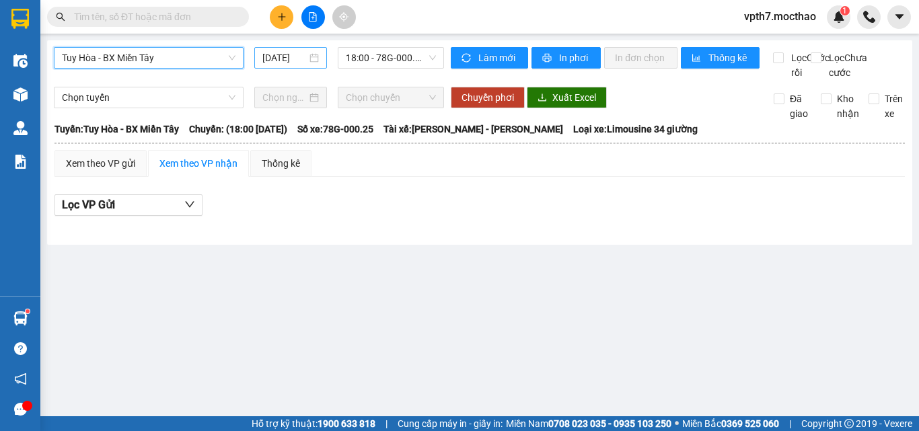
click at [292, 54] on input "[DATE]" at bounding box center [284, 57] width 44 height 15
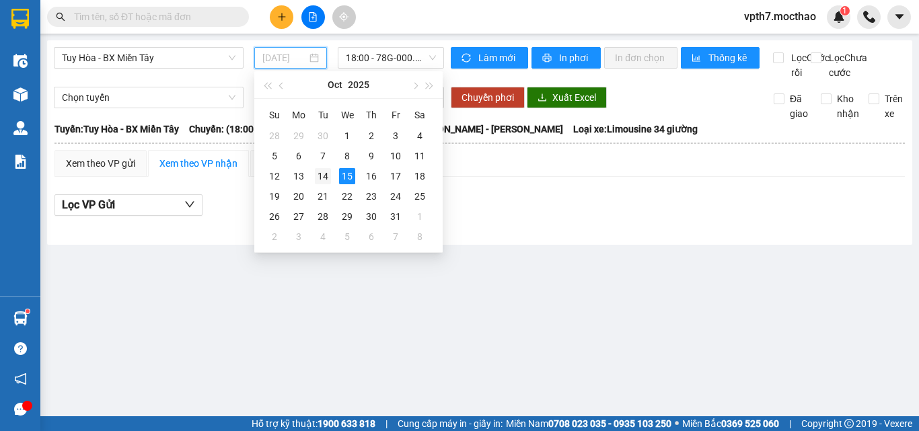
click at [324, 175] on div "14" at bounding box center [323, 176] width 16 height 16
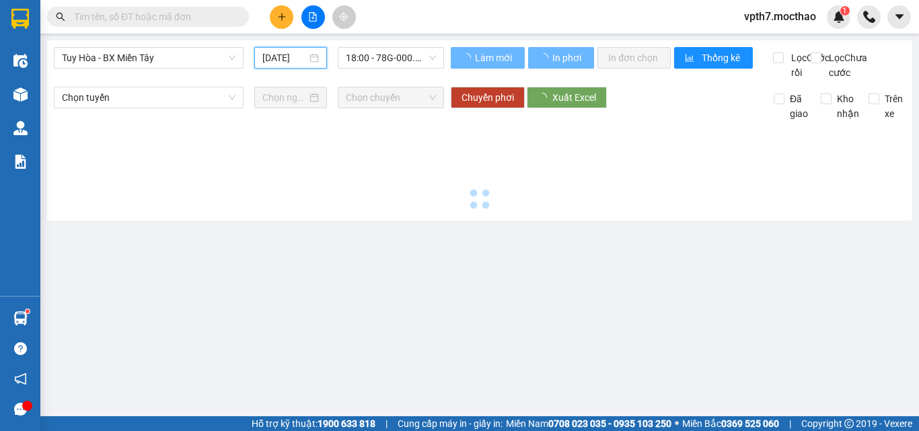
type input "[DATE]"
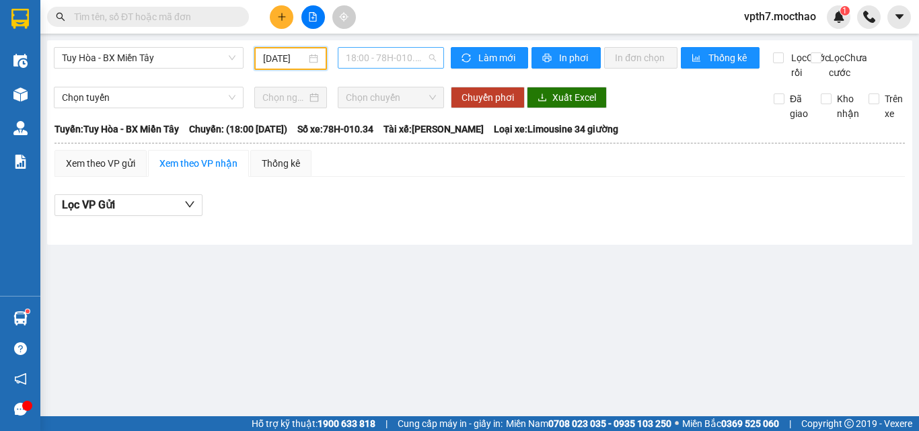
click at [396, 59] on span "18:00 - 78H-010.34" at bounding box center [391, 58] width 90 height 20
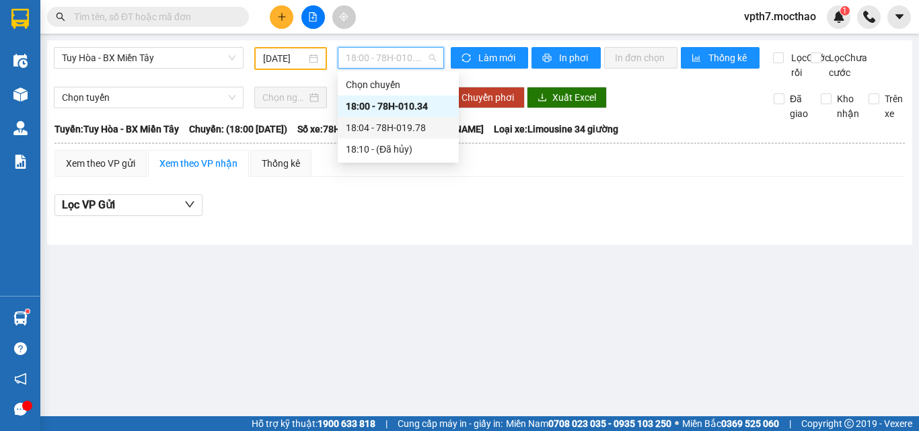
click at [426, 132] on div "18:04 - 78H-019.78" at bounding box center [398, 127] width 105 height 15
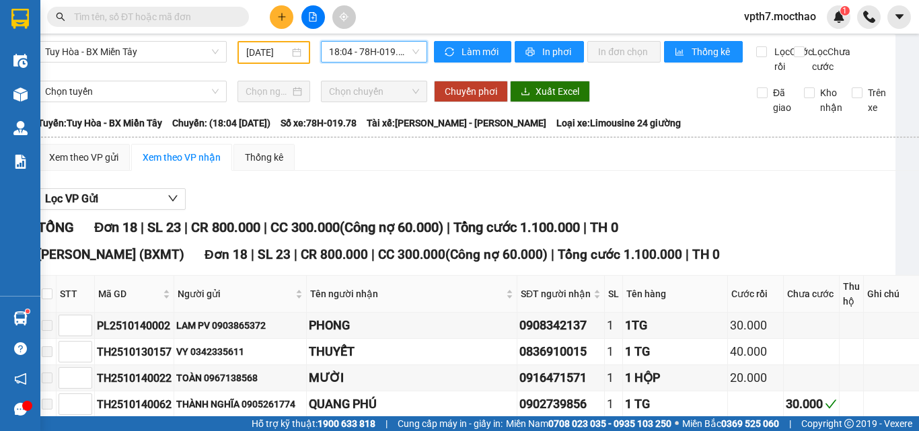
scroll to position [0, 17]
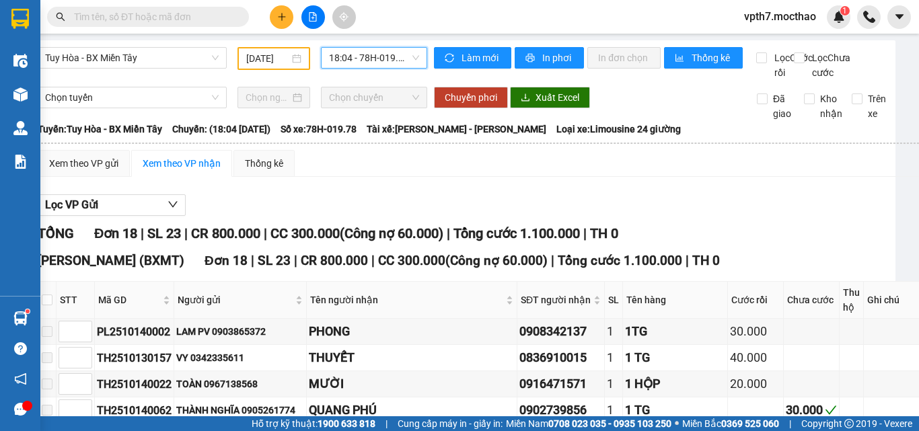
click at [360, 57] on span "18:04 - 78H-019.78" at bounding box center [374, 58] width 90 height 20
click at [176, 69] on div "Tuy Hòa - BX Miền Tây" at bounding box center [132, 58] width 200 height 23
click at [176, 66] on span "Tuy Hòa - BX Miền Tây" at bounding box center [131, 58] width 173 height 20
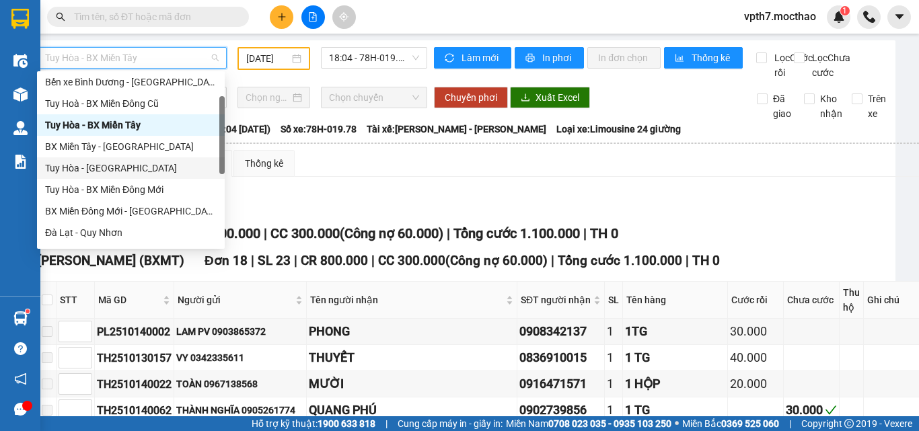
scroll to position [134, 0]
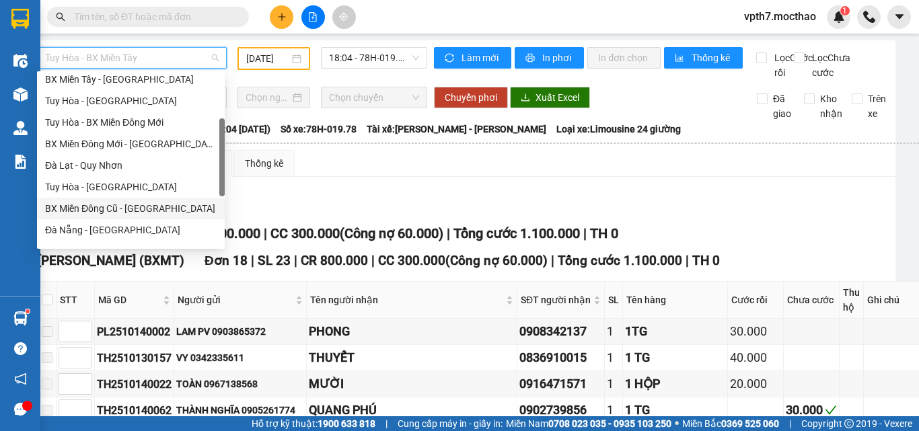
click at [114, 206] on div "BX Miền Đông Cũ - [GEOGRAPHIC_DATA]" at bounding box center [130, 208] width 171 height 15
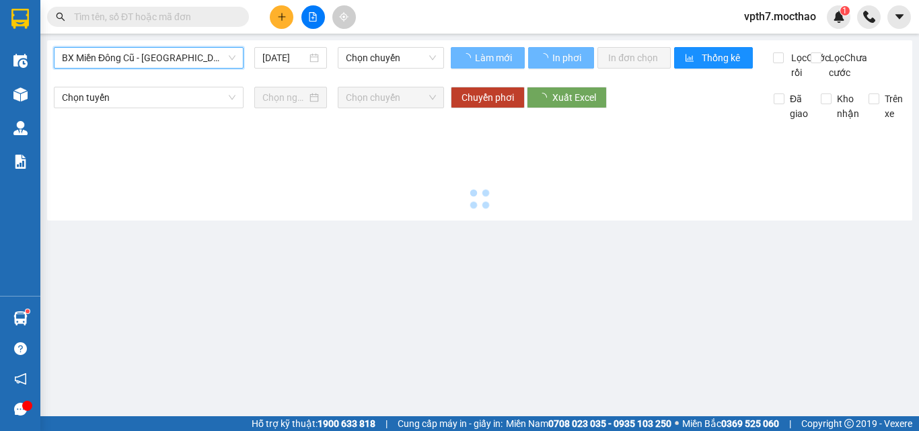
scroll to position [0, 0]
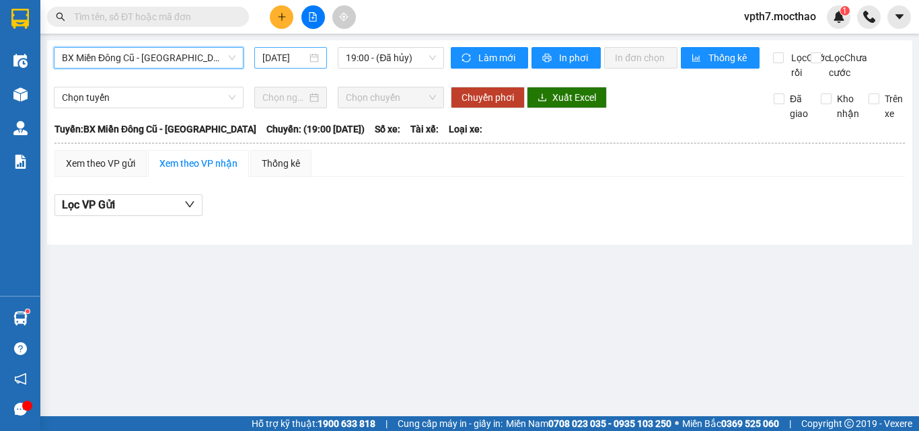
click at [282, 57] on input "[DATE]" at bounding box center [284, 57] width 44 height 15
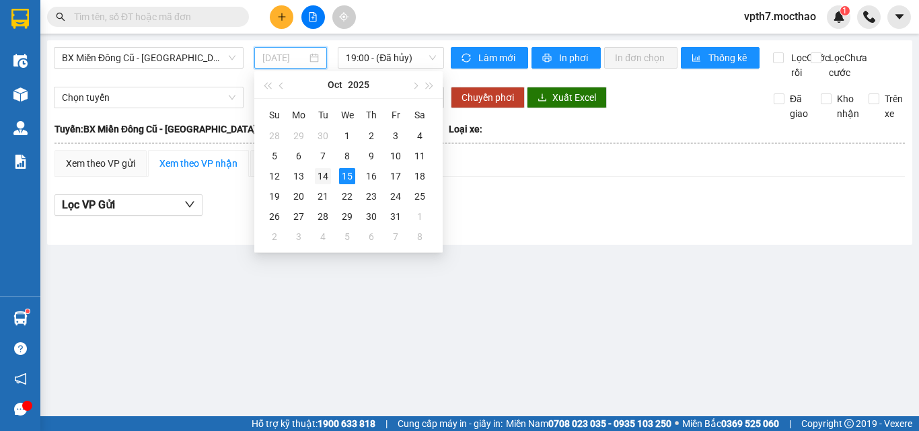
click at [327, 178] on div "14" at bounding box center [323, 176] width 16 height 16
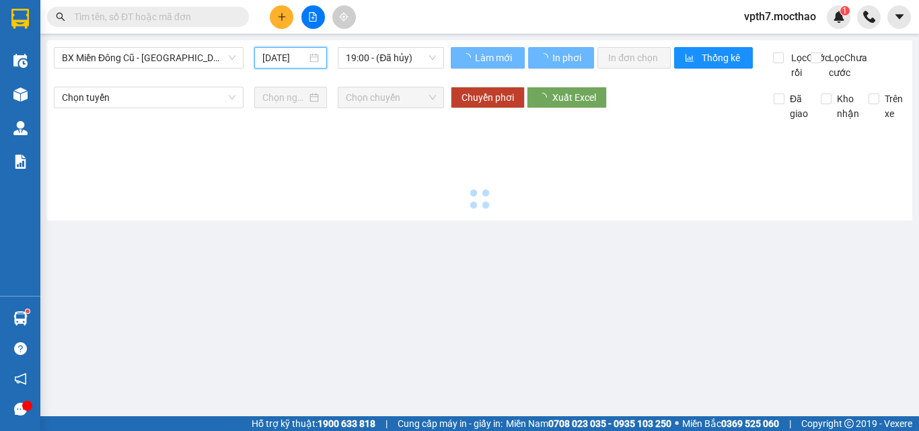
type input "[DATE]"
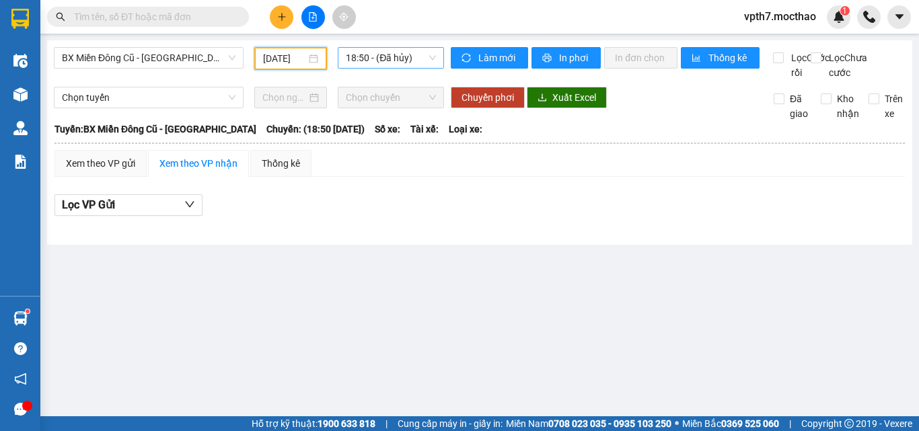
click at [408, 56] on span "18:50 - (Đã hủy)" at bounding box center [391, 58] width 90 height 20
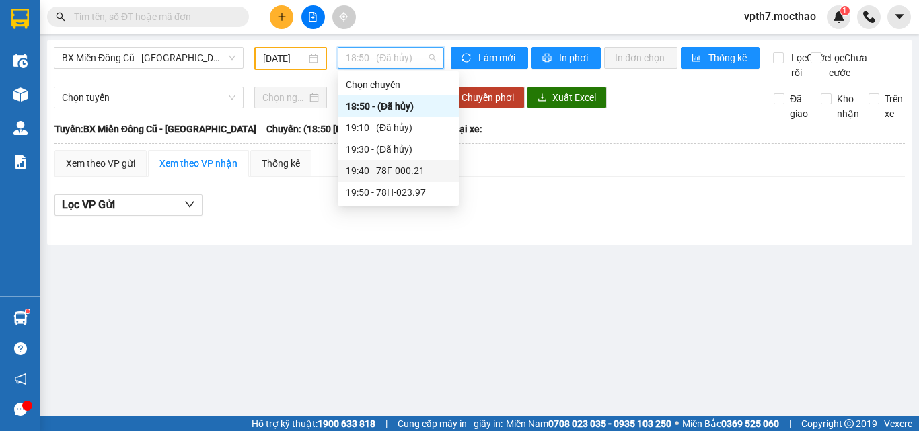
click at [405, 169] on div "19:40 - 78F-000.21" at bounding box center [398, 170] width 105 height 15
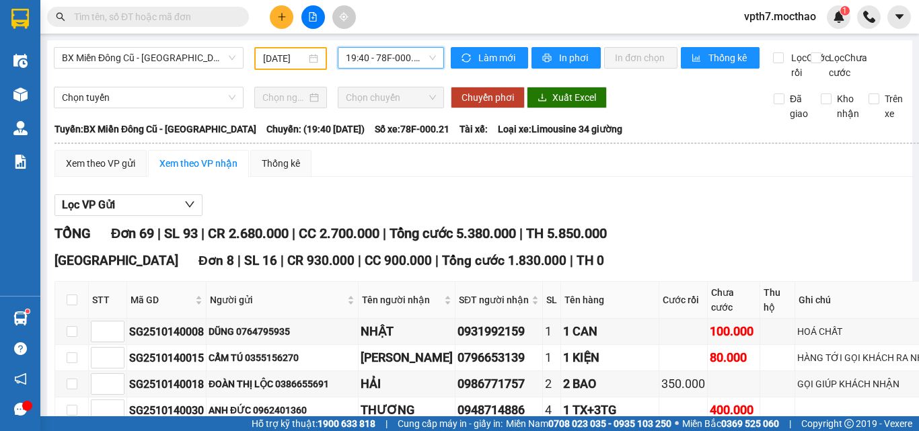
click at [410, 61] on span "19:40 - 78F-000.21" at bounding box center [391, 58] width 90 height 20
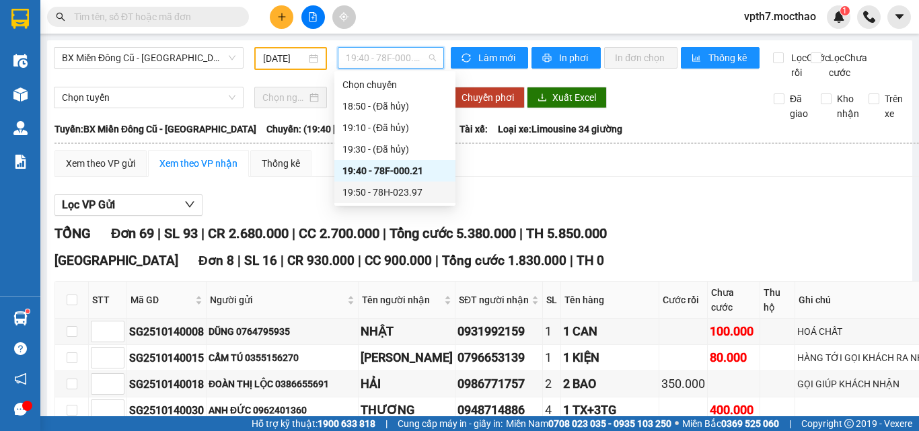
click at [418, 195] on div "19:50 - 78H-023.97" at bounding box center [394, 192] width 105 height 15
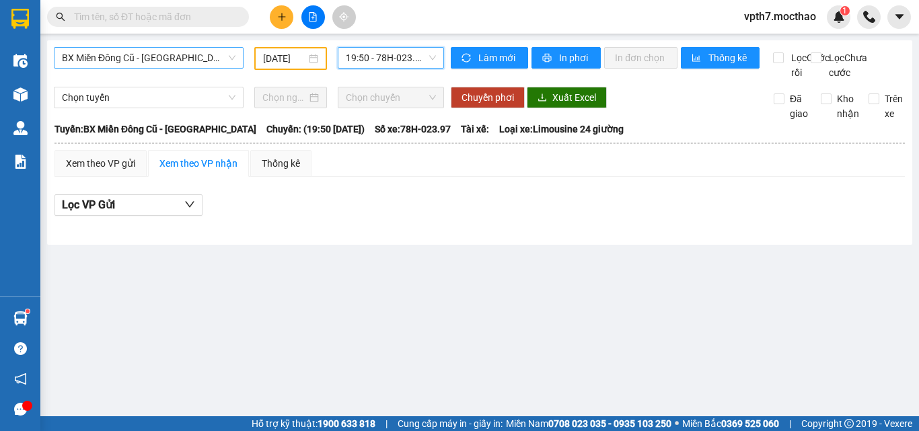
click at [140, 65] on span "BX Miền Đông Cũ - [GEOGRAPHIC_DATA]" at bounding box center [148, 58] width 173 height 20
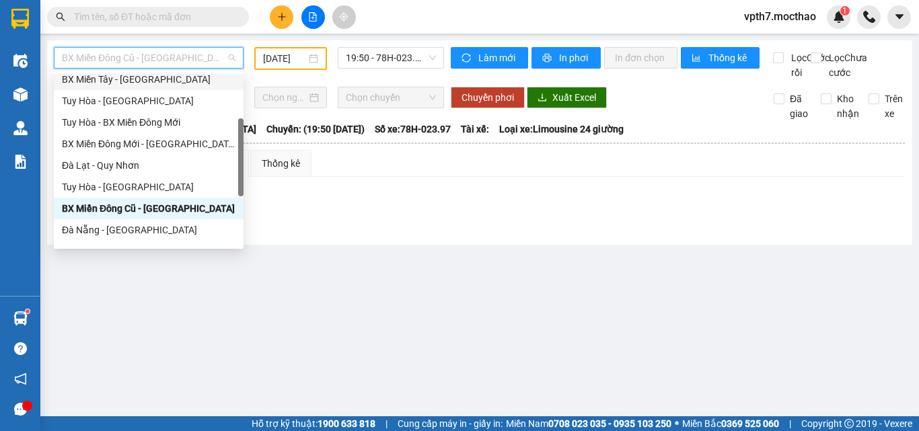
click at [146, 79] on div "BX Miền Tây - [GEOGRAPHIC_DATA]" at bounding box center [148, 79] width 173 height 15
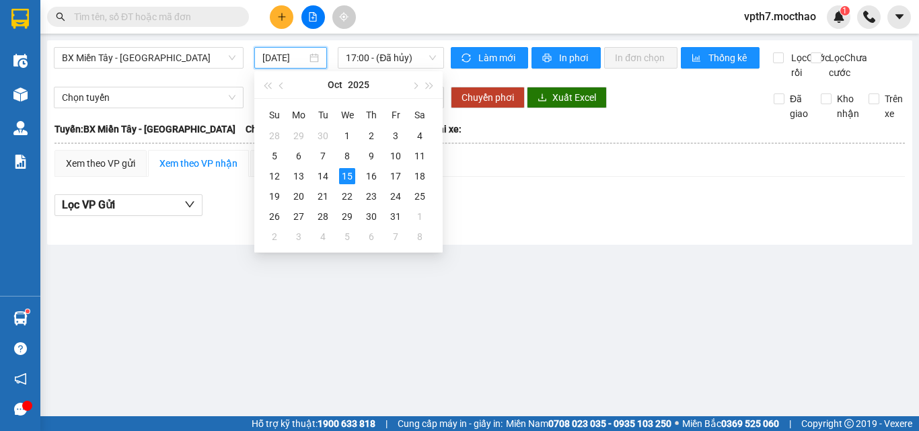
click at [280, 59] on input "[DATE]" at bounding box center [284, 57] width 44 height 15
click at [317, 176] on div "14" at bounding box center [323, 176] width 16 height 16
type input "[DATE]"
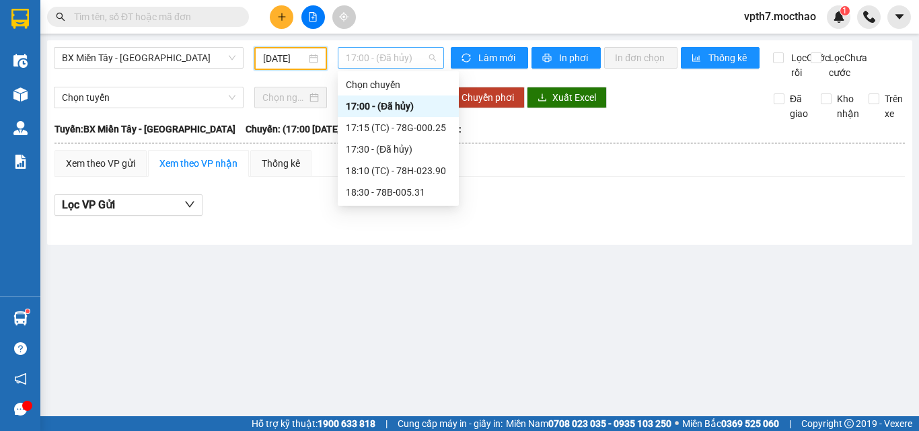
click at [393, 57] on span "17:00 - (Đã hủy)" at bounding box center [391, 58] width 90 height 20
click at [424, 137] on div "17:15 (TC) - 78G-000.25" at bounding box center [398, 128] width 121 height 22
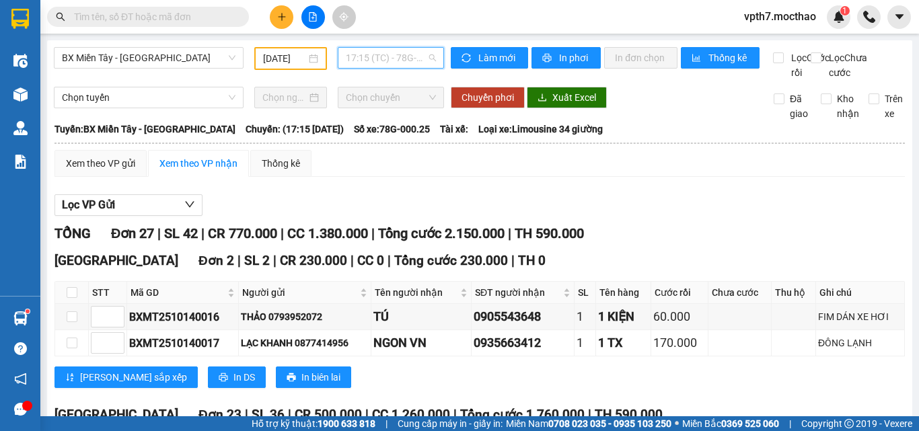
click at [393, 51] on span "17:15 (TC) - 78G-000.25" at bounding box center [391, 58] width 90 height 20
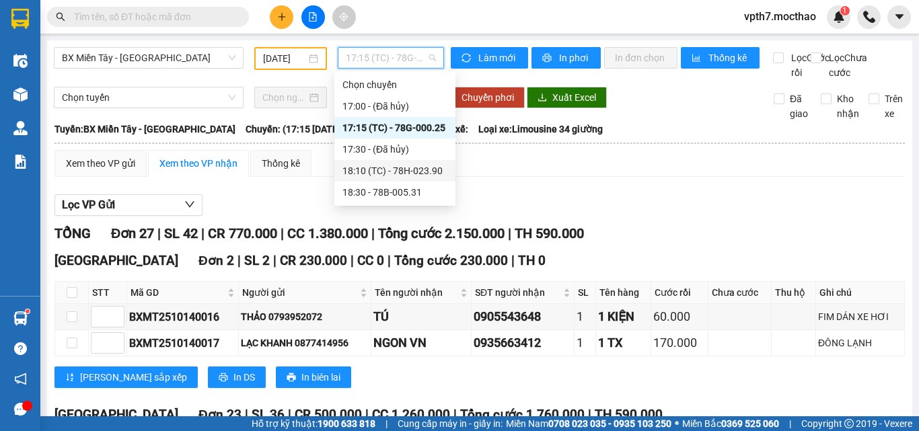
click at [402, 174] on div "18:10 (TC) - 78H-023.90" at bounding box center [394, 170] width 105 height 15
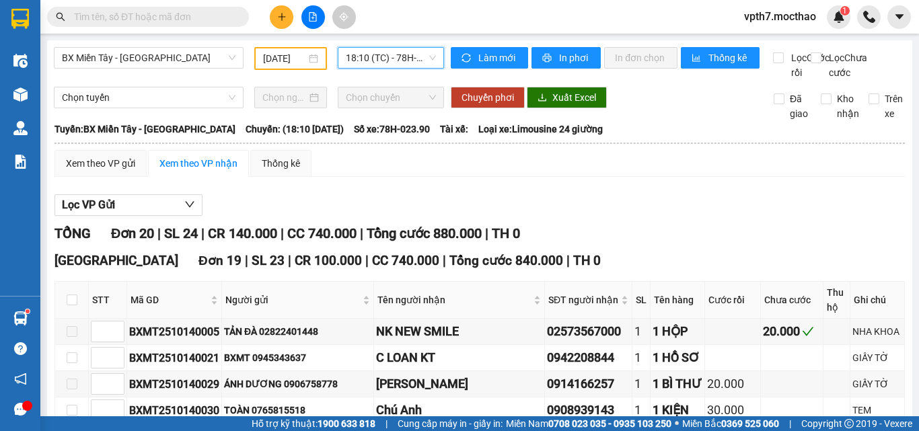
click at [385, 61] on span "18:10 (TC) - 78H-023.90" at bounding box center [391, 58] width 90 height 20
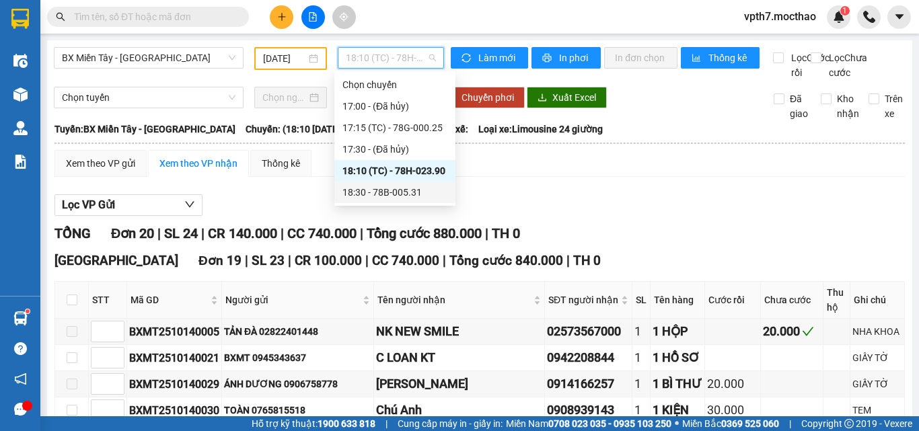
click at [403, 190] on div "18:30 - 78B-005.31" at bounding box center [394, 192] width 105 height 15
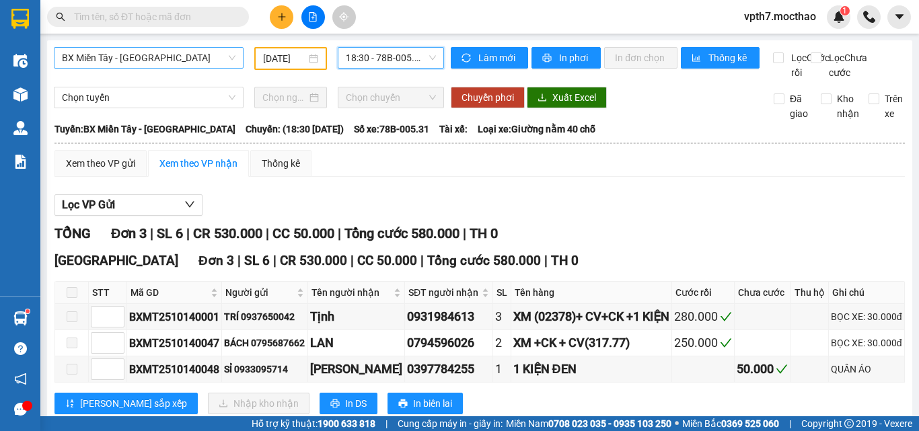
scroll to position [129, 0]
click at [164, 56] on span "BX Miền Tây - [GEOGRAPHIC_DATA]" at bounding box center [148, 58] width 173 height 20
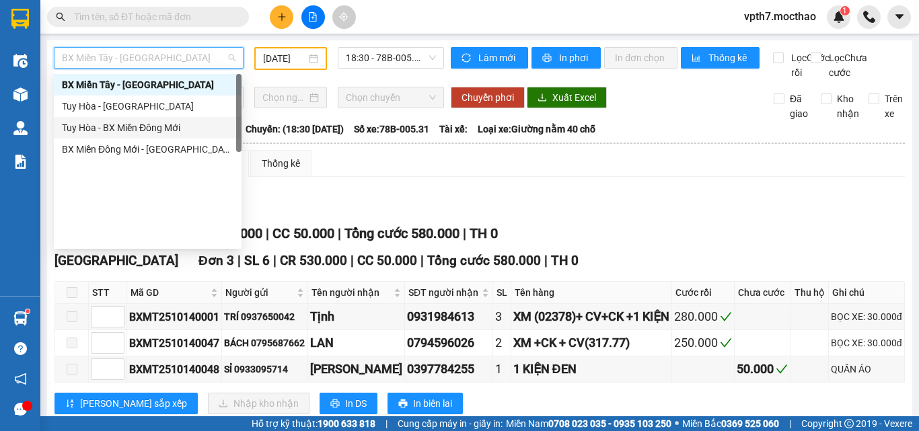
scroll to position [0, 0]
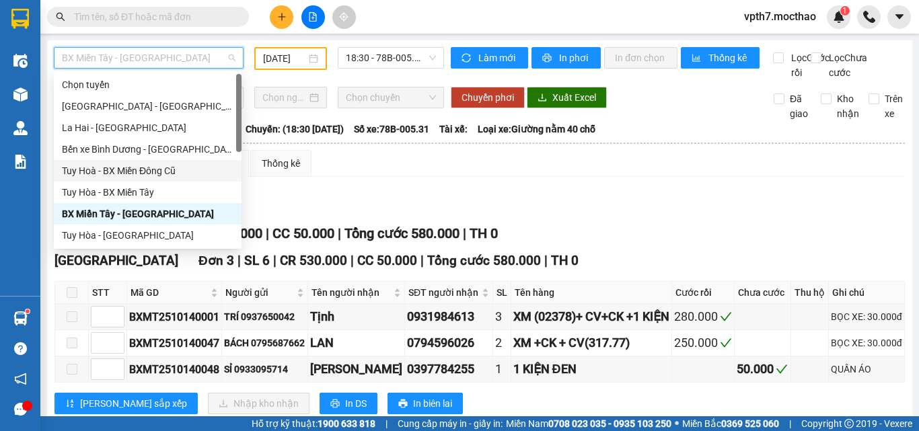
click at [165, 171] on div "Tuy Hoà - BX Miền Đông Cũ" at bounding box center [147, 170] width 171 height 15
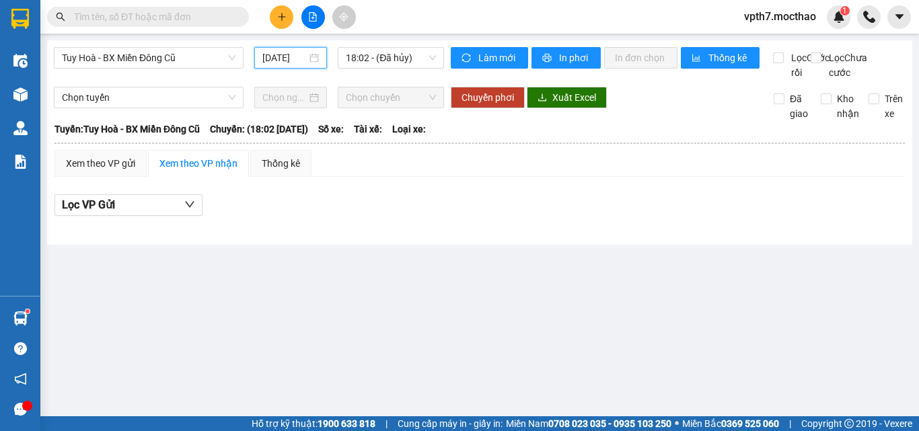
click at [276, 54] on input "[DATE]" at bounding box center [284, 57] width 44 height 15
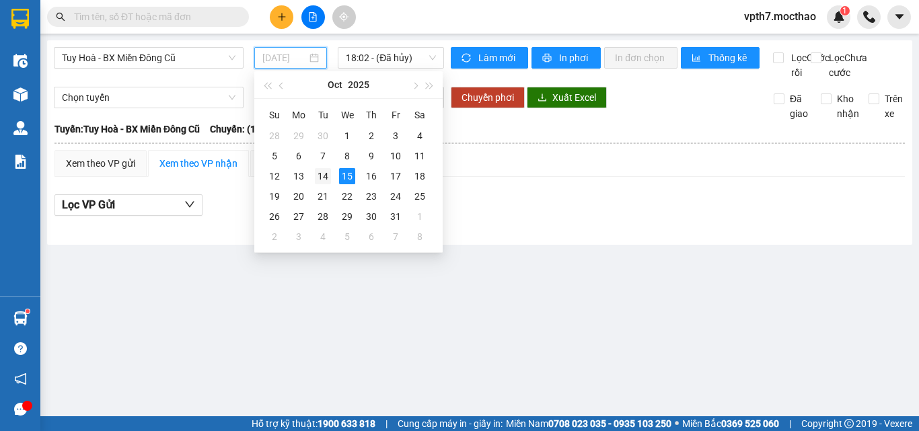
click at [325, 175] on div "14" at bounding box center [323, 176] width 16 height 16
type input "[DATE]"
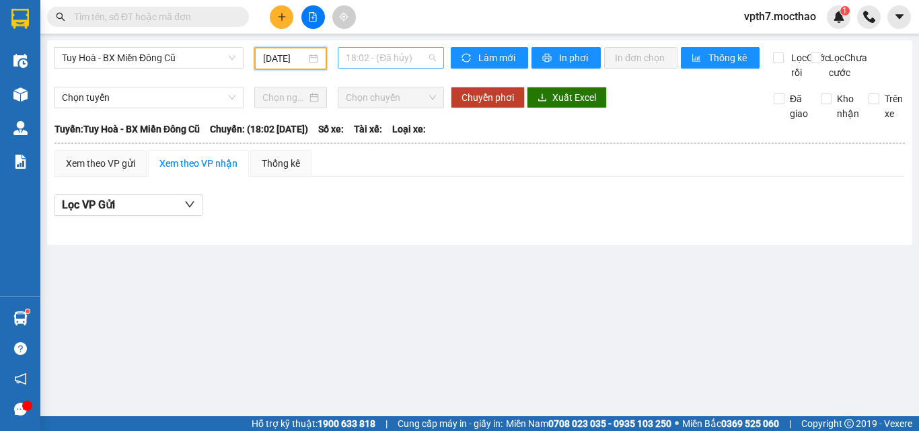
click at [393, 57] on span "18:02 - (Đã hủy)" at bounding box center [391, 58] width 90 height 20
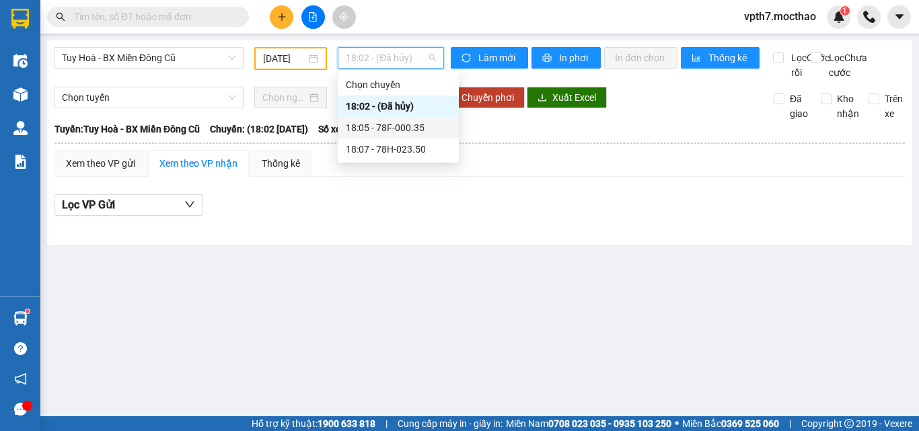
click at [408, 130] on div "18:05 - 78F-000.35" at bounding box center [398, 127] width 105 height 15
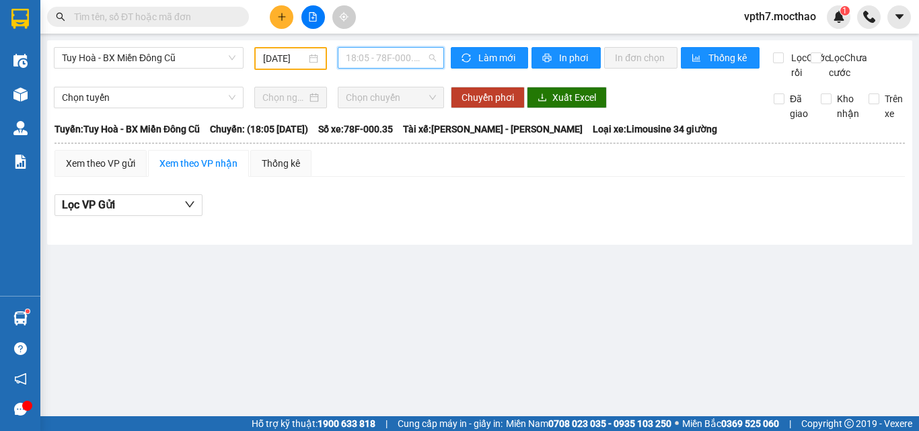
click at [391, 68] on div "18:05 - 78F-000.35" at bounding box center [391, 58] width 106 height 22
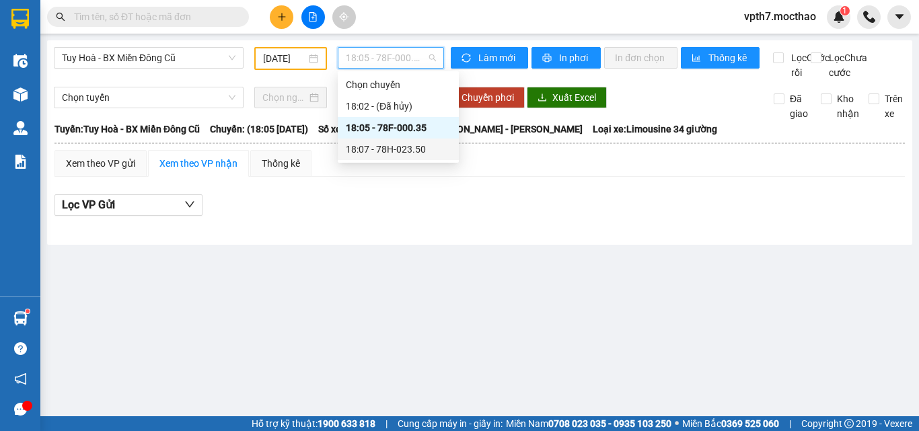
click at [413, 152] on div "18:07 - 78H-023.50" at bounding box center [398, 149] width 105 height 15
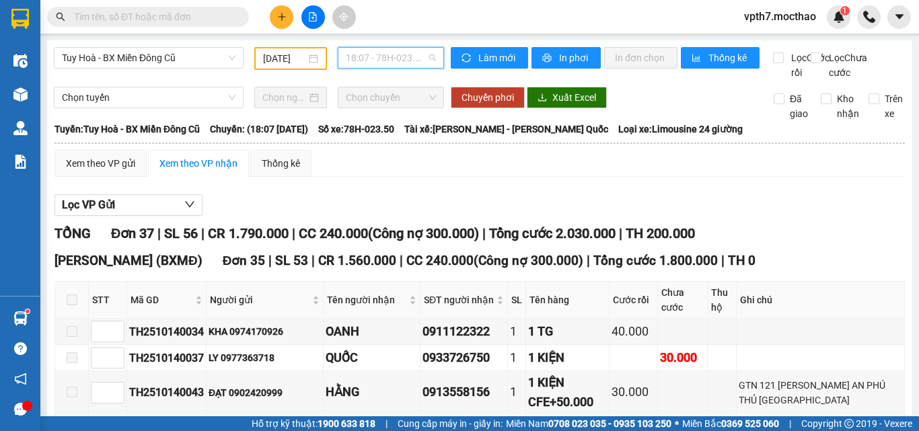
click at [383, 56] on span "18:07 - 78H-023.50" at bounding box center [391, 58] width 90 height 20
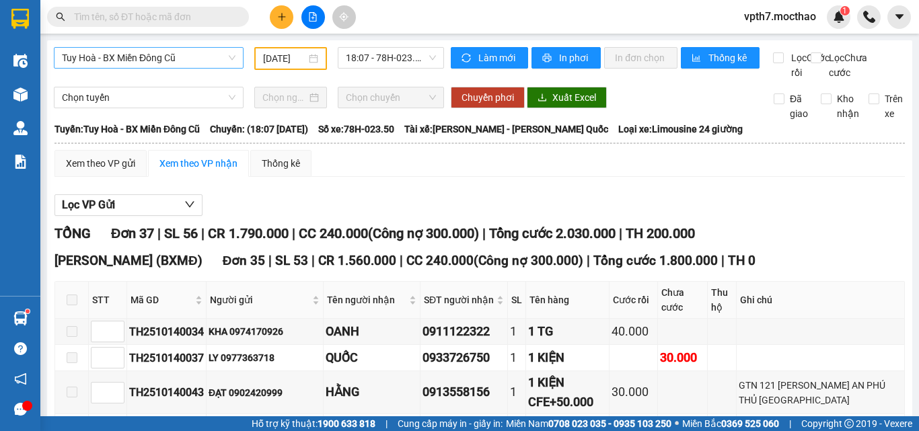
click at [118, 64] on span "Tuy Hoà - BX Miền Đông Cũ" at bounding box center [148, 58] width 173 height 20
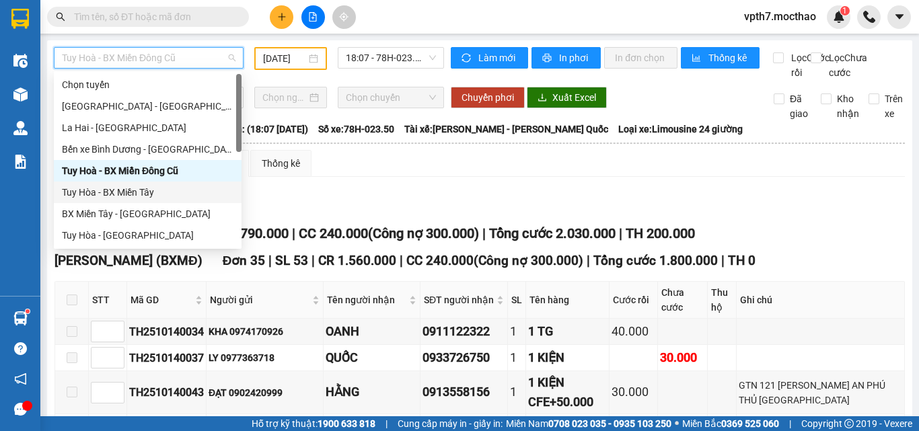
click at [131, 197] on div "Tuy Hòa - BX Miền Tây" at bounding box center [147, 192] width 171 height 15
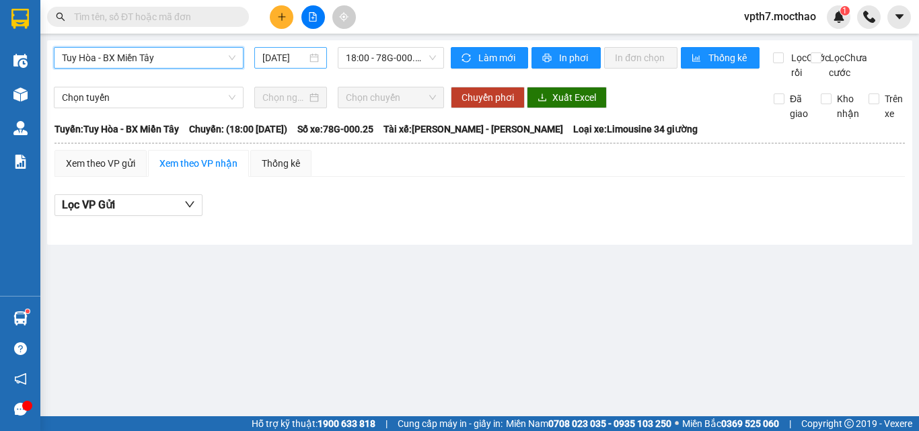
click at [287, 56] on input "[DATE]" at bounding box center [284, 57] width 44 height 15
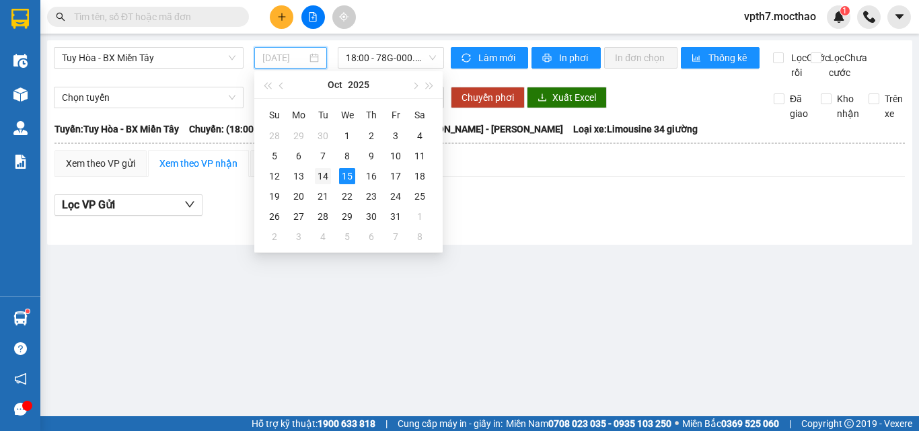
click at [325, 180] on div "14" at bounding box center [323, 176] width 16 height 16
type input "[DATE]"
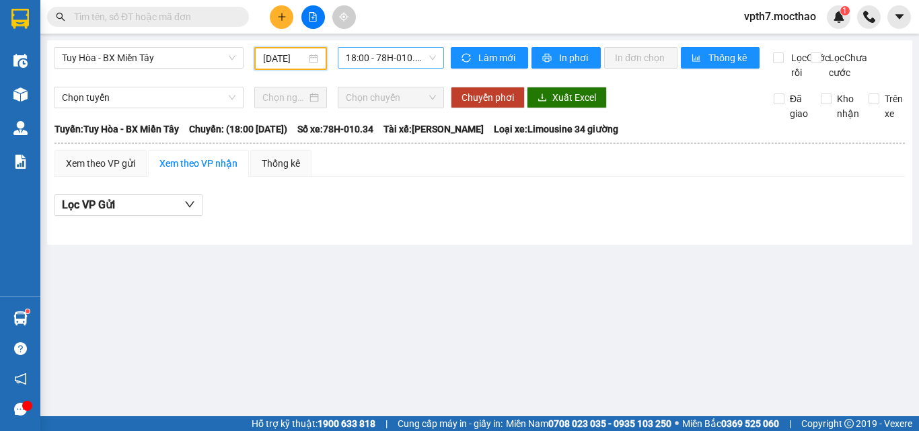
click at [384, 64] on span "18:00 - 78H-010.34" at bounding box center [391, 58] width 90 height 20
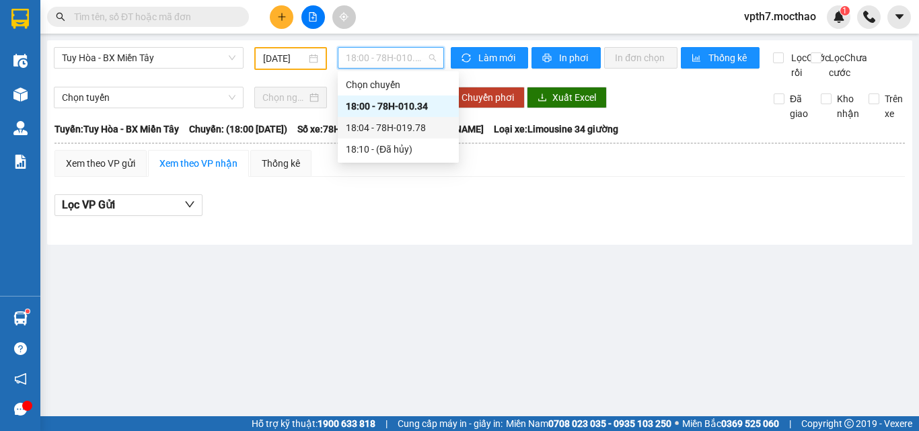
click at [395, 124] on div "18:04 - 78H-019.78" at bounding box center [398, 127] width 105 height 15
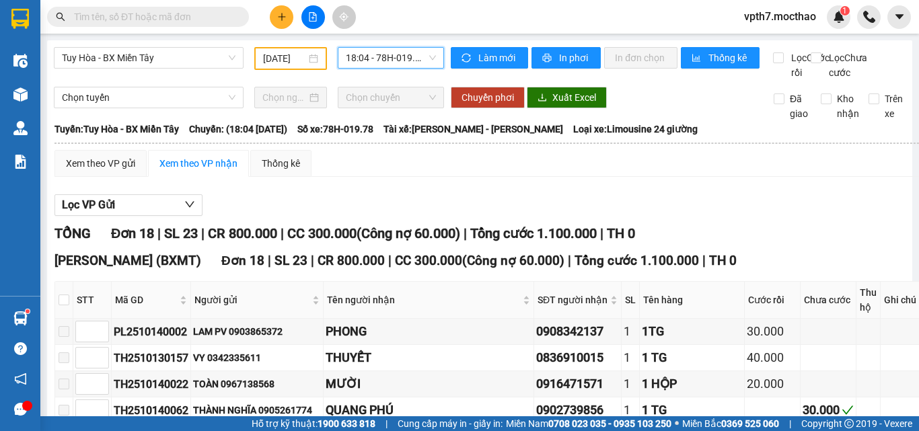
click at [410, 60] on span "18:04 - 78H-019.78" at bounding box center [391, 58] width 90 height 20
click at [188, 61] on span "Tuy Hòa - BX Miền Tây" at bounding box center [148, 58] width 173 height 20
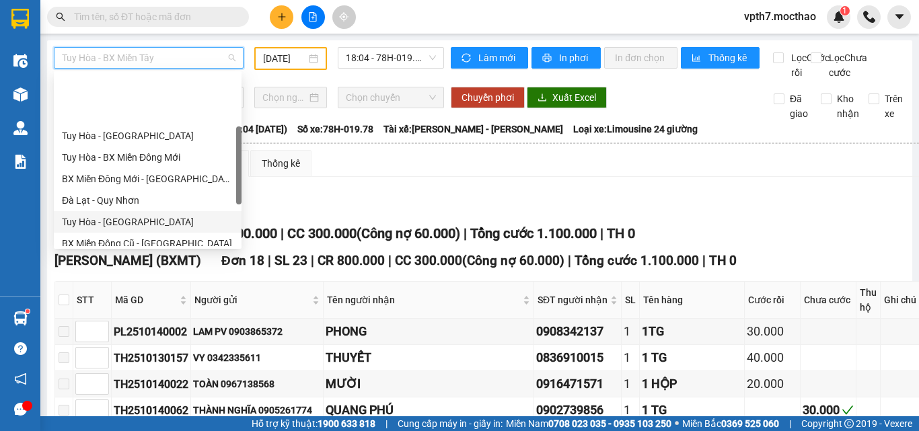
scroll to position [167, 0]
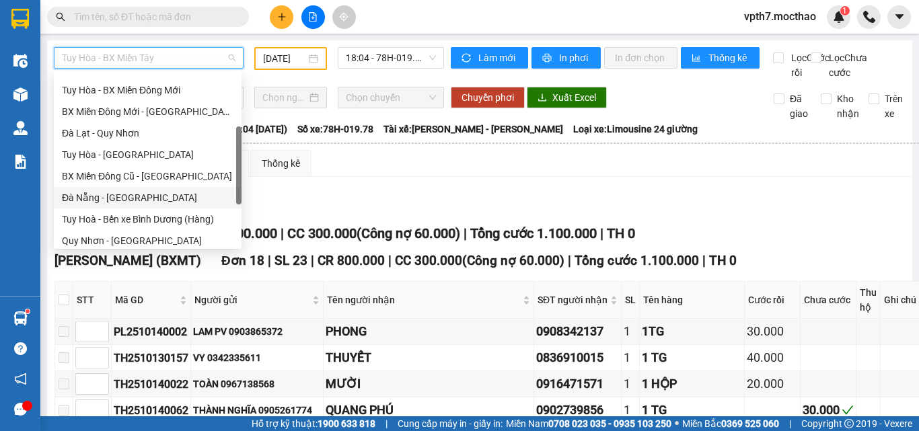
click at [100, 198] on div "Đà Nẵng - [GEOGRAPHIC_DATA]" at bounding box center [147, 197] width 171 height 15
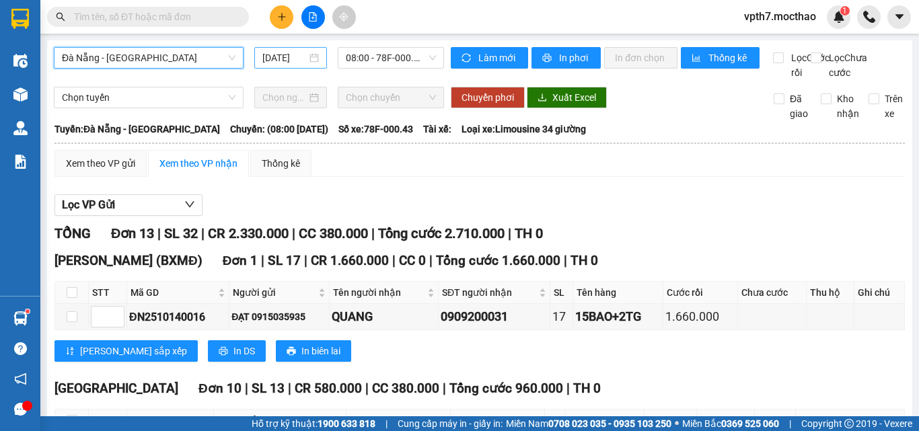
click at [292, 62] on input "[DATE]" at bounding box center [284, 57] width 44 height 15
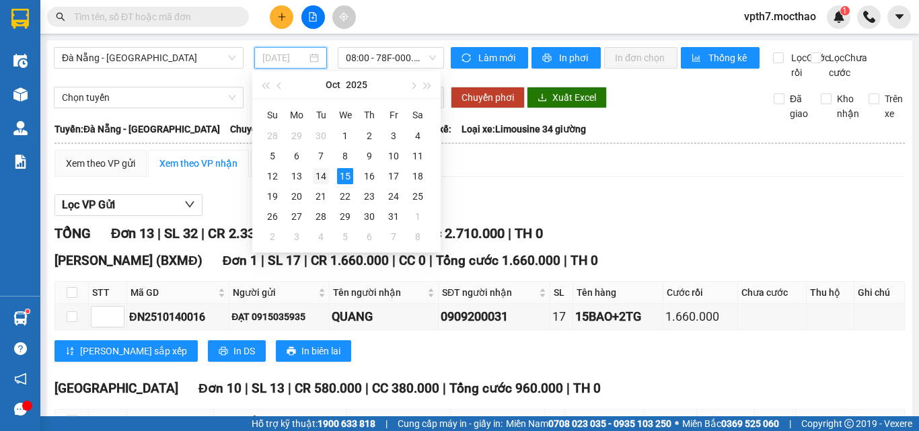
click at [321, 174] on div "14" at bounding box center [321, 176] width 16 height 16
type input "[DATE]"
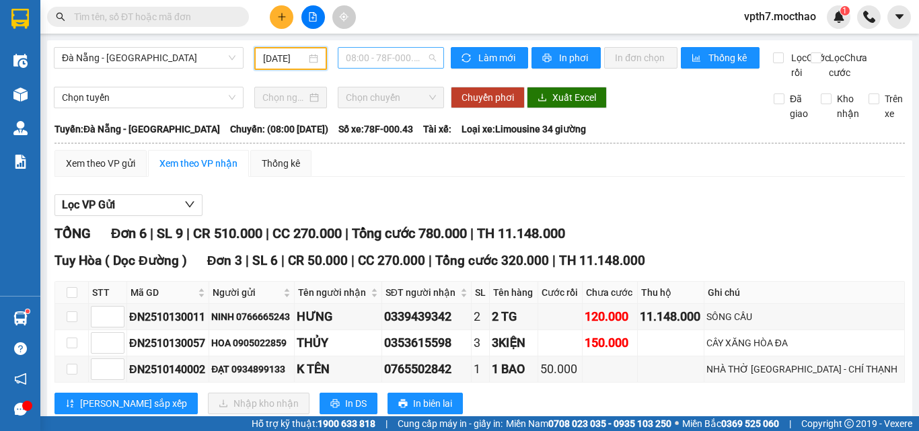
click at [403, 48] on span "08:00 - 78F-000.43" at bounding box center [391, 58] width 90 height 20
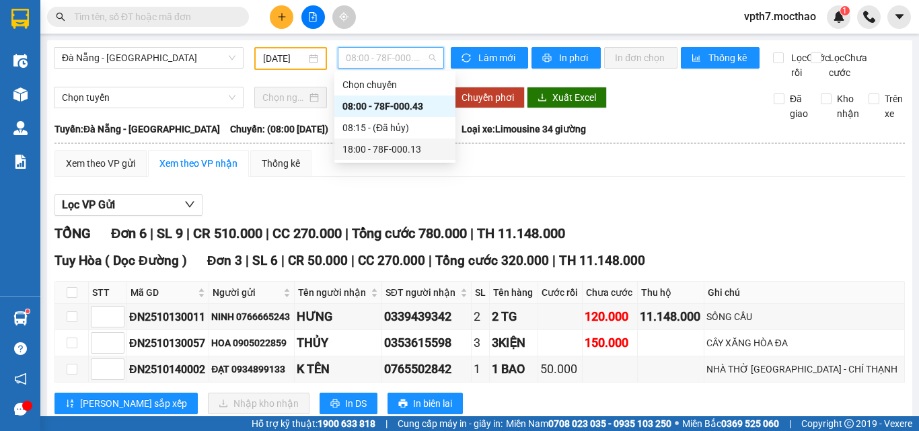
click at [395, 151] on div "18:00 - 78F-000.13" at bounding box center [394, 149] width 105 height 15
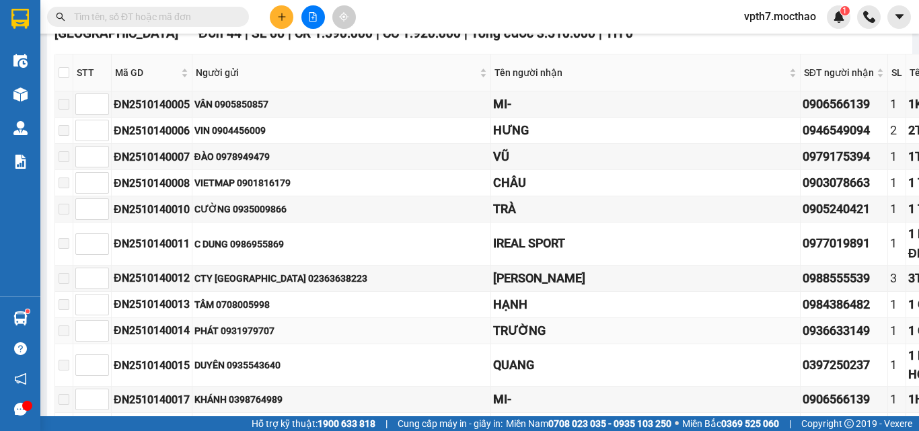
scroll to position [26, 0]
